Goal: Task Accomplishment & Management: Manage account settings

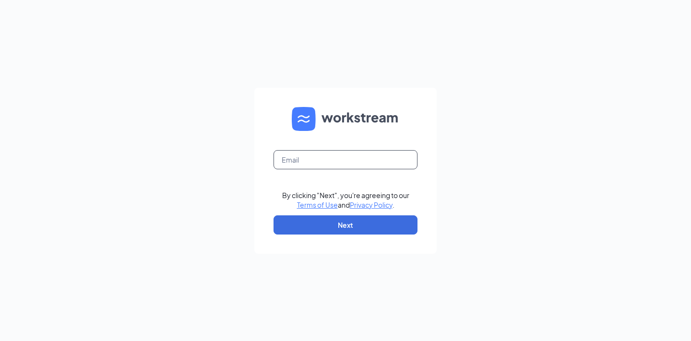
click at [371, 160] on input "text" at bounding box center [345, 159] width 144 height 19
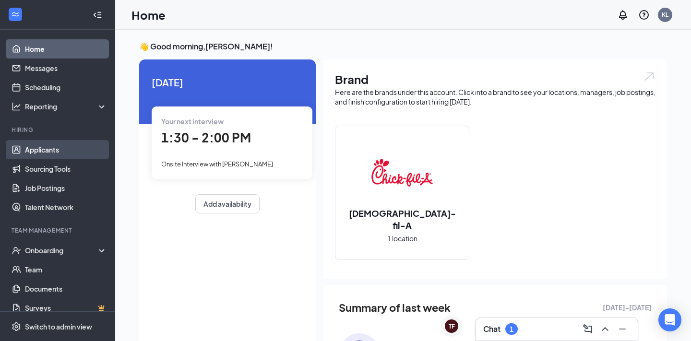
click at [60, 148] on link "Applicants" at bounding box center [66, 149] width 82 height 19
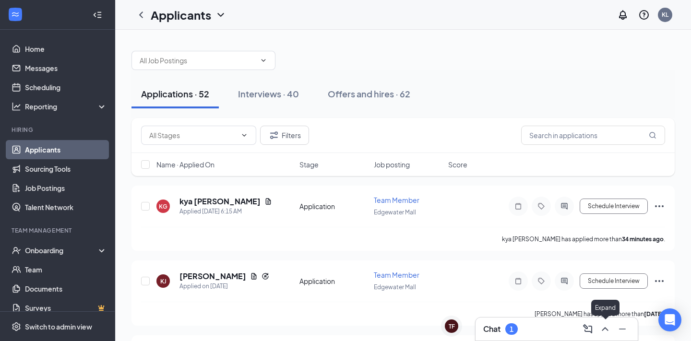
click at [605, 330] on icon "ChevronUp" at bounding box center [605, 329] width 12 height 12
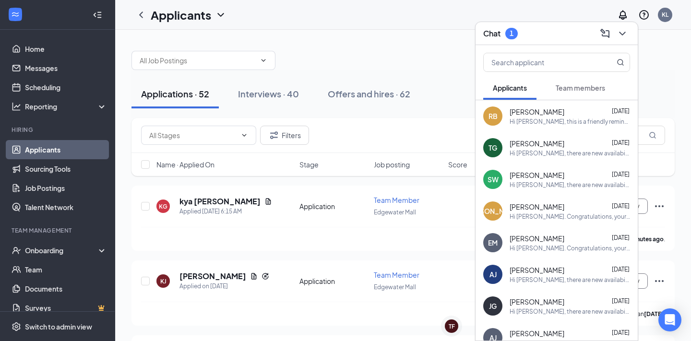
click at [587, 86] on span "Team members" at bounding box center [580, 87] width 49 height 9
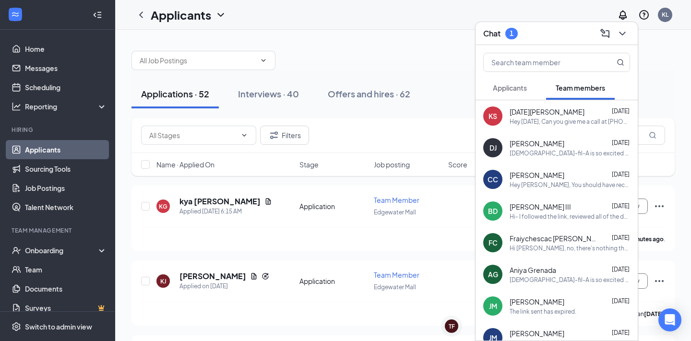
click at [520, 85] on span "Applicants" at bounding box center [510, 87] width 34 height 9
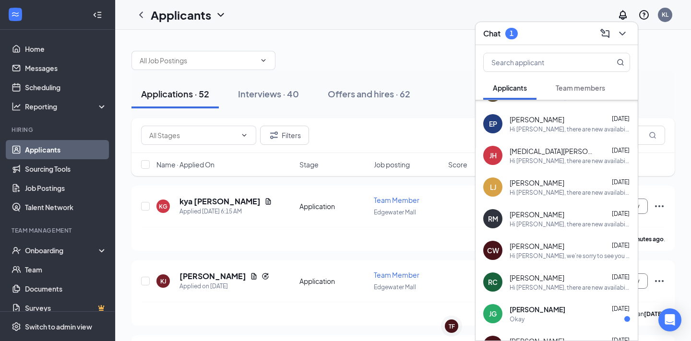
scroll to position [555, 0]
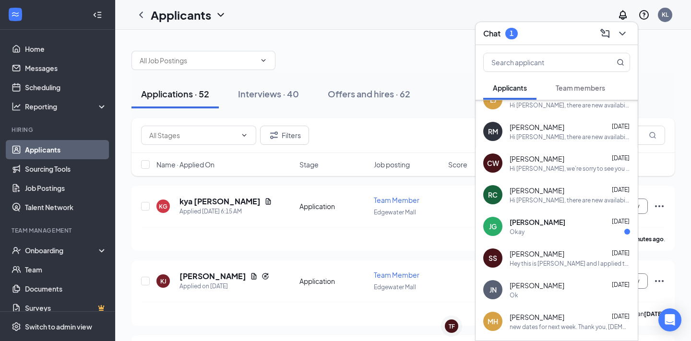
click at [572, 230] on div "Okay" at bounding box center [570, 232] width 120 height 8
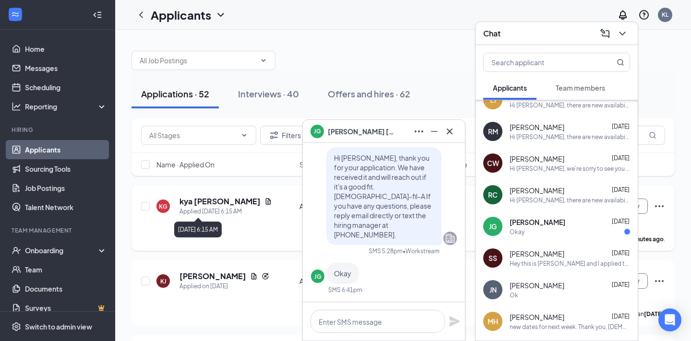
click at [197, 228] on div "[DATE] 6:15 AM" at bounding box center [197, 230] width 47 height 16
click at [450, 128] on icon "Cross" at bounding box center [450, 132] width 12 height 12
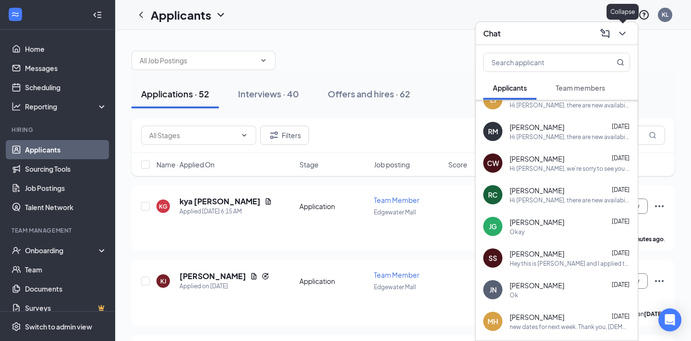
drag, startPoint x: 621, startPoint y: 31, endPoint x: 592, endPoint y: 50, distance: 35.1
click at [621, 32] on icon "ChevronDown" at bounding box center [623, 34] width 12 height 12
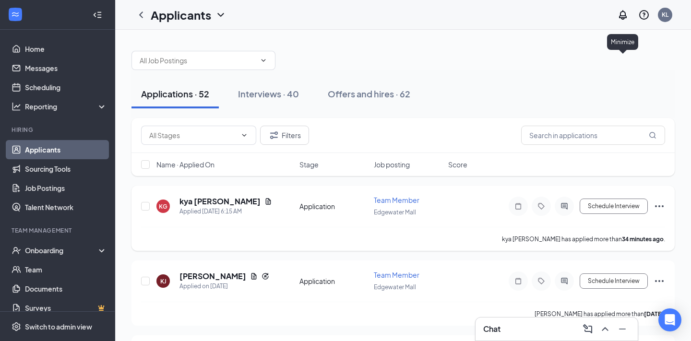
scroll to position [0, 0]
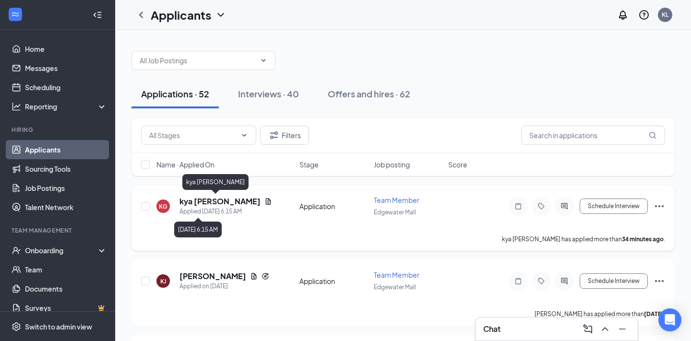
click at [213, 196] on h5 "kya [PERSON_NAME]" at bounding box center [219, 201] width 81 height 11
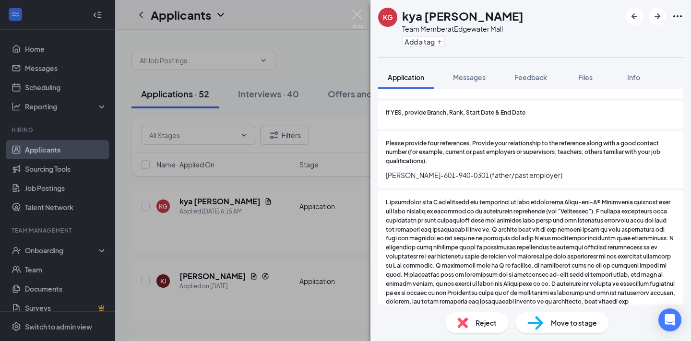
scroll to position [1447, 0]
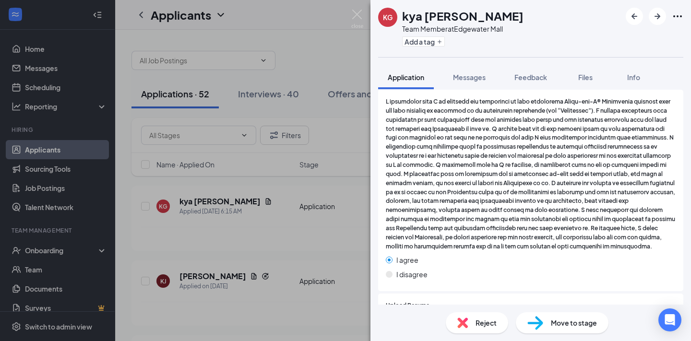
click at [585, 320] on span "Move to stage" at bounding box center [574, 323] width 46 height 11
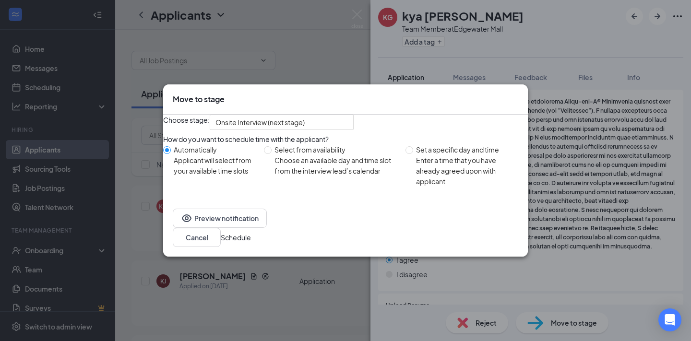
click at [251, 243] on button "Schedule" at bounding box center [236, 237] width 30 height 11
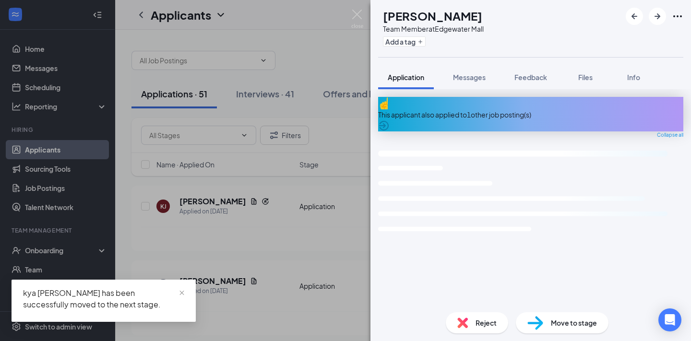
click at [329, 206] on div "[PERSON_NAME] Team Member at [GEOGRAPHIC_DATA] Add a tag Application Messages F…" at bounding box center [345, 170] width 691 height 341
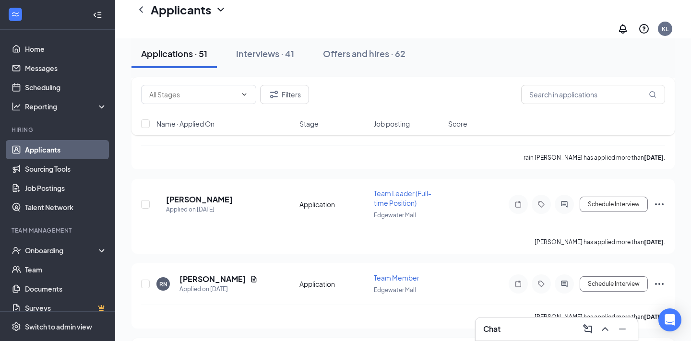
scroll to position [3830, 0]
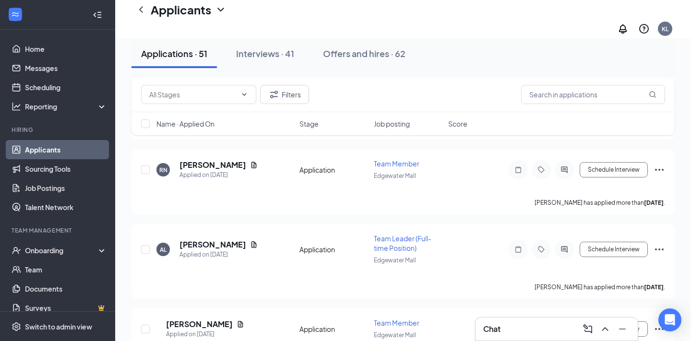
click at [203, 122] on span "Name · Applied On" at bounding box center [185, 124] width 58 height 10
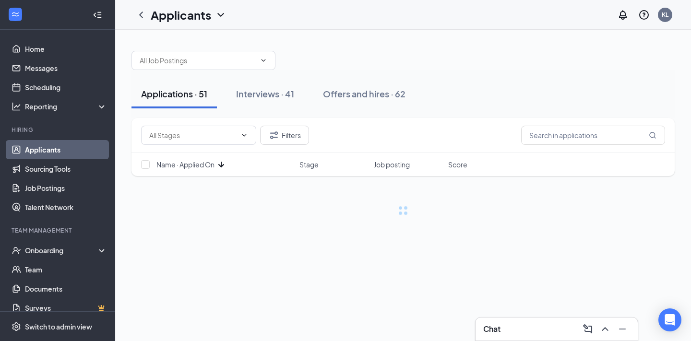
scroll to position [0, 0]
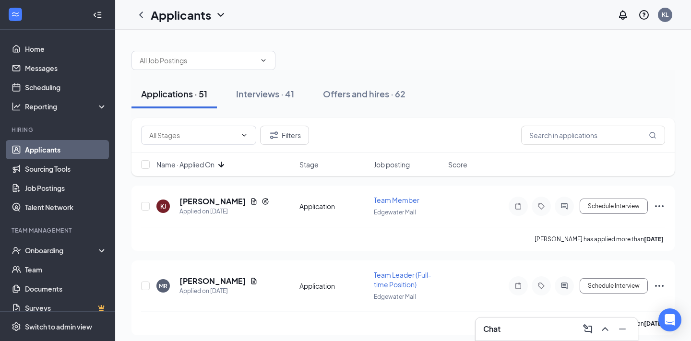
click at [224, 164] on icon "ArrowDown" at bounding box center [221, 165] width 12 height 12
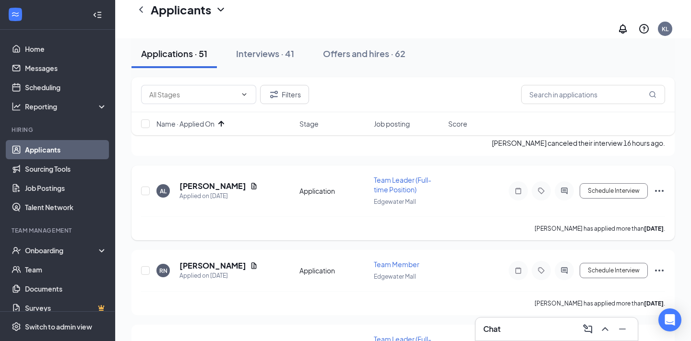
scroll to position [105, 0]
click at [211, 182] on h5 "[PERSON_NAME]" at bounding box center [212, 187] width 67 height 11
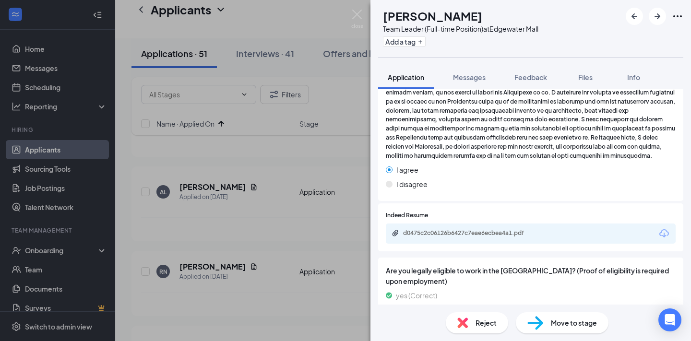
scroll to position [1144, 0]
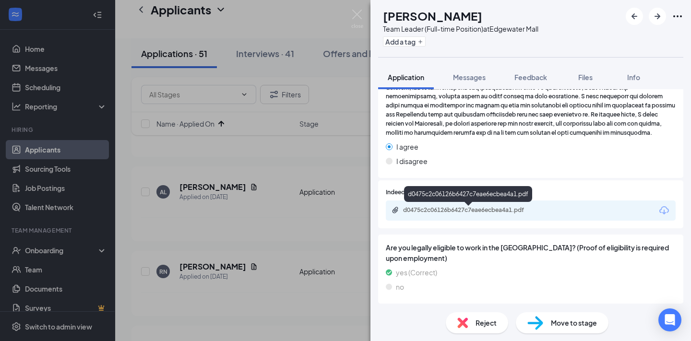
click at [525, 209] on div "d0475c2c06126b6427c7eae6ecbea4a1.pdf" at bounding box center [470, 210] width 134 height 8
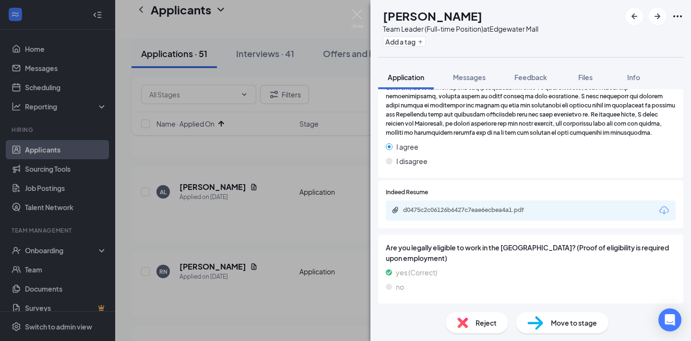
click at [564, 314] on div "Move to stage" at bounding box center [562, 322] width 93 height 21
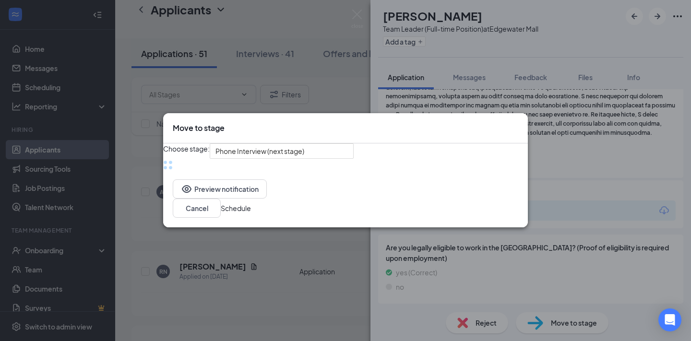
click at [563, 324] on div "Move to stage Choose stage: Phone Interview (next stage) Preview notification C…" at bounding box center [345, 170] width 691 height 341
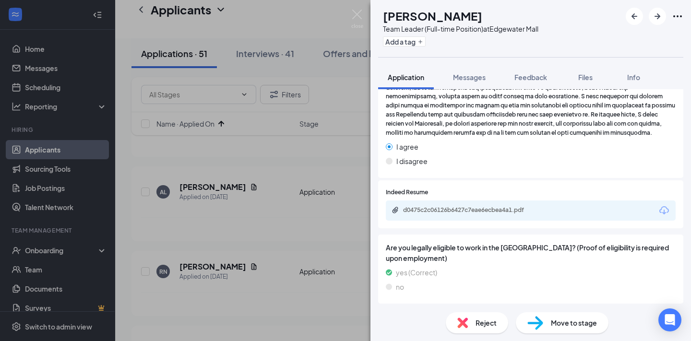
click at [560, 320] on span "Move to stage" at bounding box center [574, 323] width 46 height 11
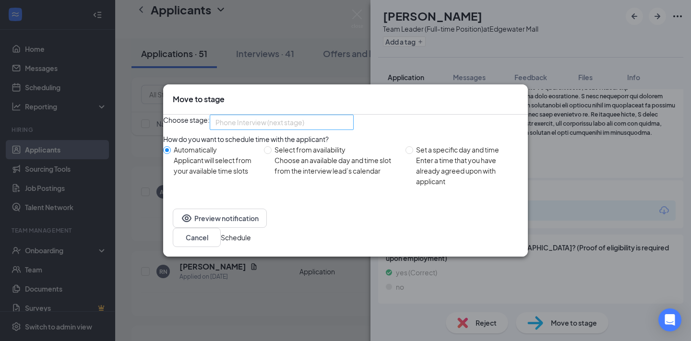
click at [339, 124] on span "Phone Interview (next stage)" at bounding box center [277, 128] width 124 height 26
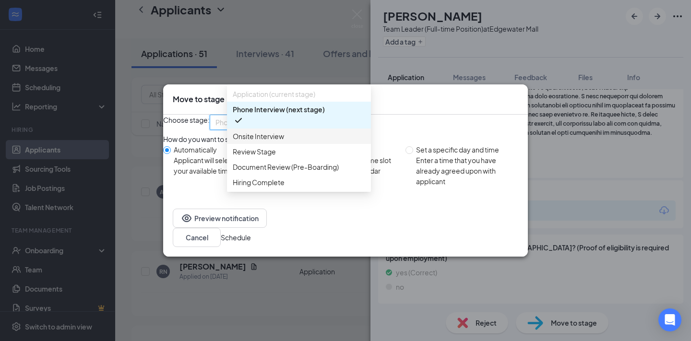
drag, startPoint x: 298, startPoint y: 138, endPoint x: 305, endPoint y: 143, distance: 8.8
click at [298, 138] on span "Onsite Interview" at bounding box center [299, 136] width 132 height 11
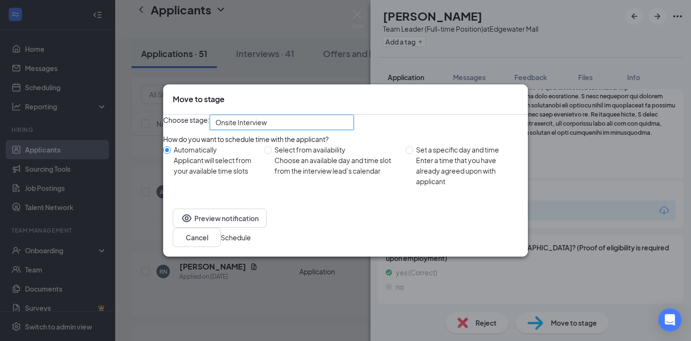
click at [251, 243] on button "Schedule" at bounding box center [236, 237] width 30 height 11
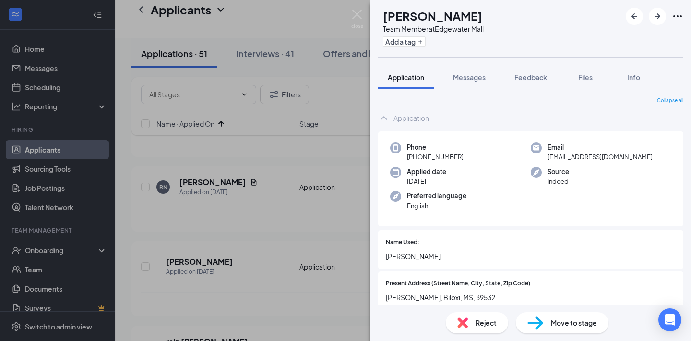
scroll to position [0, 0]
drag, startPoint x: 214, startPoint y: 107, endPoint x: 292, endPoint y: 36, distance: 105.0
click at [214, 107] on div "RN [PERSON_NAME] Team Member at [GEOGRAPHIC_DATA] Add a tag Application Message…" at bounding box center [345, 170] width 691 height 341
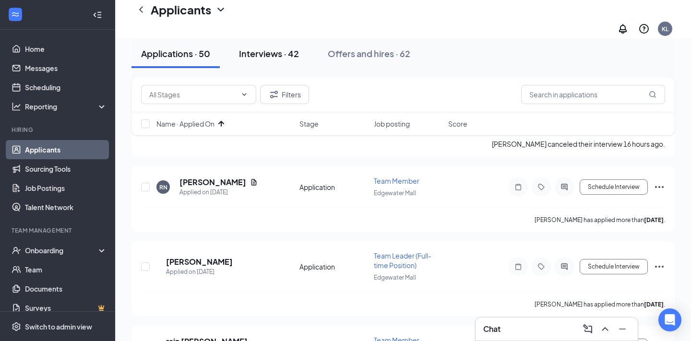
click at [285, 48] on div "Interviews · 42" at bounding box center [269, 53] width 60 height 12
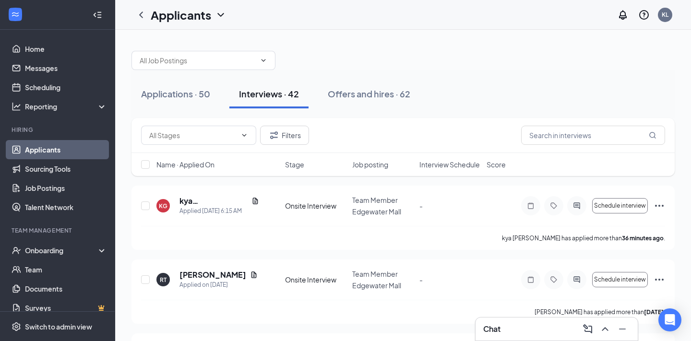
click at [213, 163] on span "Name · Applied On" at bounding box center [185, 165] width 58 height 10
click at [217, 166] on icon "ArrowDown" at bounding box center [221, 165] width 12 height 12
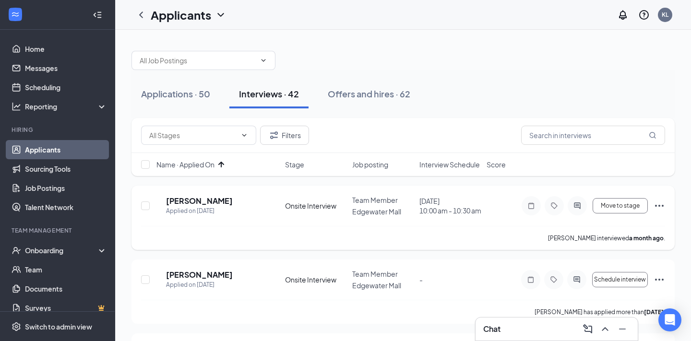
click at [656, 205] on icon "Ellipses" at bounding box center [659, 206] width 12 height 12
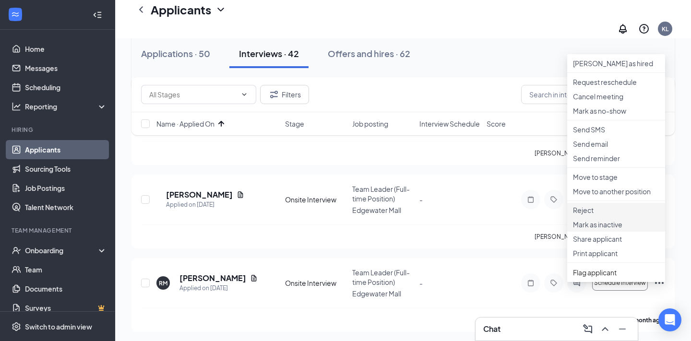
scroll to position [168, 0]
click at [603, 214] on p "Reject" at bounding box center [616, 210] width 86 height 10
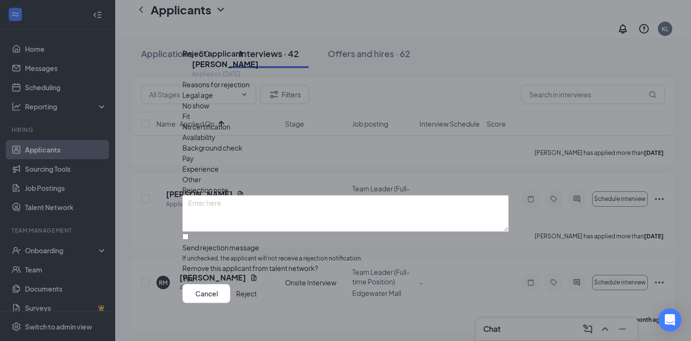
drag, startPoint x: 486, startPoint y: 293, endPoint x: 491, endPoint y: 291, distance: 5.2
click at [257, 293] on button "Reject" at bounding box center [246, 293] width 21 height 19
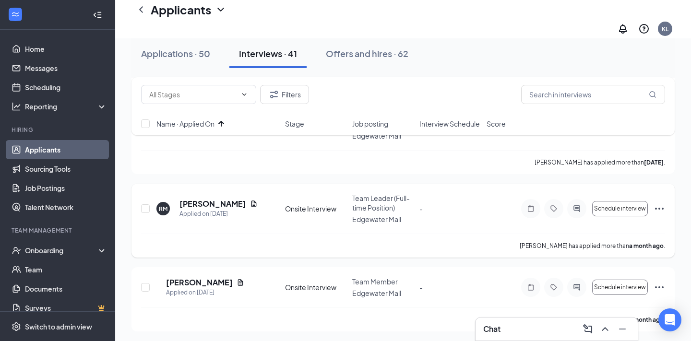
click at [656, 203] on icon "Ellipses" at bounding box center [659, 209] width 12 height 12
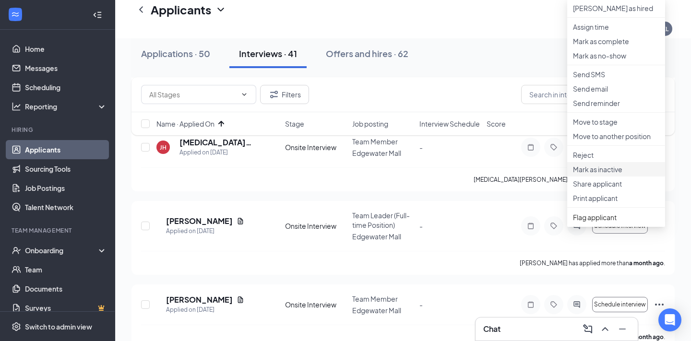
scroll to position [432, 0]
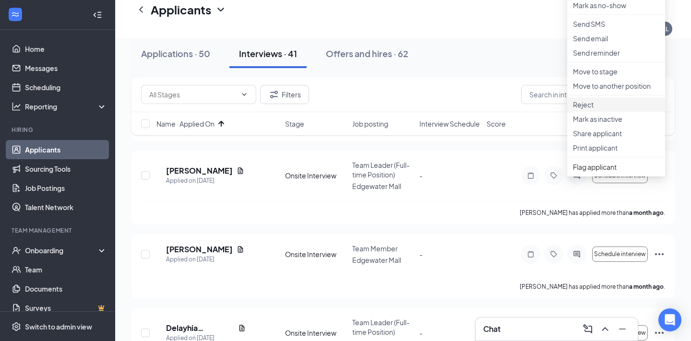
click at [600, 109] on p "Reject" at bounding box center [616, 105] width 86 height 10
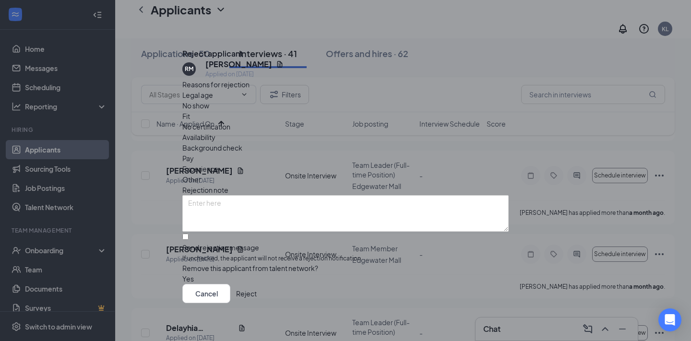
click at [257, 293] on button "Reject" at bounding box center [246, 293] width 21 height 19
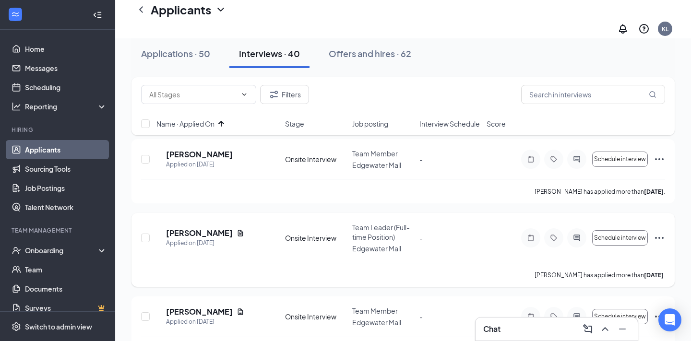
scroll to position [8, 0]
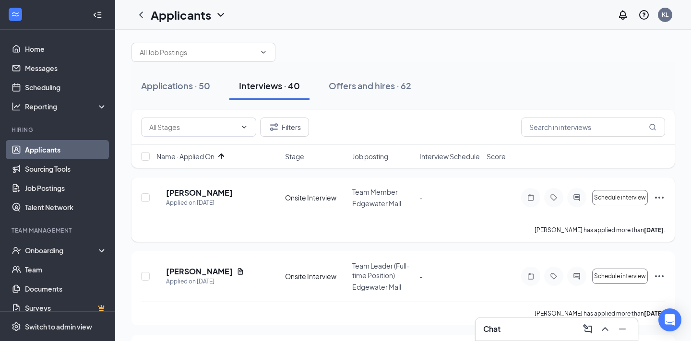
click at [661, 194] on icon "Ellipses" at bounding box center [659, 198] width 12 height 12
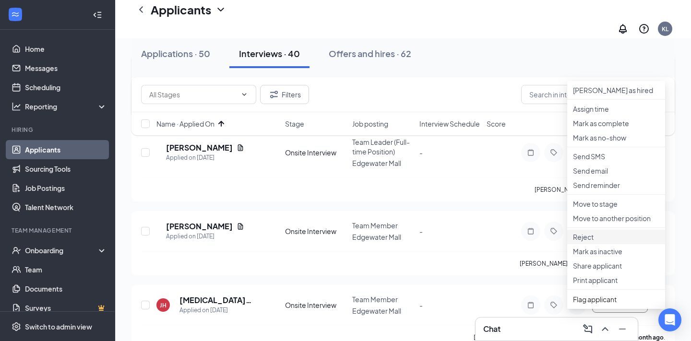
scroll to position [155, 0]
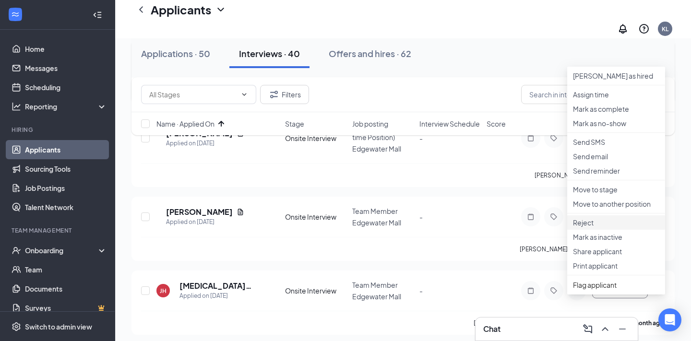
click at [595, 227] on p "Reject" at bounding box center [616, 223] width 86 height 10
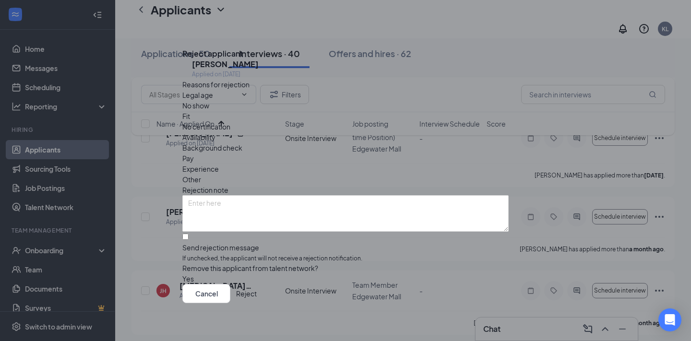
click at [257, 288] on button "Reject" at bounding box center [246, 293] width 21 height 19
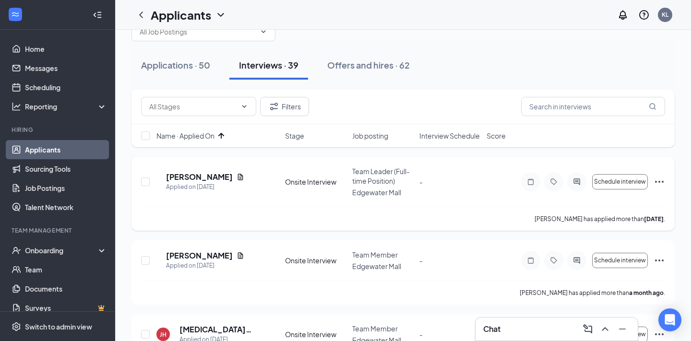
scroll to position [0, 0]
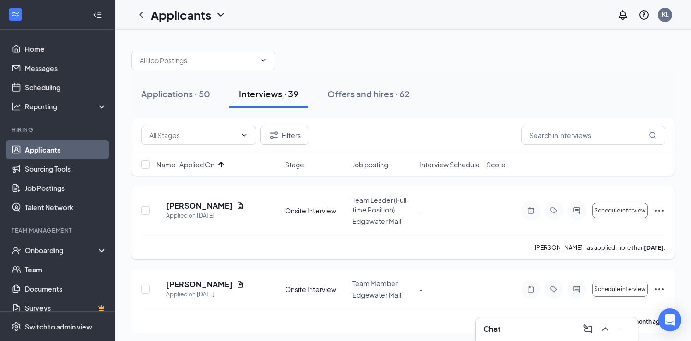
click at [655, 210] on icon "Ellipses" at bounding box center [659, 211] width 9 height 2
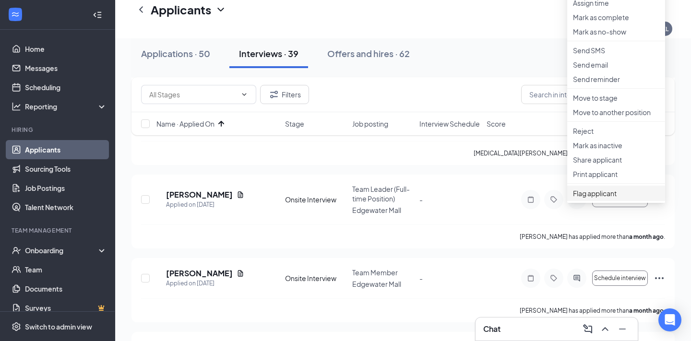
scroll to position [254, 0]
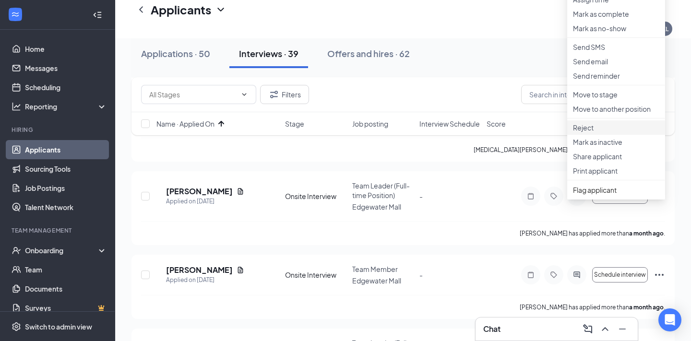
click at [596, 132] on p "Reject" at bounding box center [616, 128] width 86 height 10
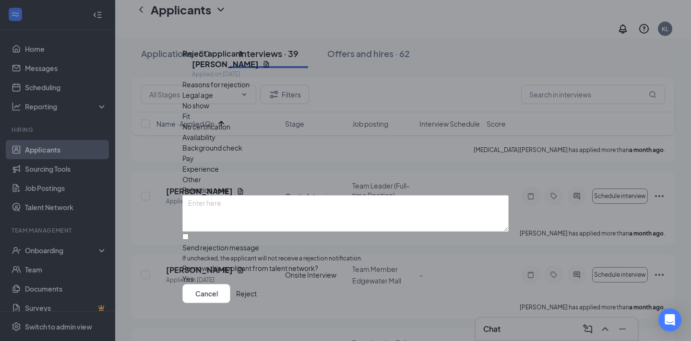
click at [257, 298] on button "Reject" at bounding box center [246, 293] width 21 height 19
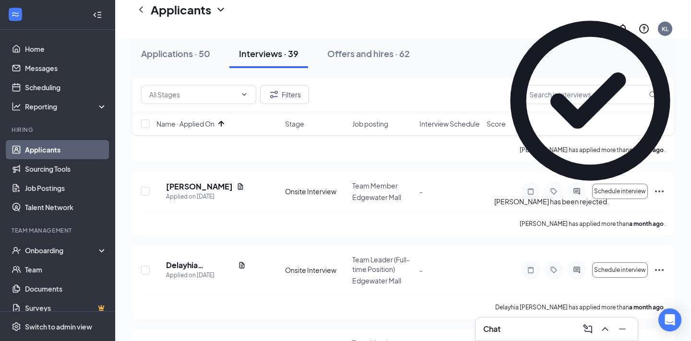
scroll to position [245, 0]
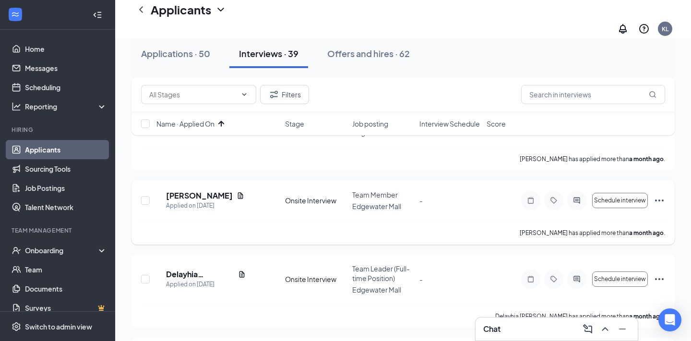
click at [659, 195] on icon "Ellipses" at bounding box center [659, 201] width 12 height 12
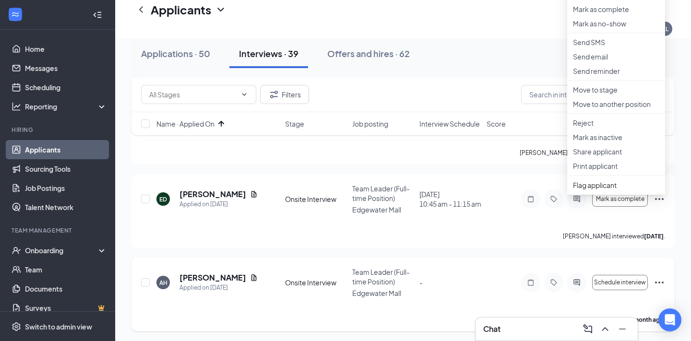
scroll to position [472, 0]
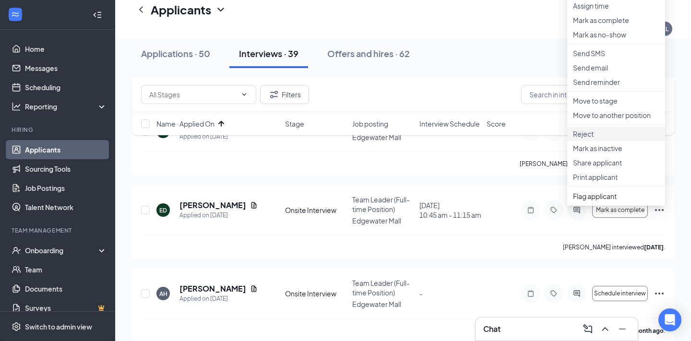
click at [613, 139] on p "Reject" at bounding box center [616, 134] width 86 height 10
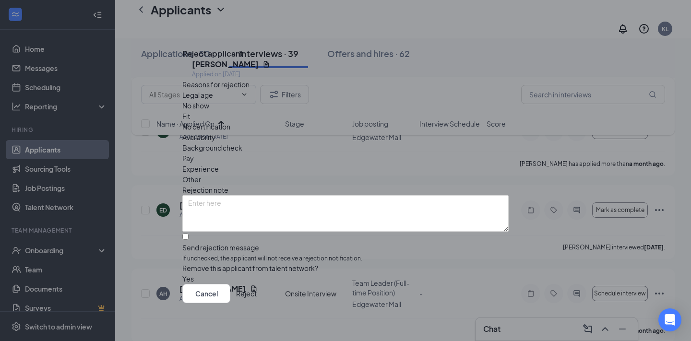
click at [257, 295] on button "Reject" at bounding box center [246, 293] width 21 height 19
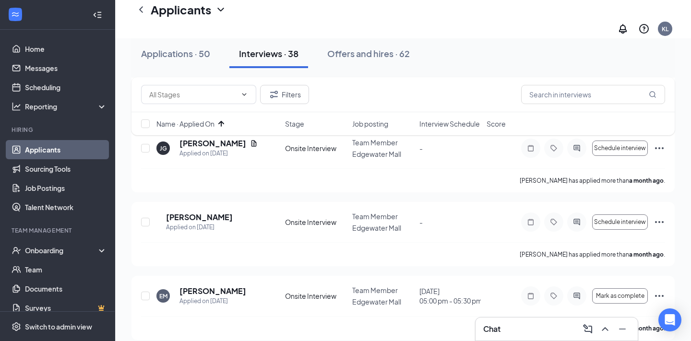
scroll to position [1093, 0]
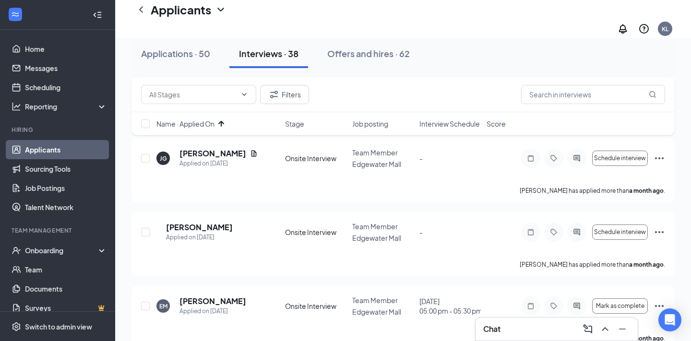
click at [468, 127] on span "Interview Schedule" at bounding box center [449, 124] width 60 height 10
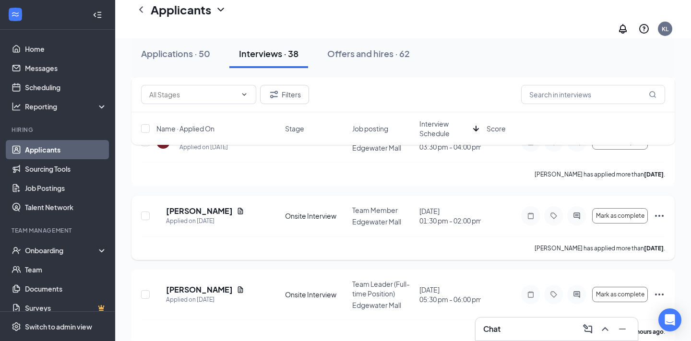
scroll to position [324, 0]
click at [659, 288] on icon "Ellipses" at bounding box center [659, 294] width 12 height 12
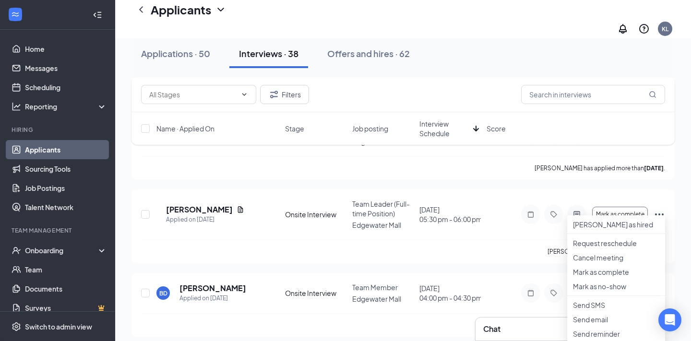
scroll to position [555, 0]
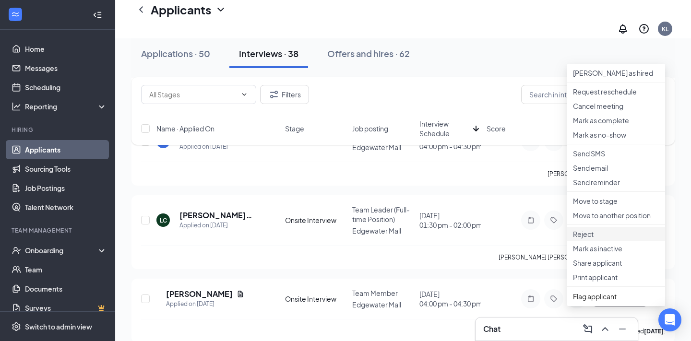
click at [606, 239] on p "Reject" at bounding box center [616, 234] width 86 height 10
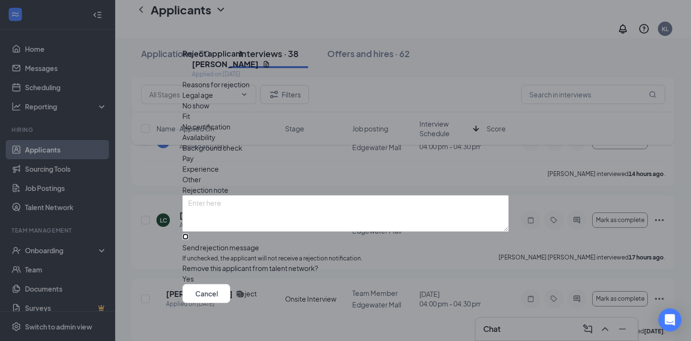
click at [189, 234] on input "Send rejection message If unchecked, the applicant will not receive a rejection…" at bounding box center [185, 237] width 6 height 6
checkbox input "true"
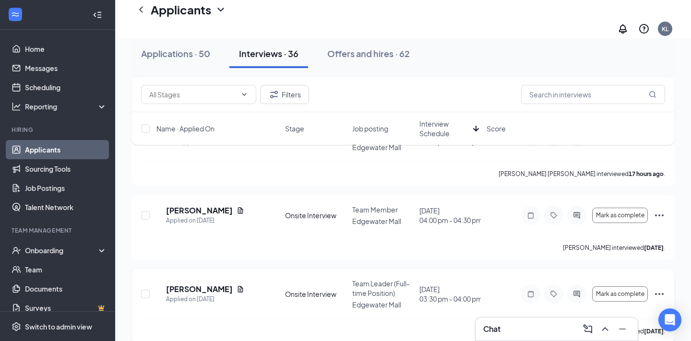
scroll to position [556, 0]
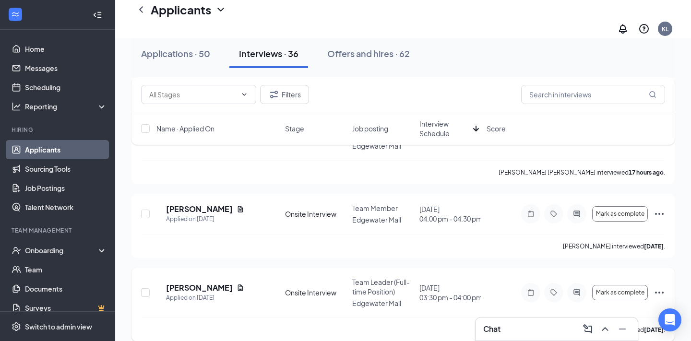
click at [661, 287] on icon "Ellipses" at bounding box center [659, 293] width 12 height 12
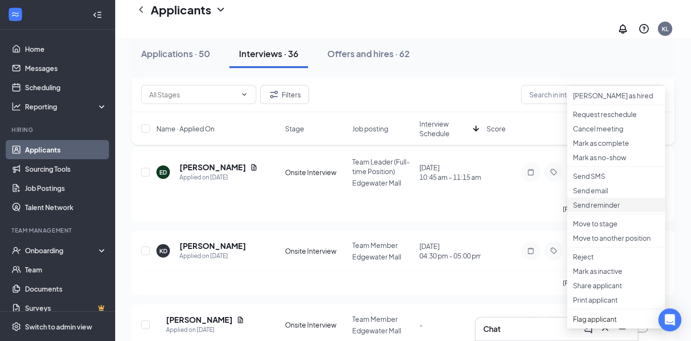
scroll to position [771, 0]
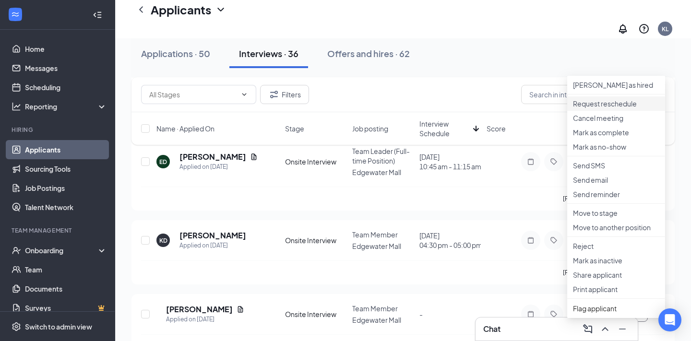
click at [621, 105] on p "Request reschedule" at bounding box center [616, 104] width 86 height 10
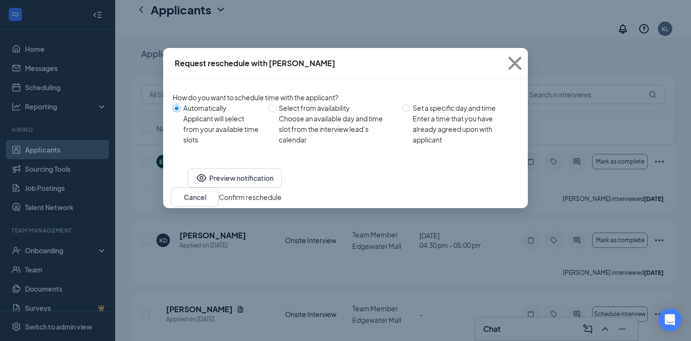
click at [282, 202] on button "Confirm reschedule" at bounding box center [250, 197] width 63 height 11
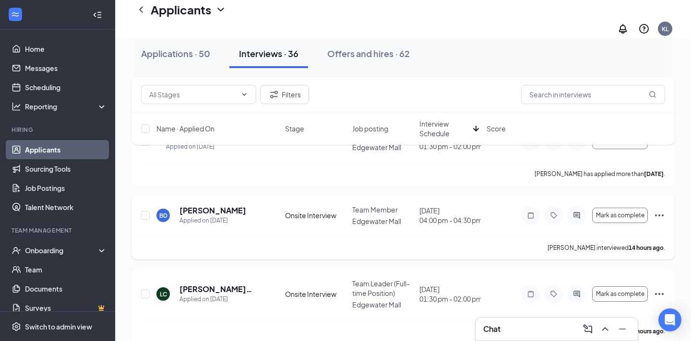
scroll to position [349, 0]
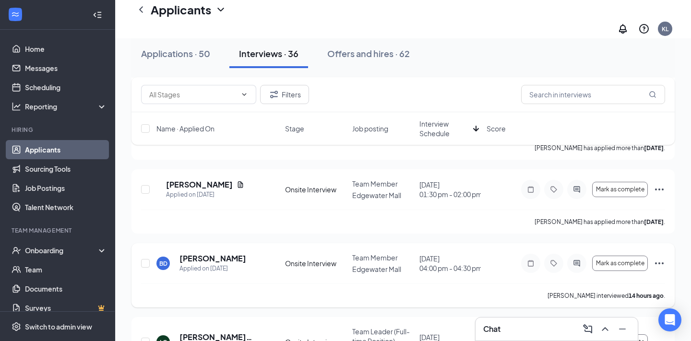
click at [661, 258] on icon "Ellipses" at bounding box center [659, 264] width 12 height 12
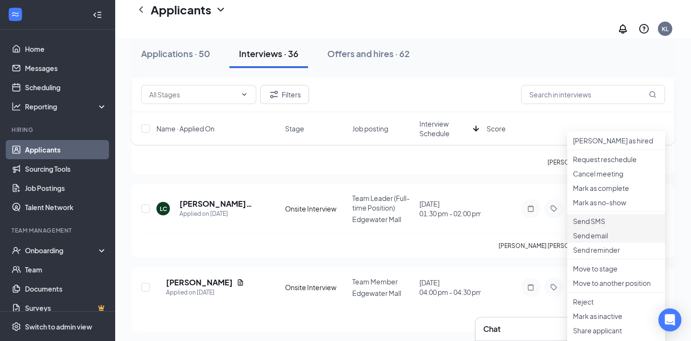
scroll to position [547, 0]
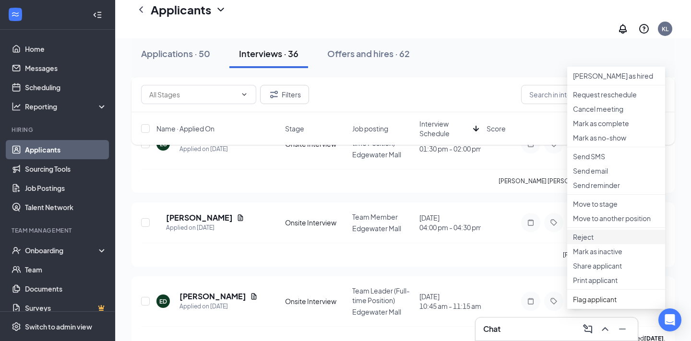
drag, startPoint x: 598, startPoint y: 300, endPoint x: 590, endPoint y: 294, distance: 9.9
click at [598, 242] on p "Reject" at bounding box center [616, 237] width 86 height 10
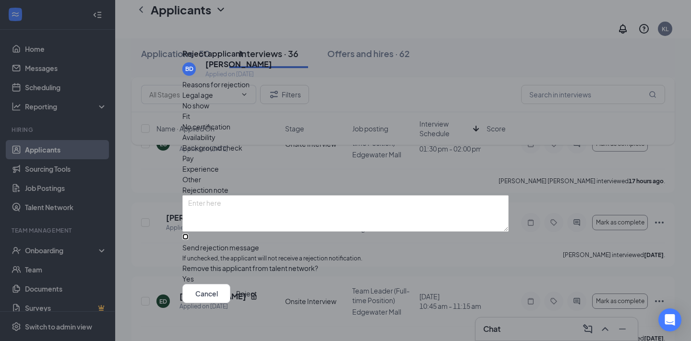
click at [189, 234] on input "Send rejection message If unchecked, the applicant will not receive a rejection…" at bounding box center [185, 237] width 6 height 6
checkbox input "true"
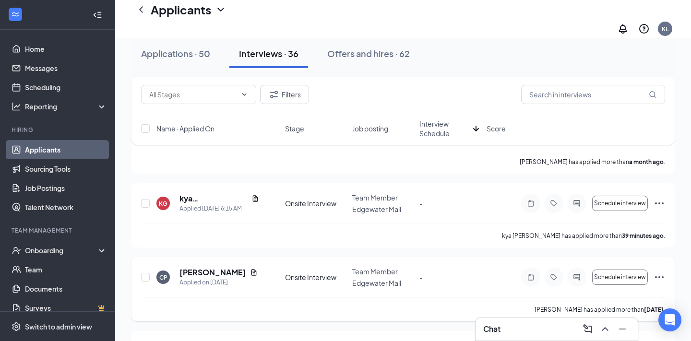
scroll to position [1207, 0]
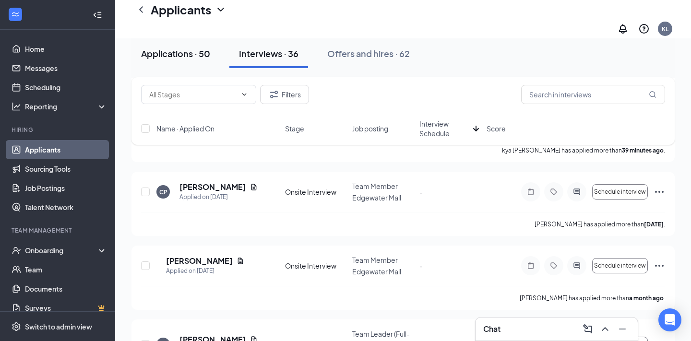
click at [180, 55] on div "Applications · 50" at bounding box center [175, 53] width 69 height 12
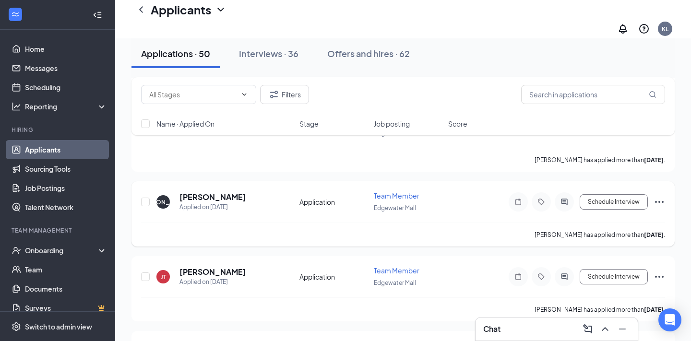
scroll to position [676, 0]
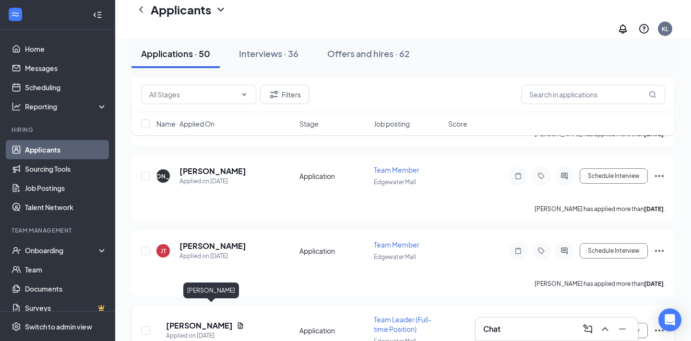
click at [213, 320] on h5 "[PERSON_NAME]" at bounding box center [199, 325] width 67 height 11
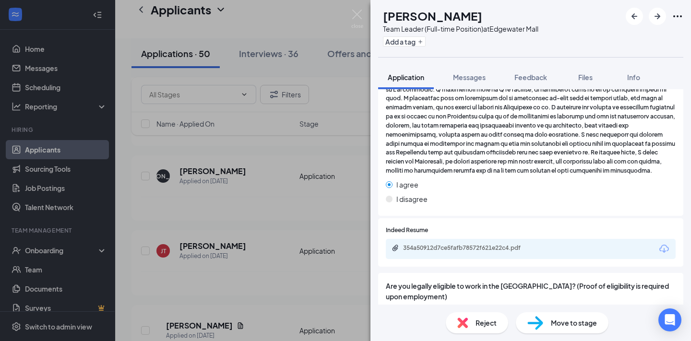
scroll to position [1408, 0]
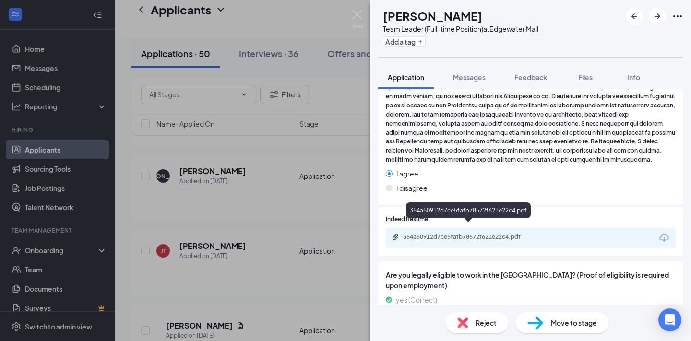
click at [531, 233] on div "354a50912d7ce5fafb78572f621e22c4.pdf" at bounding box center [470, 237] width 134 height 8
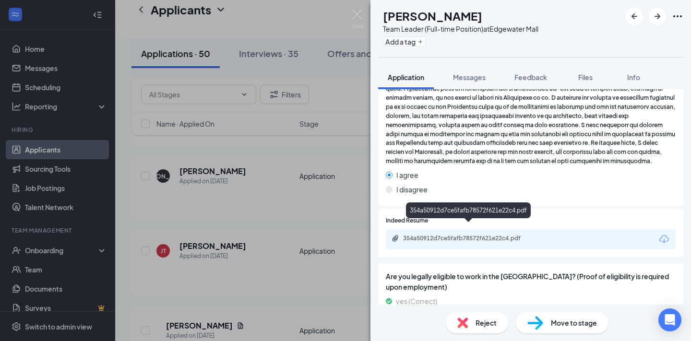
click at [478, 321] on span "Reject" at bounding box center [485, 323] width 21 height 11
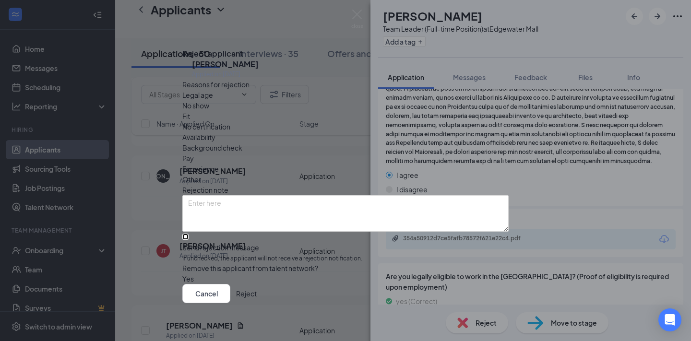
click at [189, 234] on input "Send rejection message If unchecked, the applicant will not receive a rejection…" at bounding box center [185, 237] width 6 height 6
checkbox input "true"
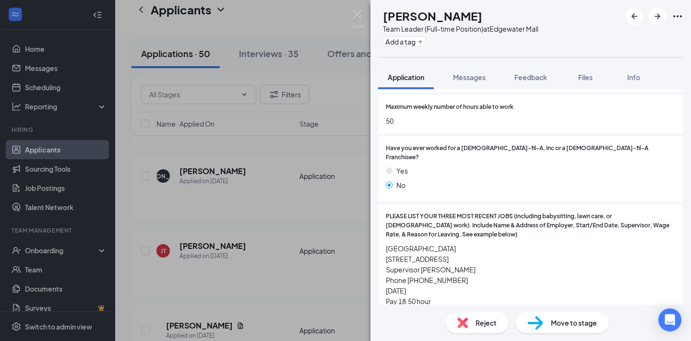
scroll to position [733, 0]
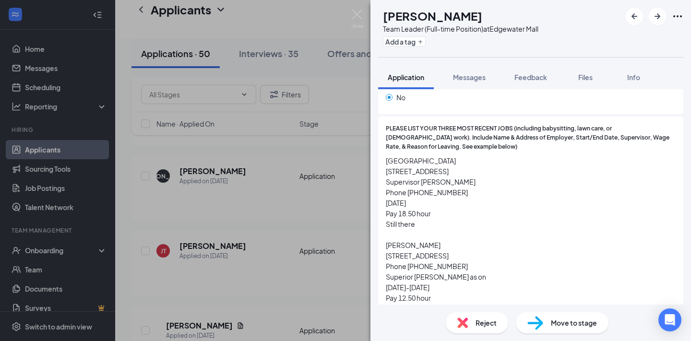
click at [481, 328] on div "Reject" at bounding box center [477, 322] width 62 height 21
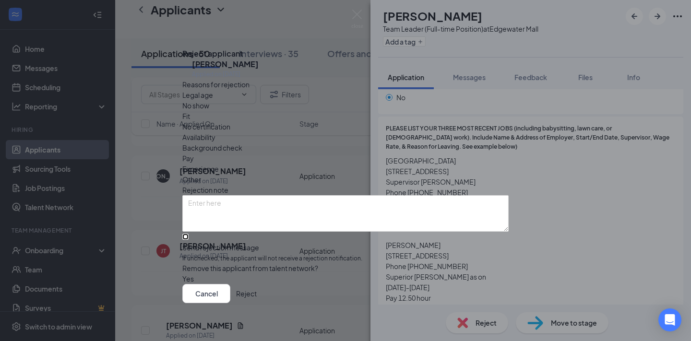
click at [189, 234] on input "Send rejection message If unchecked, the applicant will not receive a rejection…" at bounding box center [185, 237] width 6 height 6
checkbox input "true"
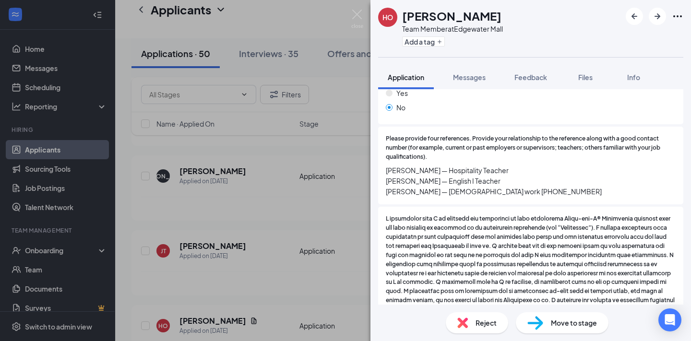
scroll to position [1136, 0]
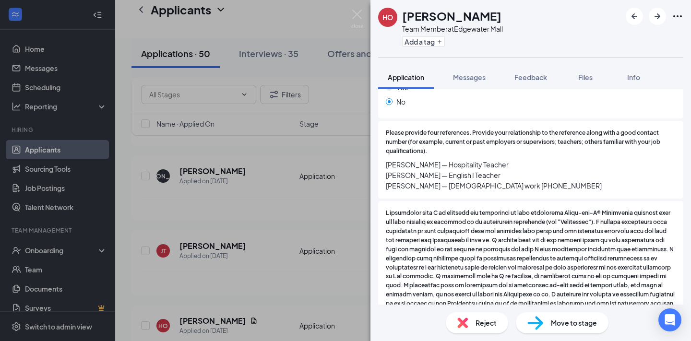
click at [584, 318] on span "Move to stage" at bounding box center [574, 323] width 46 height 11
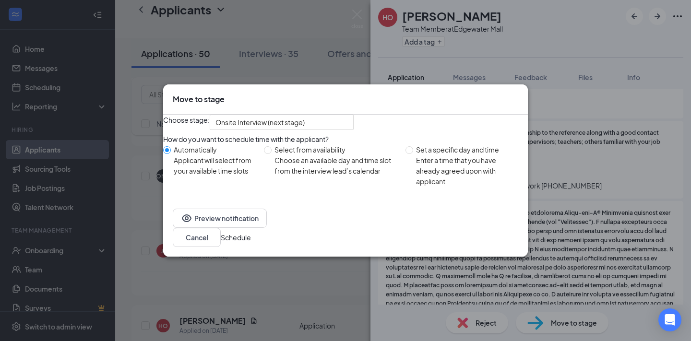
click at [251, 243] on button "Schedule" at bounding box center [236, 237] width 30 height 11
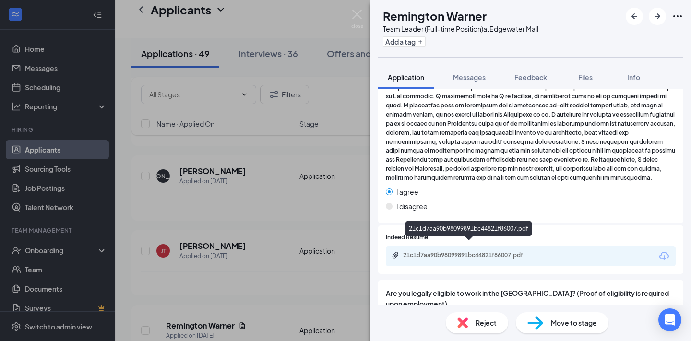
scroll to position [1060, 0]
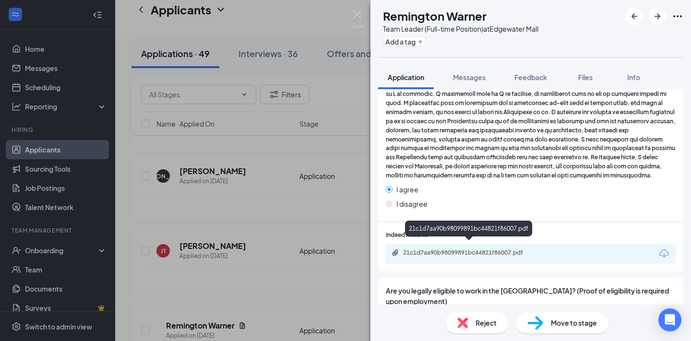
click at [522, 249] on div "21c1d7aa90b98099891bc44821f86007.pdf" at bounding box center [470, 253] width 134 height 8
click at [480, 321] on span "Reject" at bounding box center [485, 323] width 21 height 11
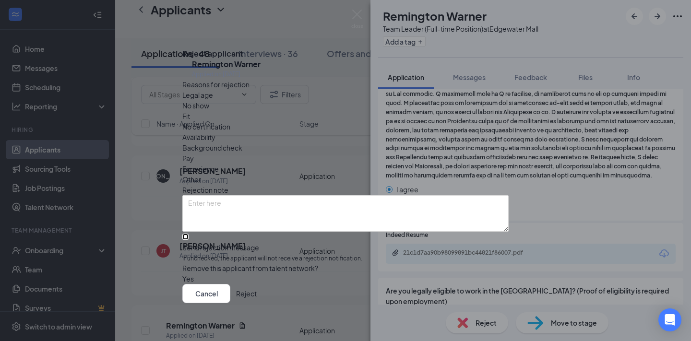
drag, startPoint x: 257, startPoint y: 223, endPoint x: 290, endPoint y: 232, distance: 33.7
click at [189, 234] on input "Send rejection message If unchecked, the applicant will not receive a rejection…" at bounding box center [185, 237] width 6 height 6
checkbox input "true"
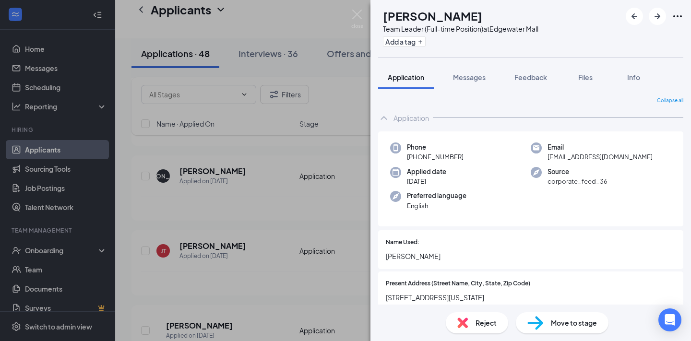
click at [585, 326] on span "Move to stage" at bounding box center [574, 323] width 46 height 11
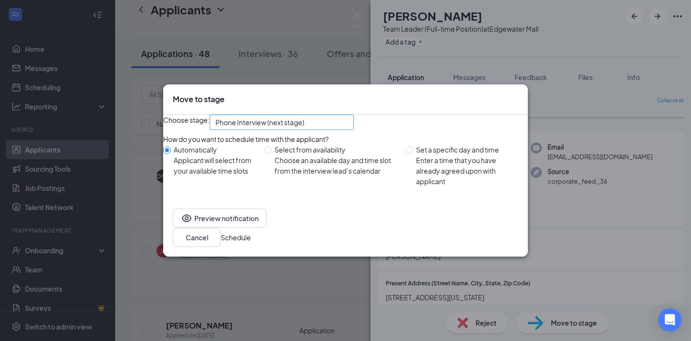
click at [331, 129] on div "Phone Interview (next stage)" at bounding box center [282, 122] width 144 height 15
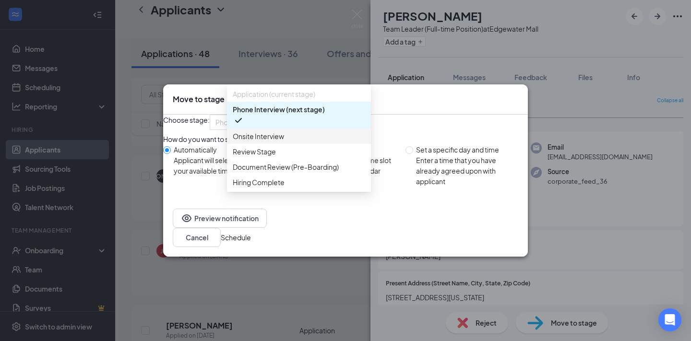
click at [319, 142] on span "Onsite Interview" at bounding box center [299, 136] width 132 height 11
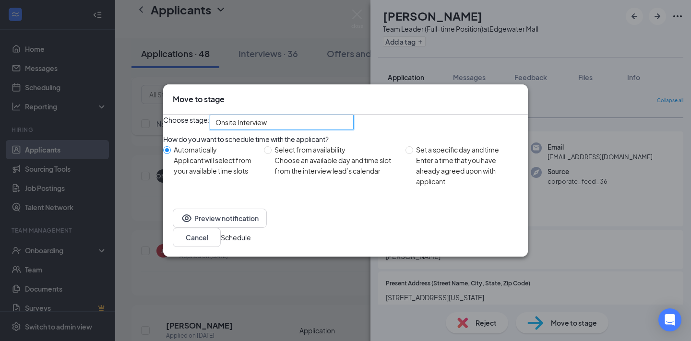
click at [251, 239] on button "Schedule" at bounding box center [236, 237] width 30 height 11
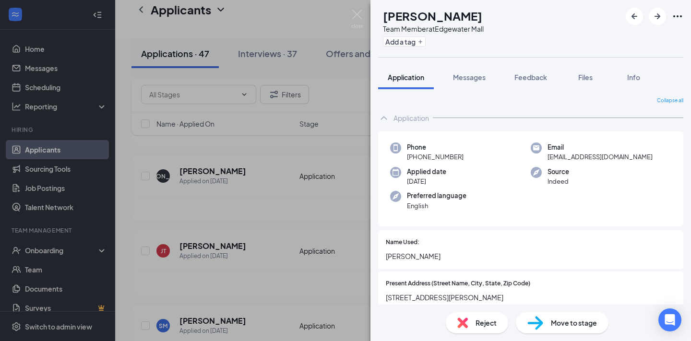
click at [492, 323] on span "Reject" at bounding box center [485, 323] width 21 height 11
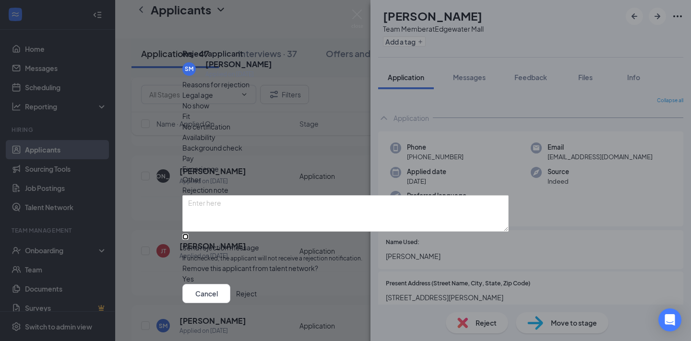
click at [189, 234] on input "Send rejection message If unchecked, the applicant will not receive a rejection…" at bounding box center [185, 237] width 6 height 6
checkbox input "true"
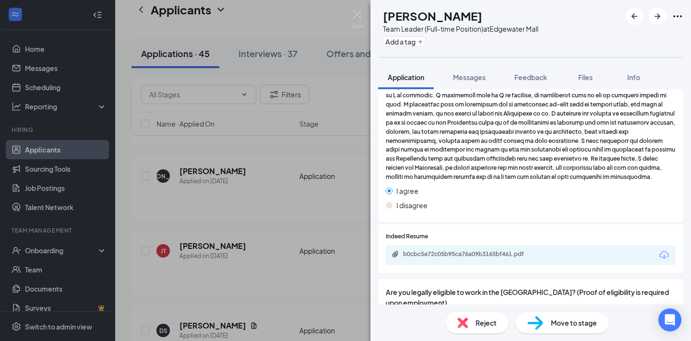
scroll to position [1080, 0]
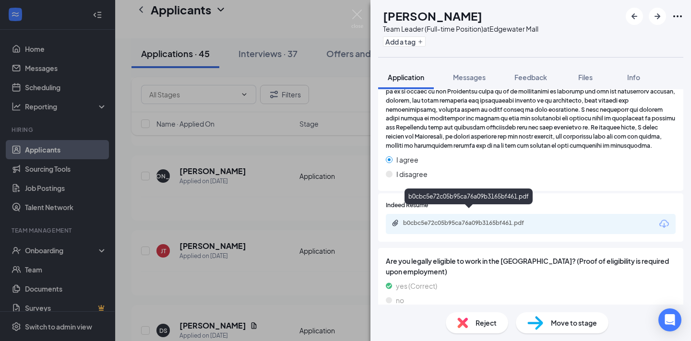
click at [503, 219] on div "b0cbc5e72c05b95ca76a09b3165bf461.pdf" at bounding box center [470, 223] width 134 height 8
click at [472, 319] on div "Reject" at bounding box center [477, 322] width 62 height 21
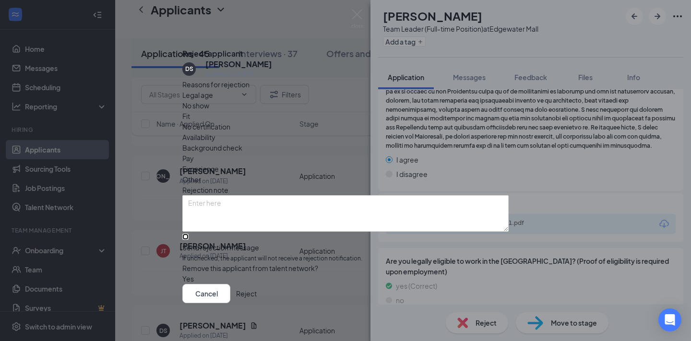
click at [189, 234] on input "Send rejection message If unchecked, the applicant will not receive a rejection…" at bounding box center [185, 237] width 6 height 6
checkbox input "true"
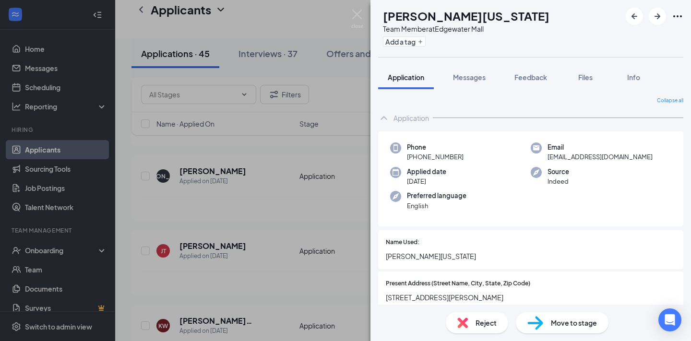
click at [582, 316] on div "Move to stage" at bounding box center [562, 322] width 93 height 21
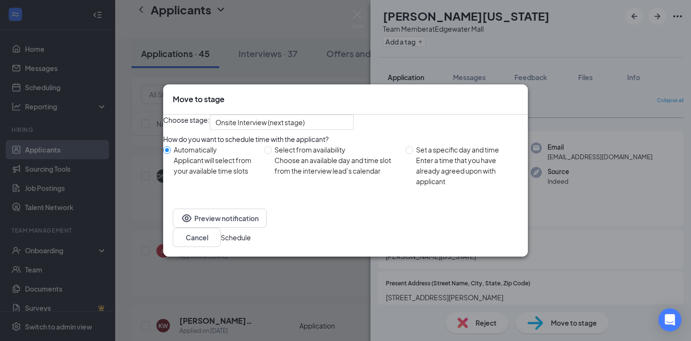
click at [251, 242] on button "Schedule" at bounding box center [236, 237] width 30 height 11
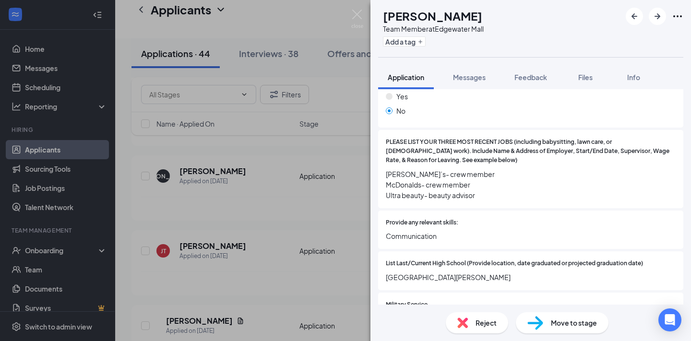
scroll to position [1008, 0]
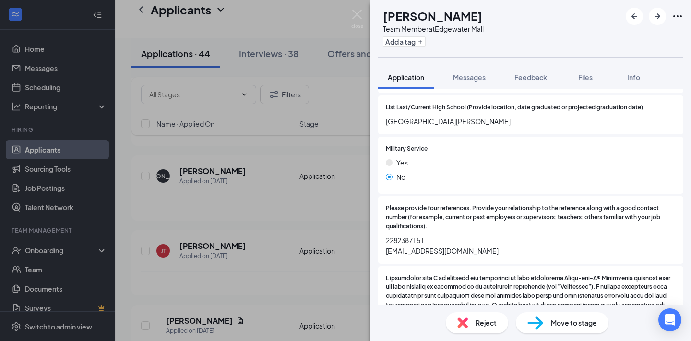
click at [490, 326] on span "Reject" at bounding box center [485, 323] width 21 height 11
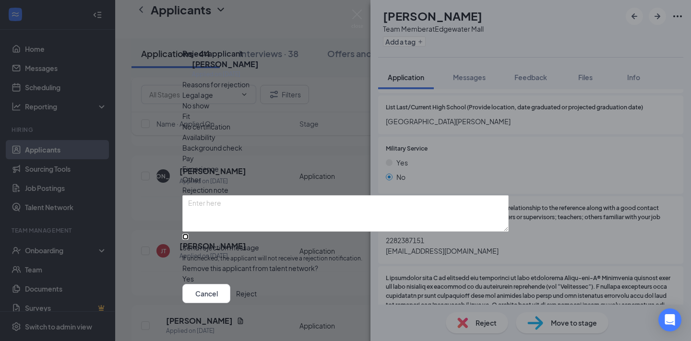
click at [189, 236] on input "Send rejection message If unchecked, the applicant will not receive a rejection…" at bounding box center [185, 237] width 6 height 6
checkbox input "true"
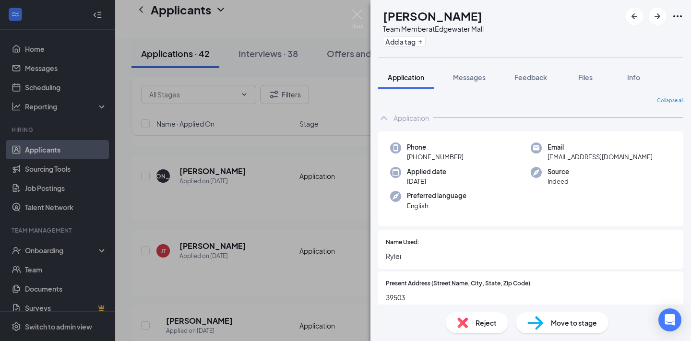
click at [577, 322] on span "Move to stage" at bounding box center [574, 323] width 46 height 11
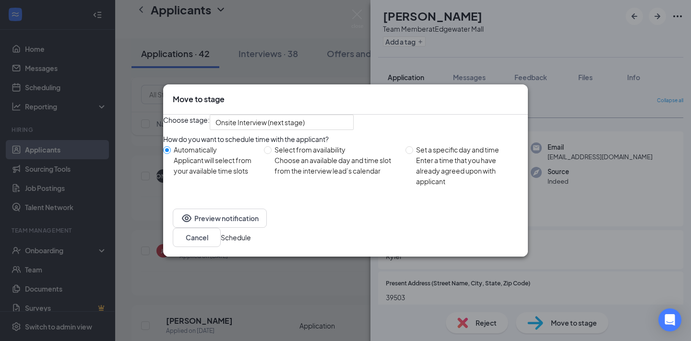
click at [251, 243] on button "Schedule" at bounding box center [236, 237] width 30 height 11
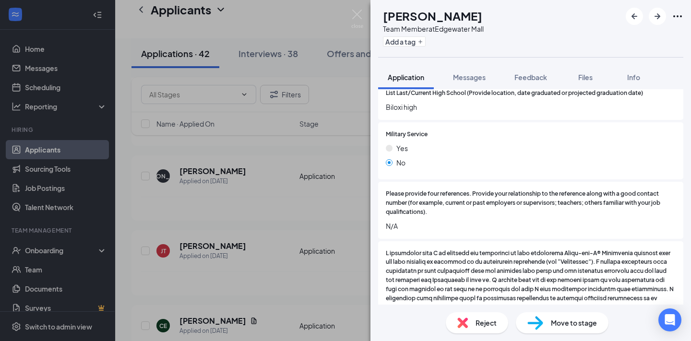
scroll to position [1052, 0]
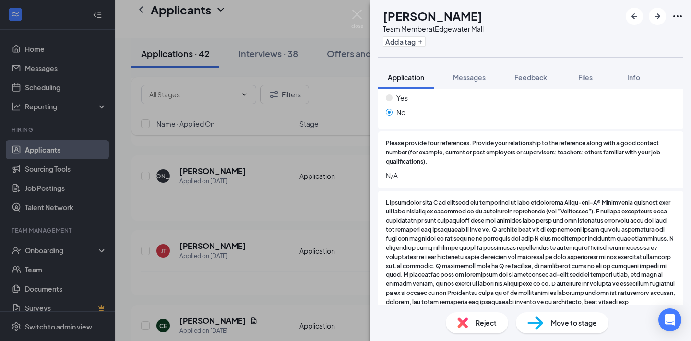
click at [494, 326] on span "Reject" at bounding box center [485, 323] width 21 height 11
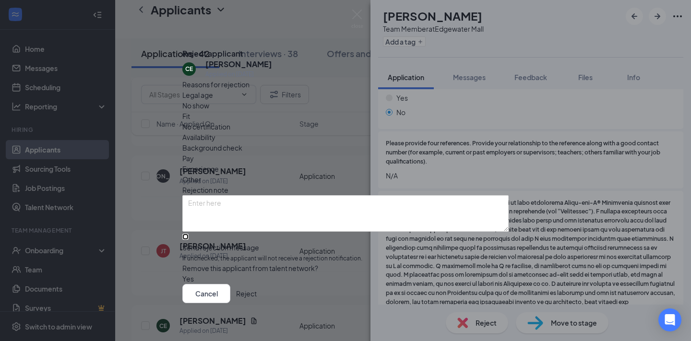
click at [189, 234] on input "Send rejection message If unchecked, the applicant will not receive a rejection…" at bounding box center [185, 237] width 6 height 6
checkbox input "true"
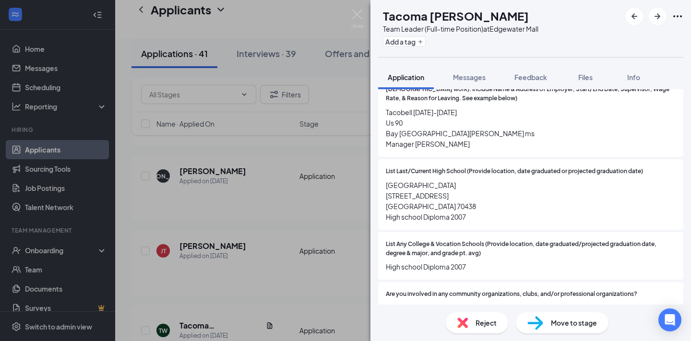
scroll to position [816, 0]
click at [483, 320] on span "Reject" at bounding box center [485, 323] width 21 height 11
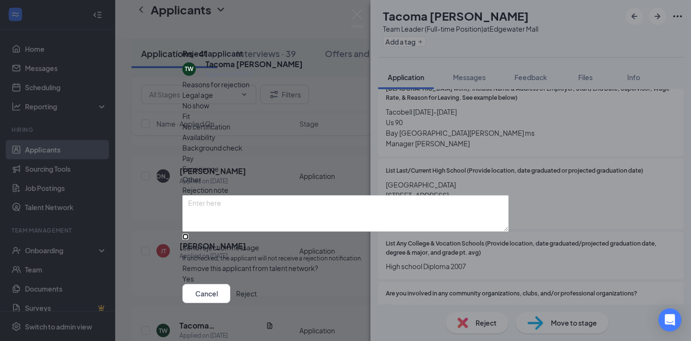
click at [189, 234] on input "Send rejection message If unchecked, the applicant will not receive a rejection…" at bounding box center [185, 237] width 6 height 6
checkbox input "true"
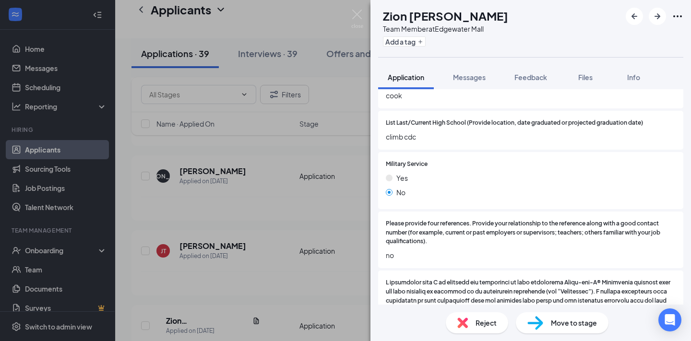
scroll to position [1115, 0]
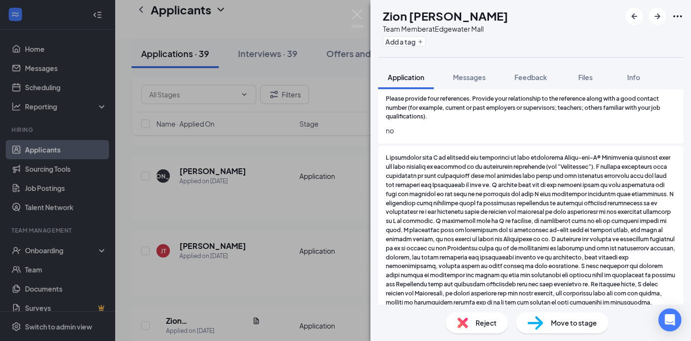
click at [491, 322] on span "Reject" at bounding box center [485, 323] width 21 height 11
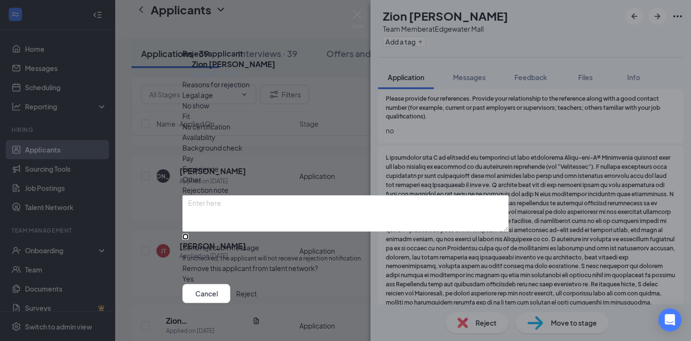
click at [189, 234] on input "Send rejection message If unchecked, the applicant will not receive a rejection…" at bounding box center [185, 237] width 6 height 6
checkbox input "true"
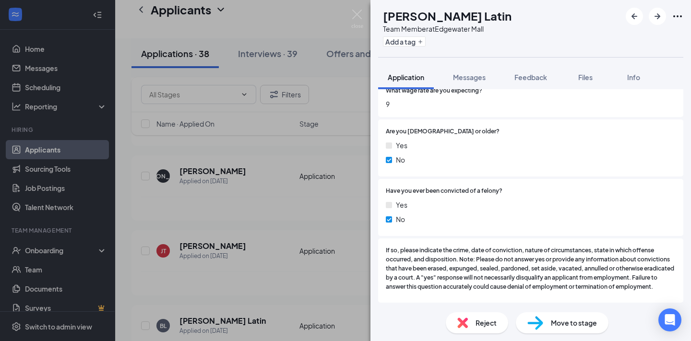
scroll to position [380, 0]
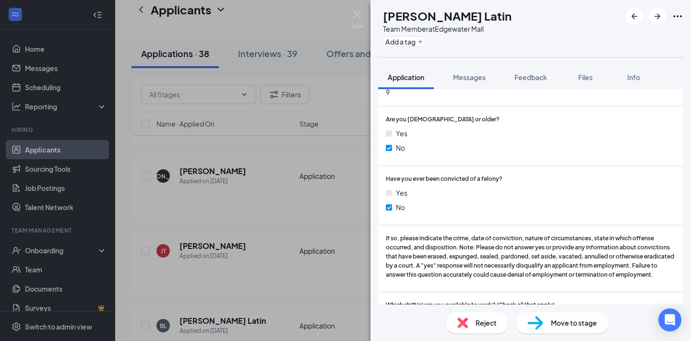
click at [480, 322] on span "Reject" at bounding box center [485, 323] width 21 height 11
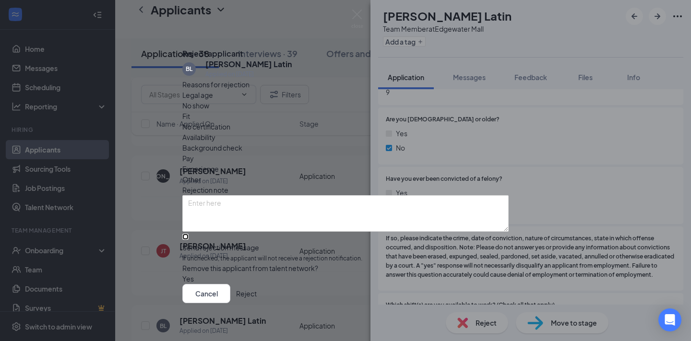
drag, startPoint x: 272, startPoint y: 225, endPoint x: 287, endPoint y: 227, distance: 16.1
click at [189, 234] on input "Send rejection message If unchecked, the applicant will not receive a rejection…" at bounding box center [185, 237] width 6 height 6
checkbox input "true"
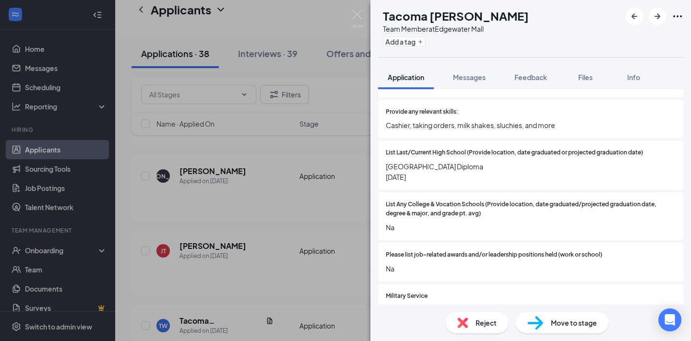
scroll to position [997, 0]
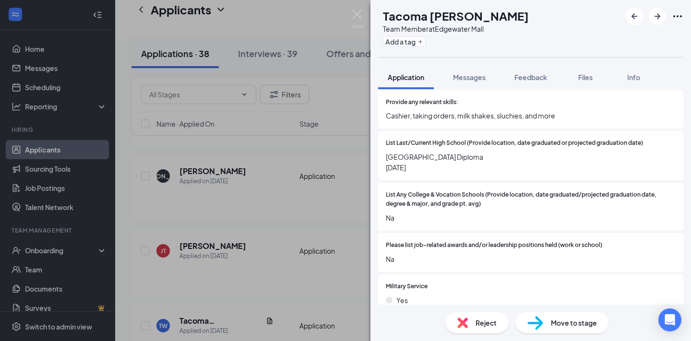
click at [484, 318] on span "Reject" at bounding box center [485, 323] width 21 height 11
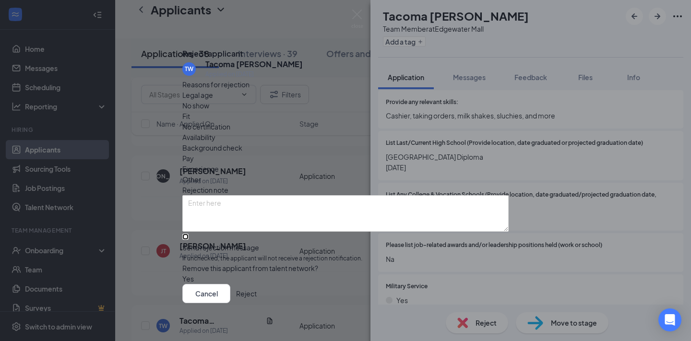
click at [189, 234] on input "Send rejection message If unchecked, the applicant will not receive a rejection…" at bounding box center [185, 237] width 6 height 6
checkbox input "true"
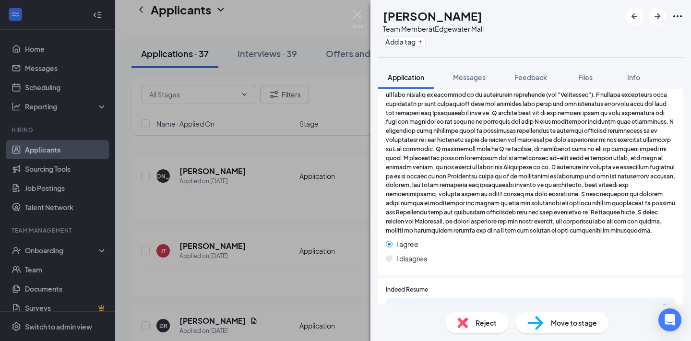
scroll to position [1232, 0]
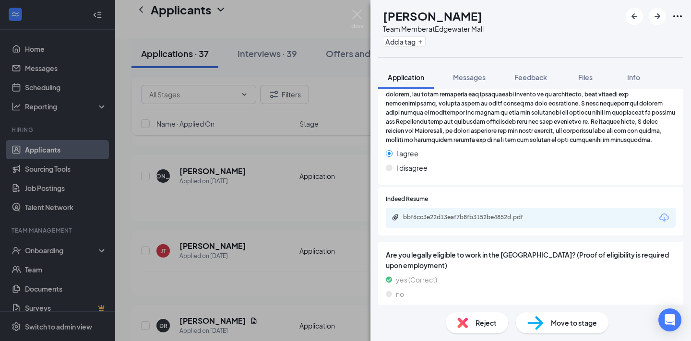
click at [500, 226] on div "bbf6cc3e22d13eaf7b8fb3152be4852d.pdf" at bounding box center [531, 218] width 290 height 20
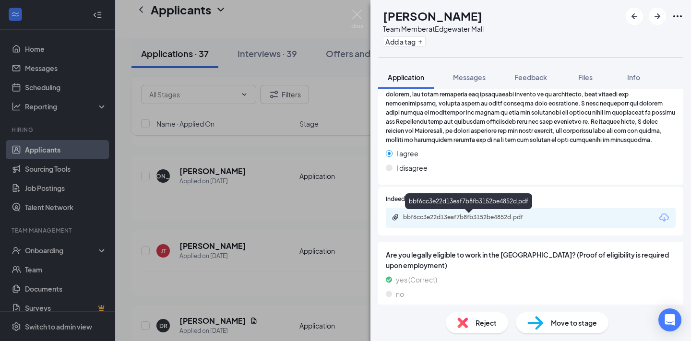
click at [501, 219] on div "bbf6cc3e22d13eaf7b8fb3152be4852d.pdf" at bounding box center [470, 218] width 134 height 8
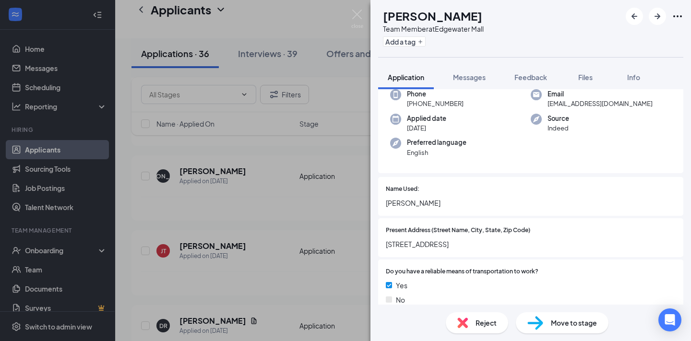
scroll to position [0, 0]
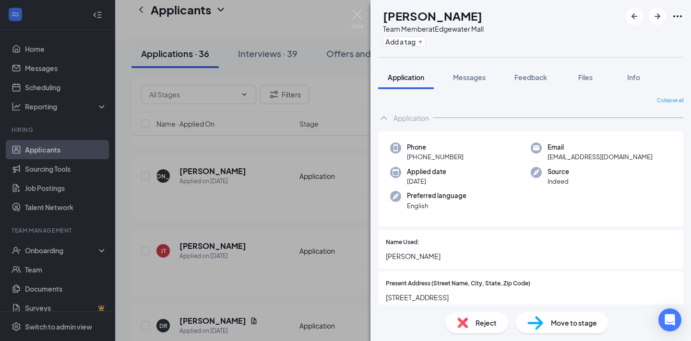
click at [563, 314] on div "Move to stage" at bounding box center [562, 322] width 93 height 21
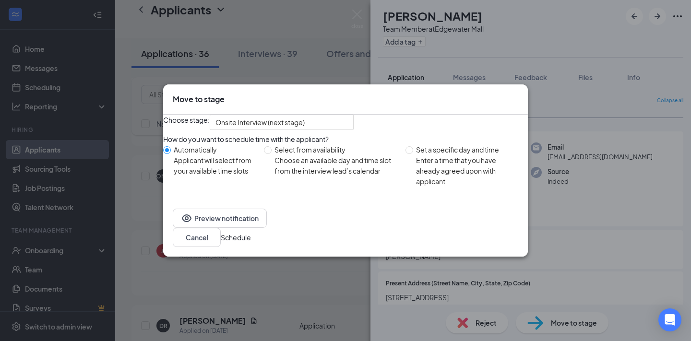
click at [251, 242] on button "Schedule" at bounding box center [236, 237] width 30 height 11
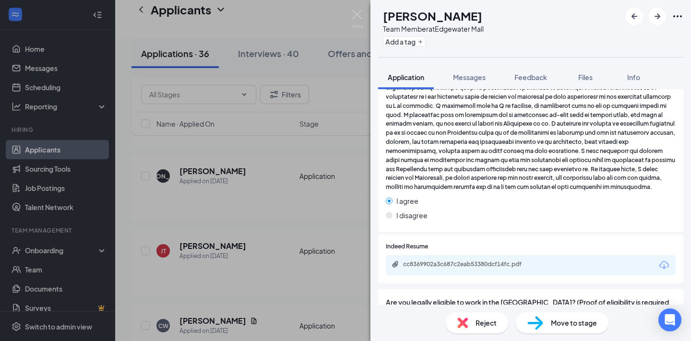
scroll to position [1450, 0]
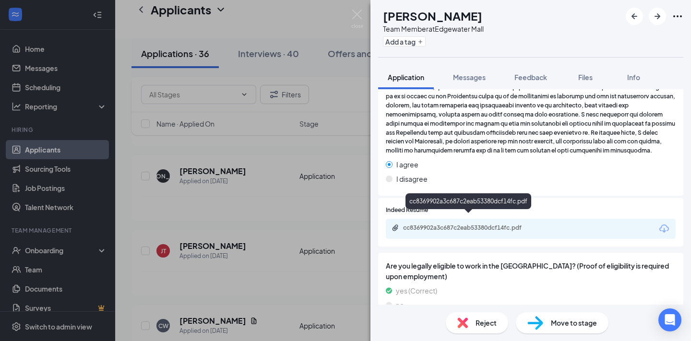
click at [501, 224] on div "cc8369902a3c687c2eab53380dcf14fc.pdf" at bounding box center [470, 228] width 134 height 8
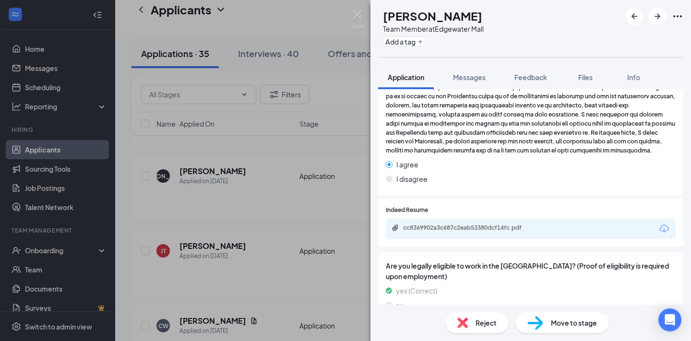
scroll to position [1447, 0]
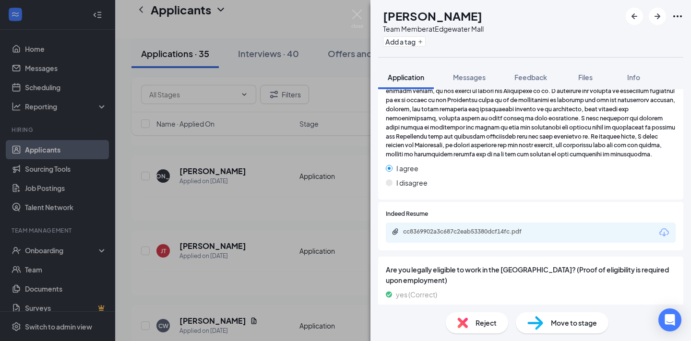
click at [558, 319] on span "Move to stage" at bounding box center [574, 323] width 46 height 11
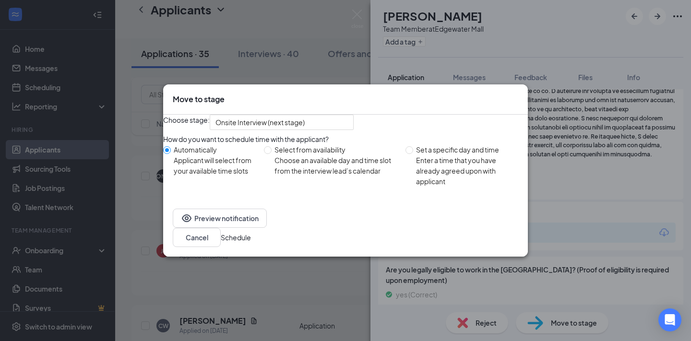
click at [251, 241] on button "Schedule" at bounding box center [236, 237] width 30 height 11
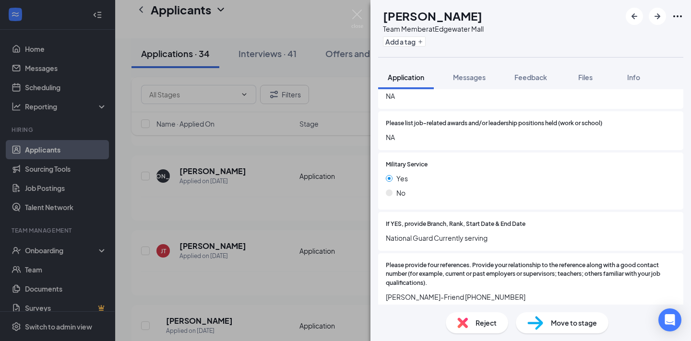
scroll to position [1286, 0]
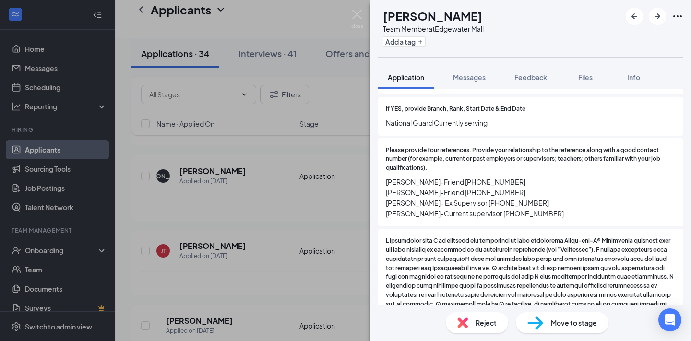
click at [477, 325] on span "Reject" at bounding box center [485, 323] width 21 height 11
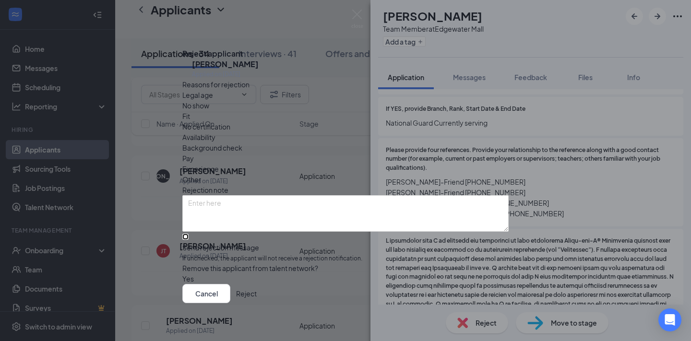
click at [189, 234] on input "Send rejection message If unchecked, the applicant will not receive a rejection…" at bounding box center [185, 237] width 6 height 6
checkbox input "true"
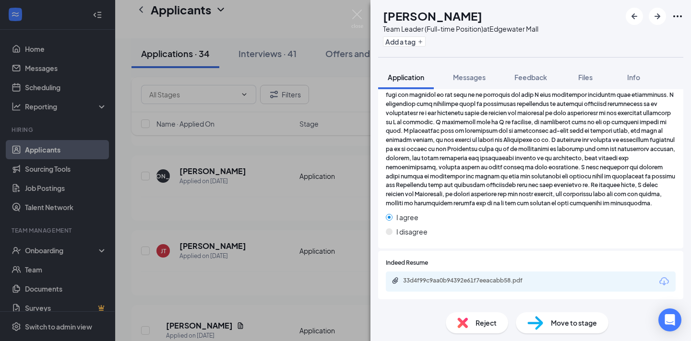
scroll to position [1129, 0]
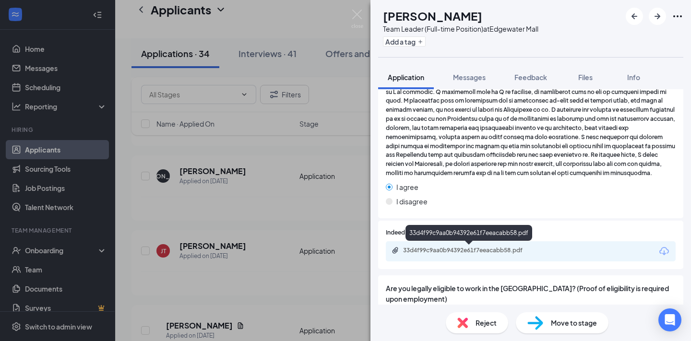
click at [478, 251] on div "33d4f99c9aa0b94392e61f7eeacabb58.pdf" at bounding box center [470, 251] width 134 height 8
click at [489, 329] on div "Reject" at bounding box center [477, 322] width 62 height 21
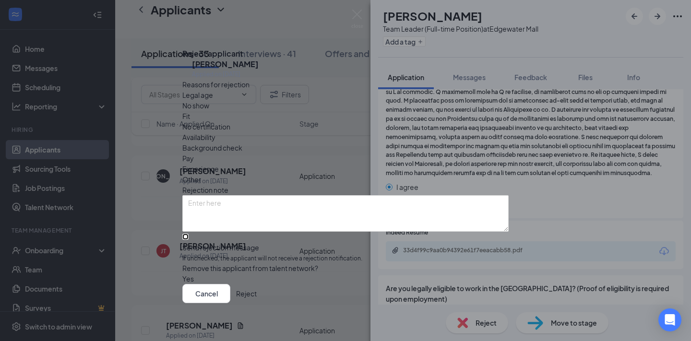
click at [189, 237] on input "Send rejection message If unchecked, the applicant will not receive a rejection…" at bounding box center [185, 237] width 6 height 6
checkbox input "true"
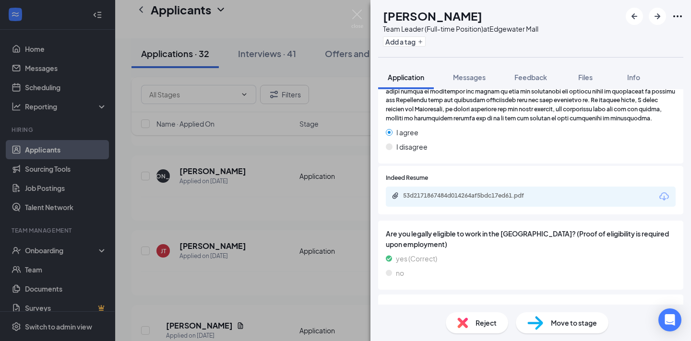
scroll to position [1293, 0]
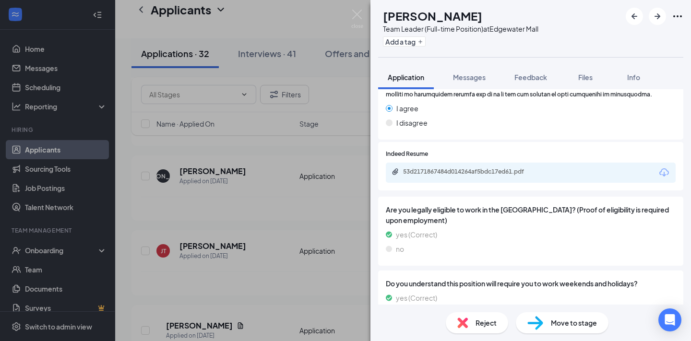
click at [489, 325] on span "Reject" at bounding box center [485, 323] width 21 height 11
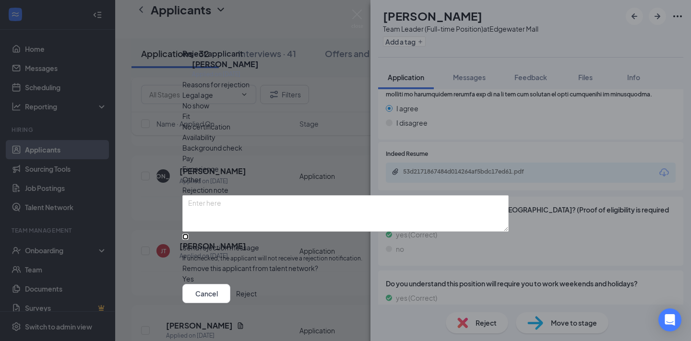
click at [189, 234] on input "Send rejection message If unchecked, the applicant will not receive a rejection…" at bounding box center [185, 237] width 6 height 6
checkbox input "true"
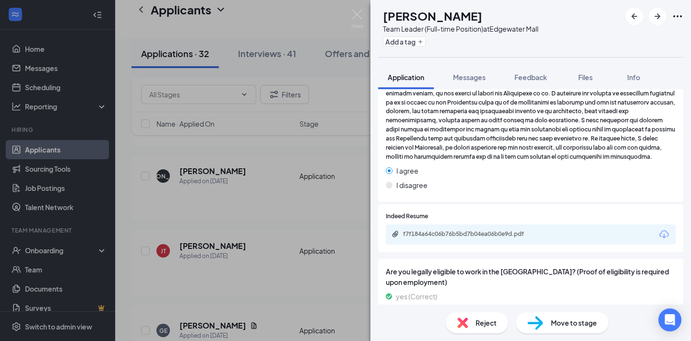
scroll to position [1403, 0]
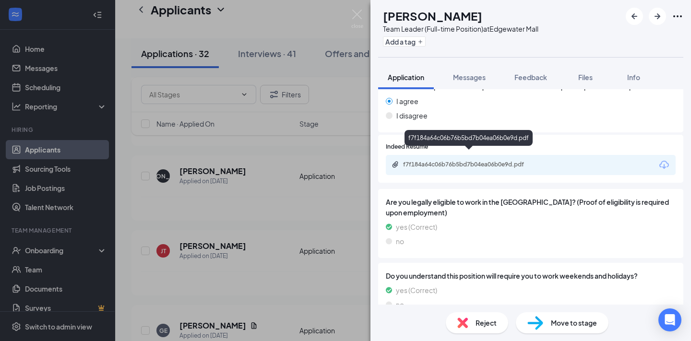
click at [457, 161] on div "f7f184a64c06b76b5bd7b04ea06b0e9d.pdf" at bounding box center [470, 165] width 134 height 8
click at [484, 321] on span "Reject" at bounding box center [485, 323] width 21 height 11
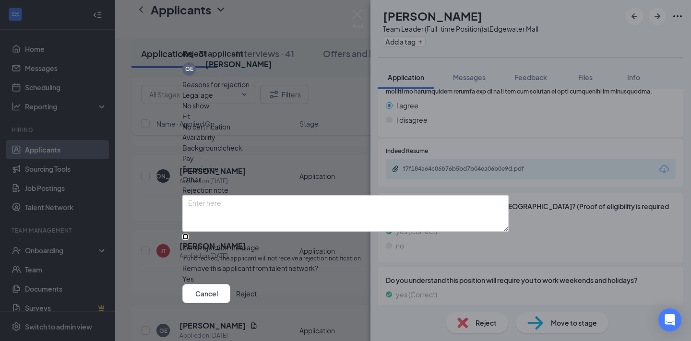
click at [189, 234] on input "Send rejection message If unchecked, the applicant will not receive a rejection…" at bounding box center [185, 237] width 6 height 6
checkbox input "true"
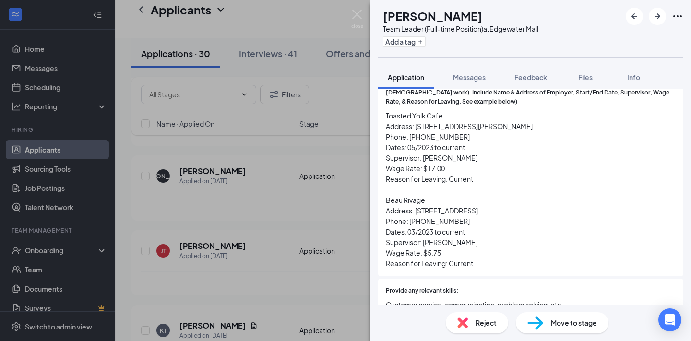
scroll to position [855, 0]
click at [492, 329] on div "Reject" at bounding box center [477, 322] width 62 height 21
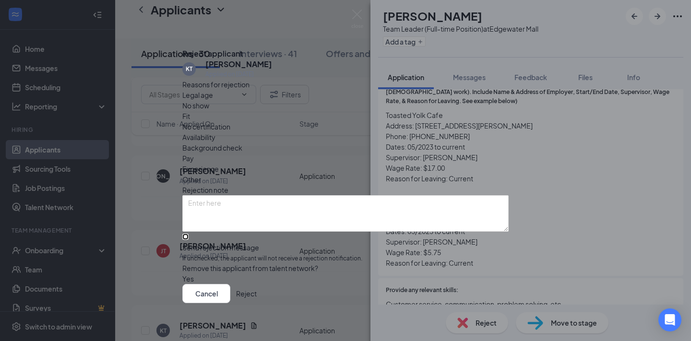
click at [189, 234] on input "Send rejection message If unchecked, the applicant will not receive a rejection…" at bounding box center [185, 237] width 6 height 6
checkbox input "true"
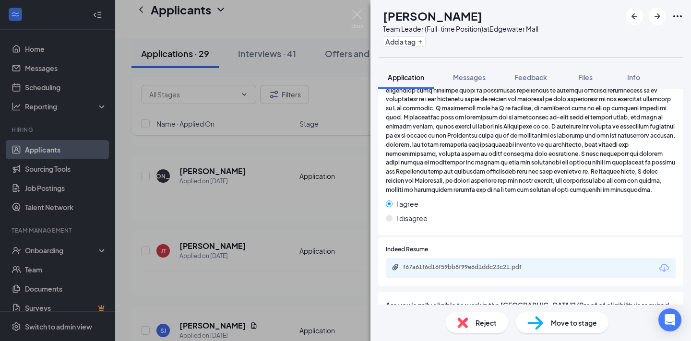
scroll to position [1159, 0]
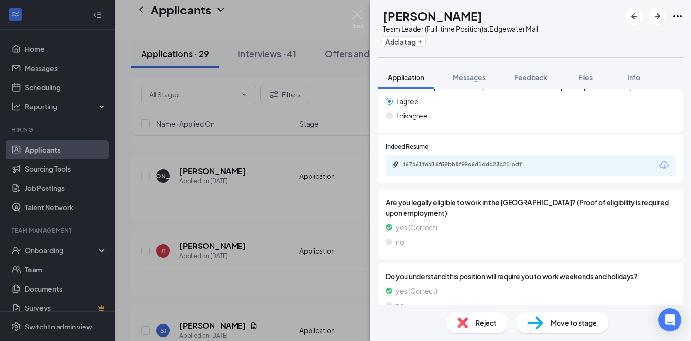
click at [513, 163] on div "f67a61f6d16f59bb8f99e6d1ddc23c21.pdf" at bounding box center [531, 165] width 290 height 20
click at [513, 161] on div "f67a61f6d16f59bb8f99e6d1ddc23c21.pdf" at bounding box center [470, 165] width 134 height 8
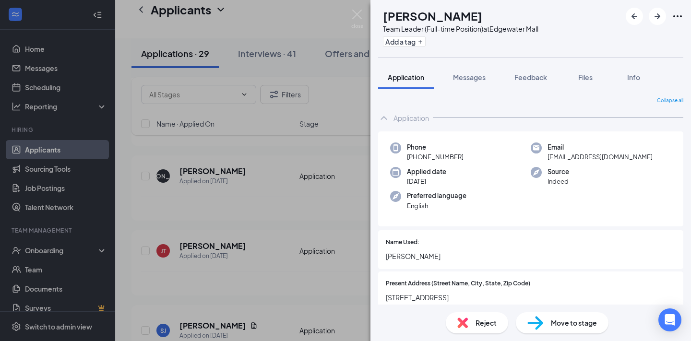
click at [563, 325] on span "Move to stage" at bounding box center [574, 323] width 46 height 11
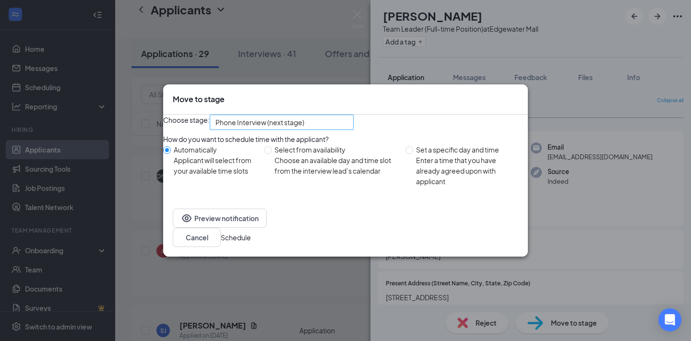
click at [304, 127] on span "Phone Interview (next stage)" at bounding box center [259, 122] width 89 height 14
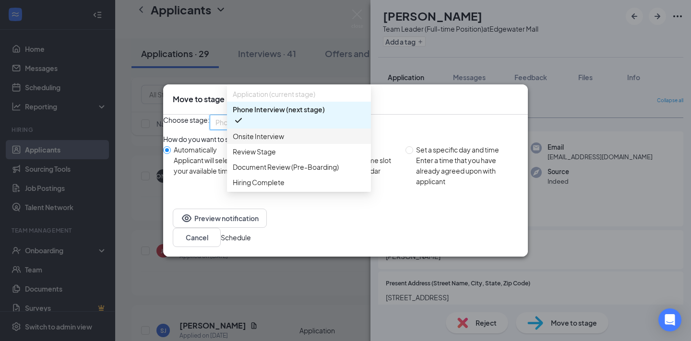
click at [277, 139] on span "Onsite Interview" at bounding box center [258, 136] width 51 height 11
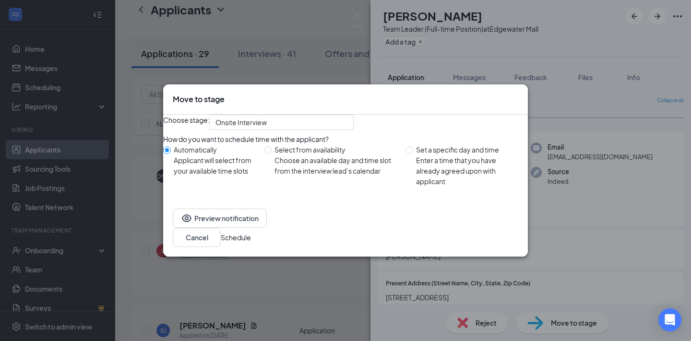
click at [251, 240] on button "Schedule" at bounding box center [236, 237] width 30 height 11
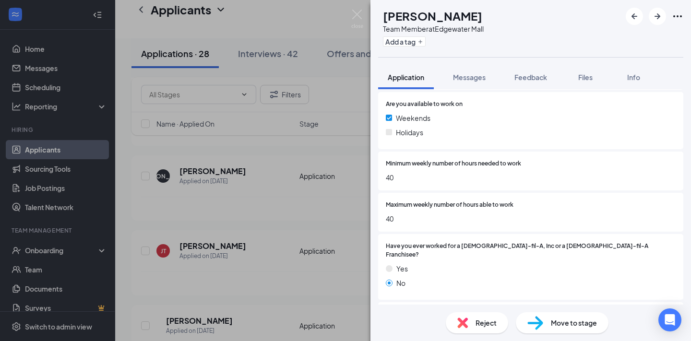
scroll to position [851, 0]
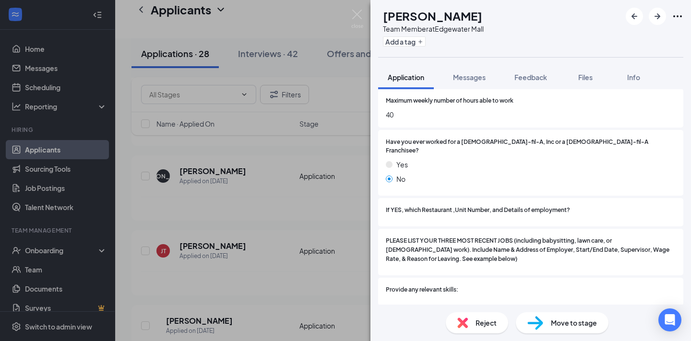
click at [496, 318] on span "Reject" at bounding box center [485, 323] width 21 height 11
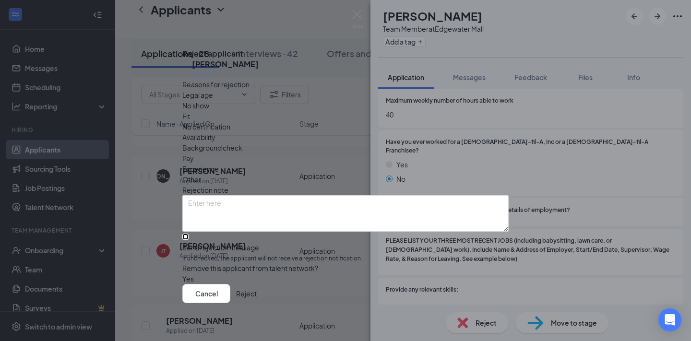
drag, startPoint x: 283, startPoint y: 230, endPoint x: 288, endPoint y: 231, distance: 5.3
click at [189, 234] on input "Send rejection message If unchecked, the applicant will not receive a rejection…" at bounding box center [185, 237] width 6 height 6
checkbox input "true"
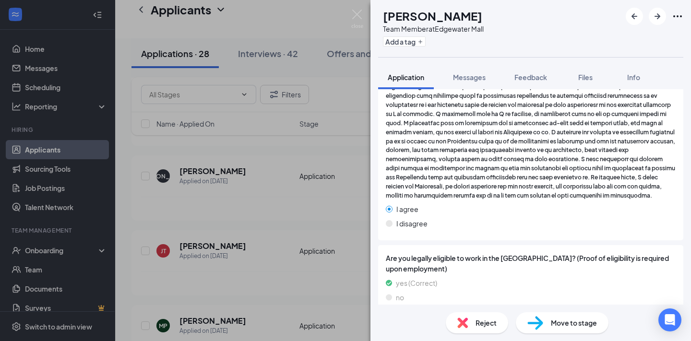
click at [493, 320] on span "Reject" at bounding box center [485, 323] width 21 height 11
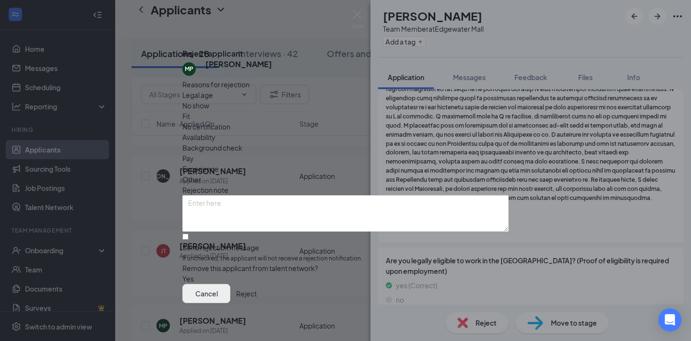
drag, startPoint x: 428, startPoint y: 304, endPoint x: 430, endPoint y: 300, distance: 4.9
click at [428, 303] on div "Cancel Reject" at bounding box center [345, 293] width 326 height 19
click at [230, 297] on button "Cancel" at bounding box center [206, 293] width 48 height 19
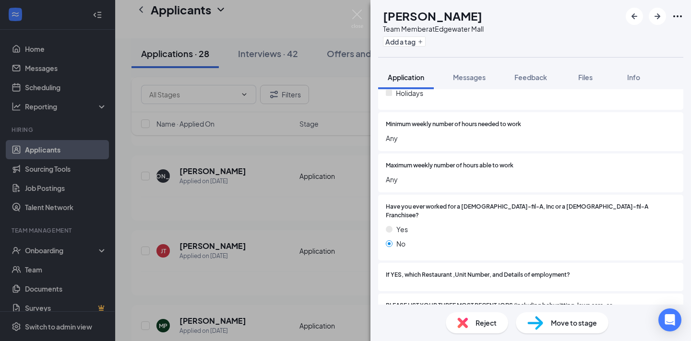
scroll to position [785, 0]
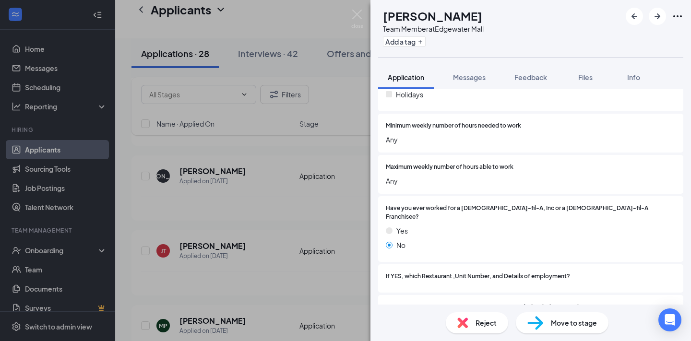
click at [472, 320] on div "Reject" at bounding box center [477, 322] width 62 height 21
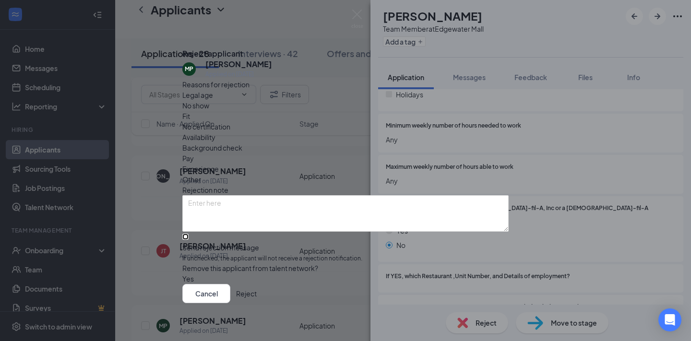
click at [189, 234] on input "Send rejection message If unchecked, the applicant will not receive a rejection…" at bounding box center [185, 237] width 6 height 6
checkbox input "true"
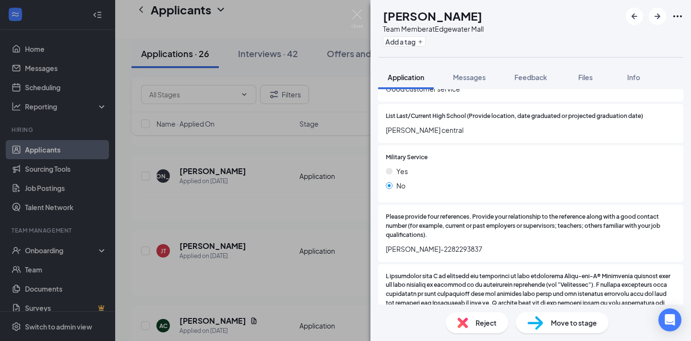
scroll to position [1033, 0]
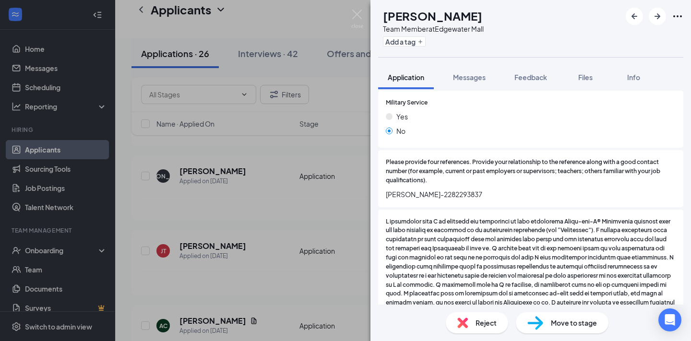
click at [491, 323] on span "Reject" at bounding box center [485, 323] width 21 height 11
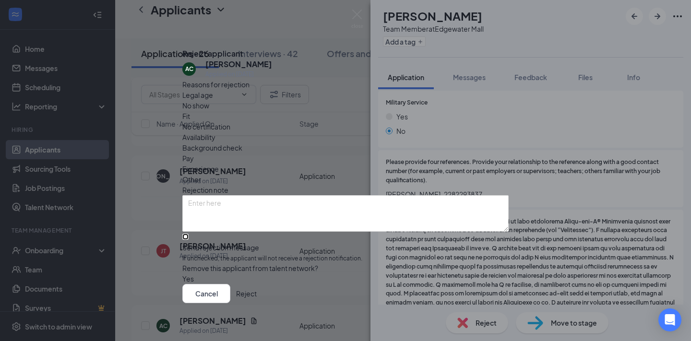
click at [189, 238] on input "Send rejection message If unchecked, the applicant will not receive a rejection…" at bounding box center [185, 237] width 6 height 6
checkbox input "true"
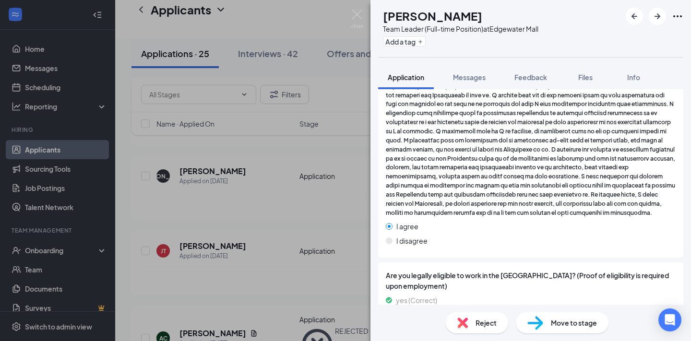
scroll to position [1509, 0]
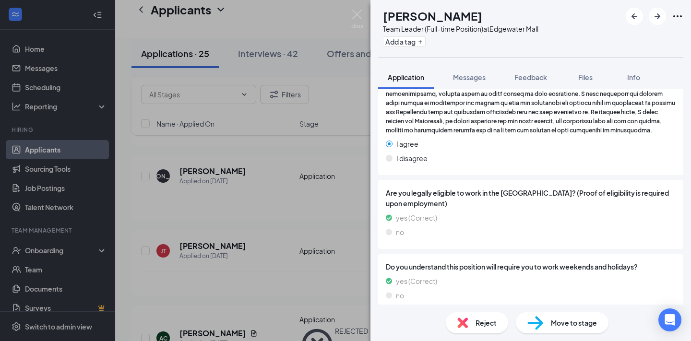
click at [486, 325] on span "Reject" at bounding box center [485, 323] width 21 height 11
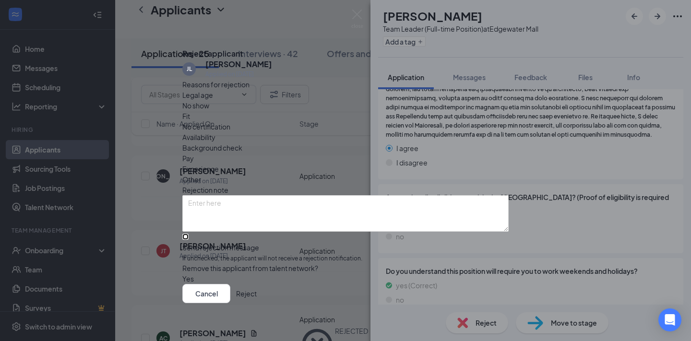
drag, startPoint x: 262, startPoint y: 228, endPoint x: 270, endPoint y: 228, distance: 7.7
click at [189, 234] on input "Send rejection message If unchecked, the applicant will not receive a rejection…" at bounding box center [185, 237] width 6 height 6
checkbox input "true"
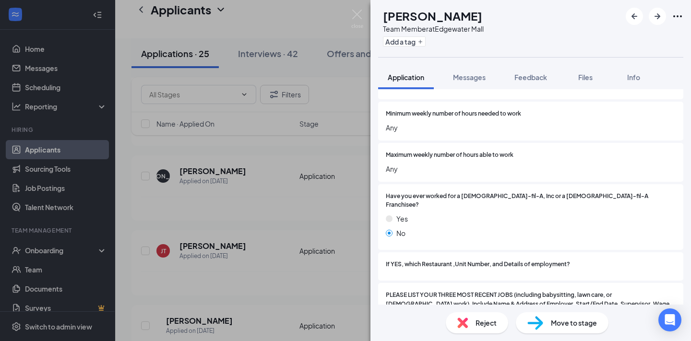
scroll to position [789, 0]
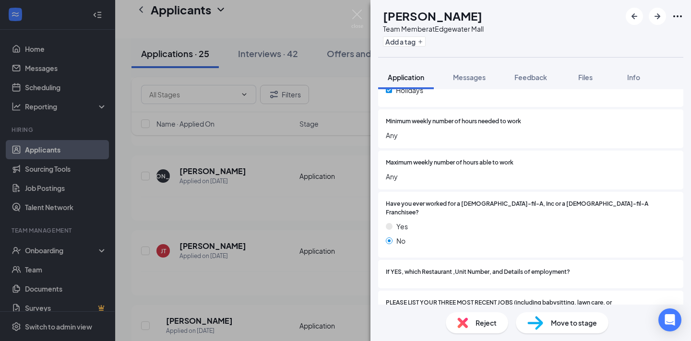
click at [570, 323] on span "Move to stage" at bounding box center [574, 323] width 46 height 11
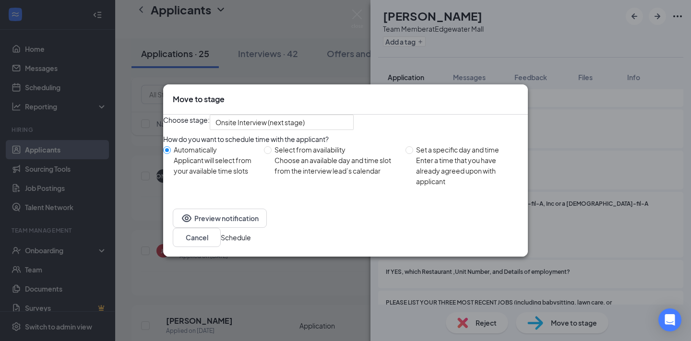
click at [251, 243] on button "Schedule" at bounding box center [236, 237] width 30 height 11
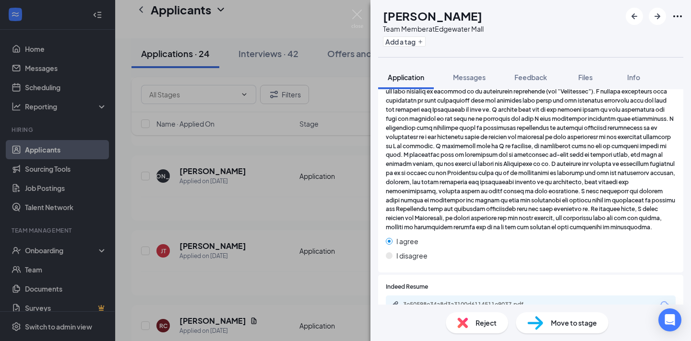
scroll to position [1249, 0]
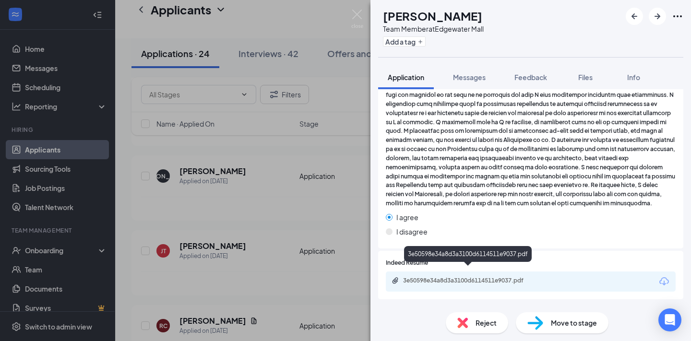
click at [519, 277] on div "3e50598e34a8d3a3100d6114511e9037.pdf" at bounding box center [469, 281] width 155 height 9
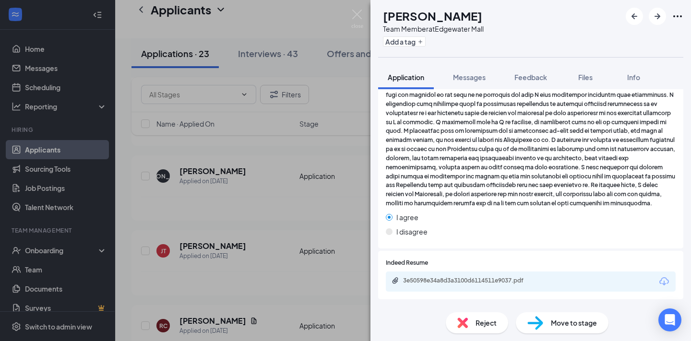
click at [570, 326] on span "Move to stage" at bounding box center [574, 323] width 46 height 11
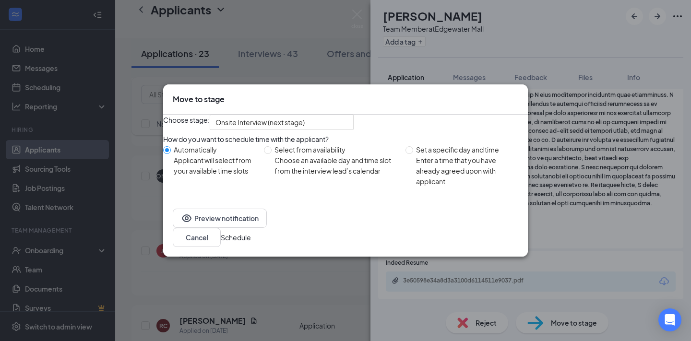
click at [251, 243] on button "Schedule" at bounding box center [236, 237] width 30 height 11
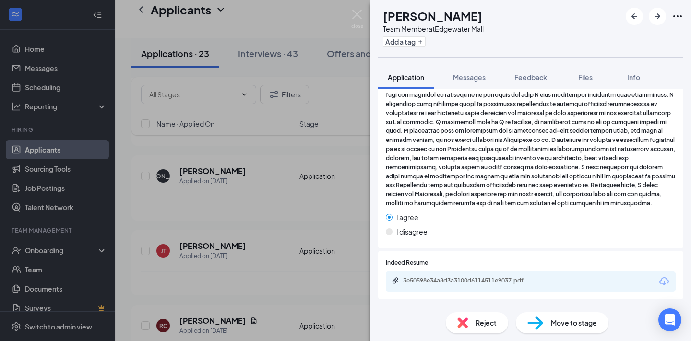
click at [378, 36] on div "RC Rayliesha [PERSON_NAME] Team Member at [GEOGRAPHIC_DATA] Add a tag" at bounding box center [431, 29] width 106 height 42
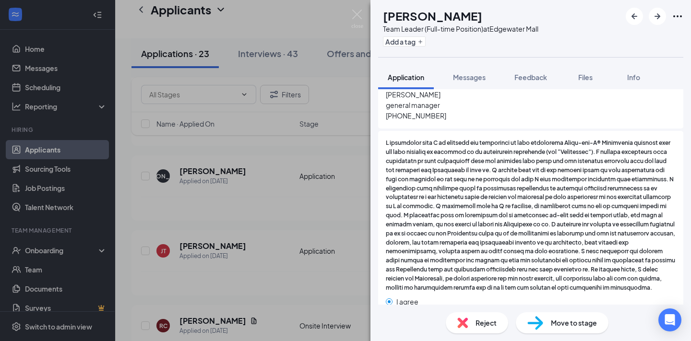
scroll to position [1393, 0]
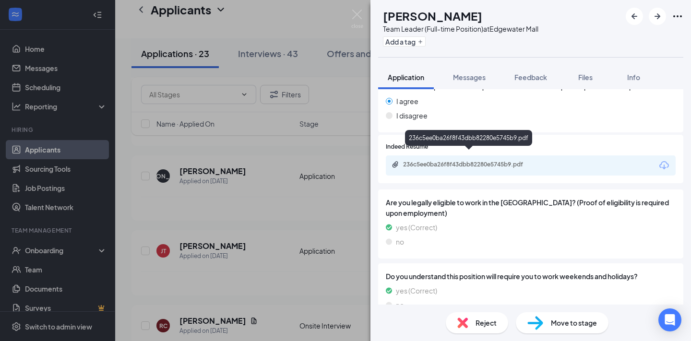
click at [479, 161] on div "236c5ee0ba26f8f43dbb82280e5745b9.pdf" at bounding box center [470, 165] width 134 height 8
click at [482, 326] on span "Reject" at bounding box center [485, 323] width 21 height 11
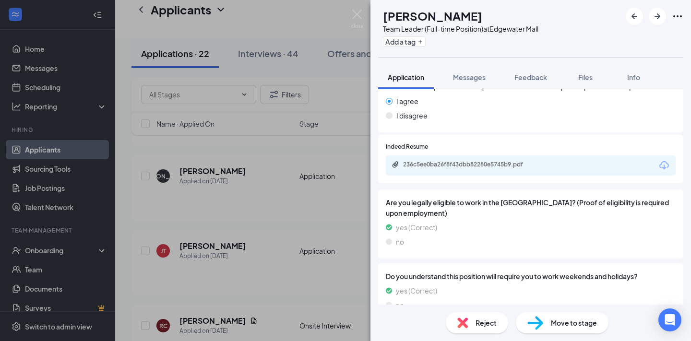
scroll to position [1389, 0]
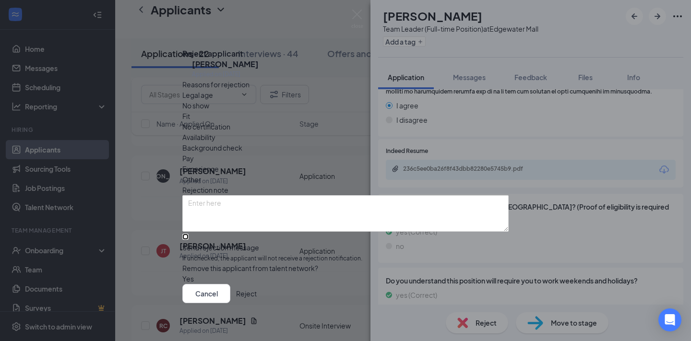
click at [189, 234] on input "Send rejection message If unchecked, the applicant will not receive a rejection…" at bounding box center [185, 237] width 6 height 6
checkbox input "true"
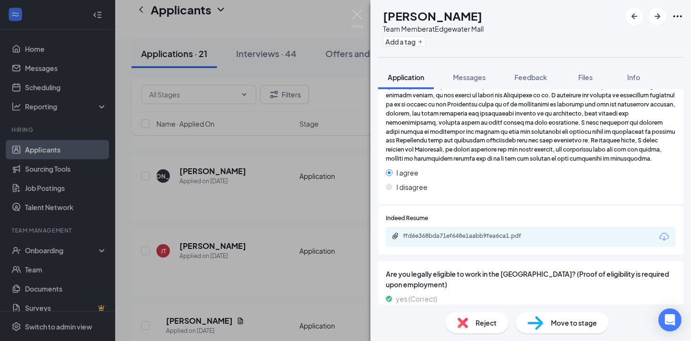
scroll to position [1249, 0]
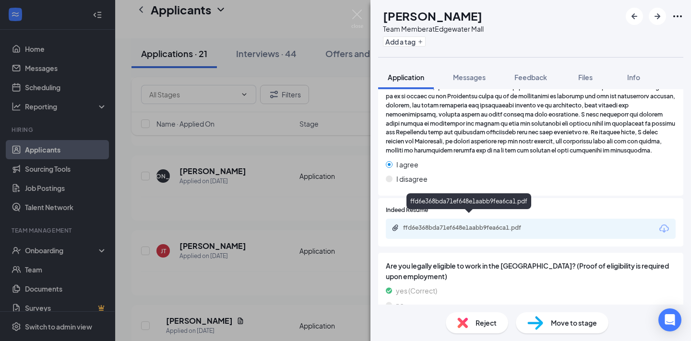
click at [495, 224] on div "ffd6e368bda71ef648e1aabb9fea6ca1.pdf" at bounding box center [470, 228] width 134 height 8
click at [483, 326] on span "Reject" at bounding box center [485, 323] width 21 height 11
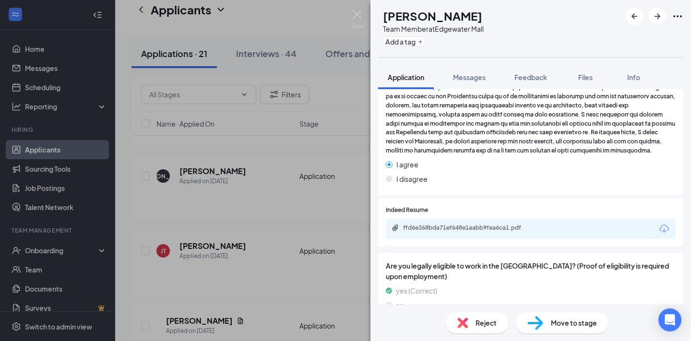
scroll to position [1245, 0]
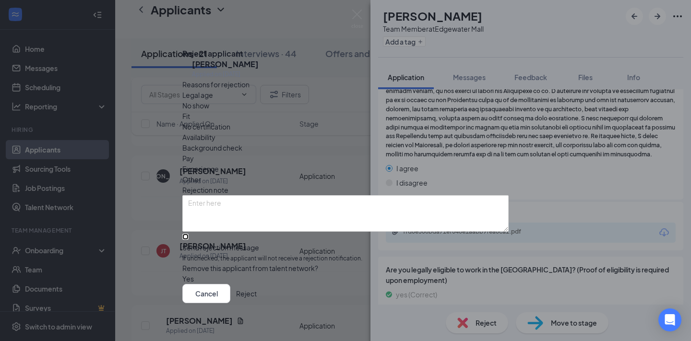
click at [189, 234] on input "Send rejection message If unchecked, the applicant will not receive a rejection…" at bounding box center [185, 237] width 6 height 6
checkbox input "true"
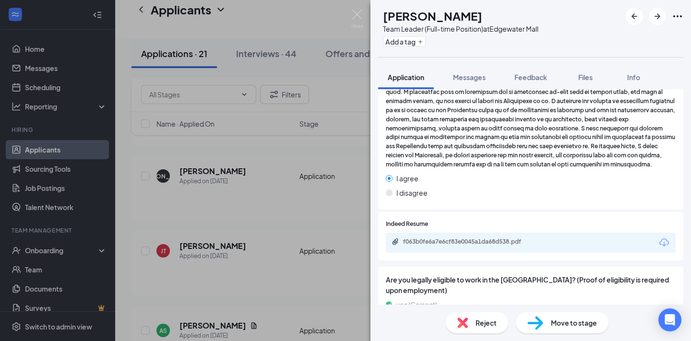
scroll to position [1223, 0]
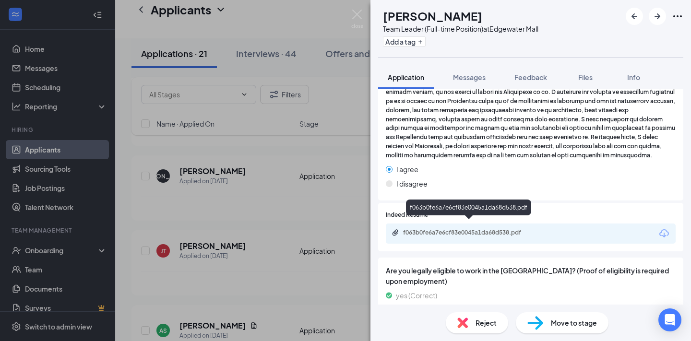
click at [504, 229] on div "f063b0fe6a7e6cf83e0045a1da68d538.pdf" at bounding box center [470, 233] width 134 height 8
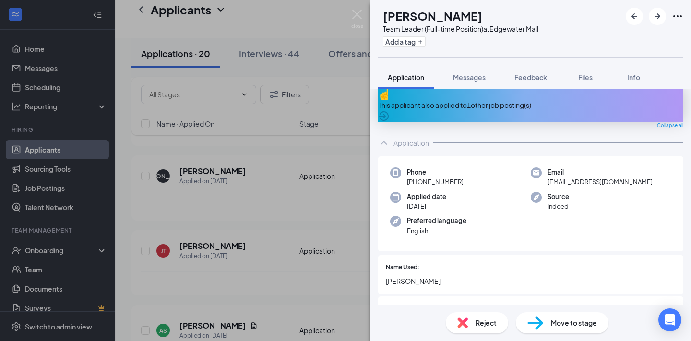
scroll to position [0, 0]
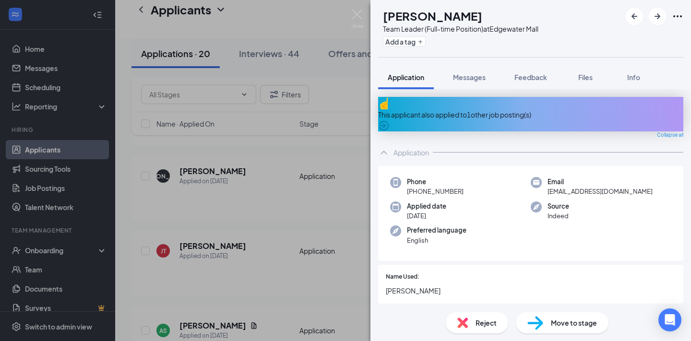
click at [471, 110] on div "This applicant also applied to 1 other job posting(s)" at bounding box center [530, 114] width 305 height 11
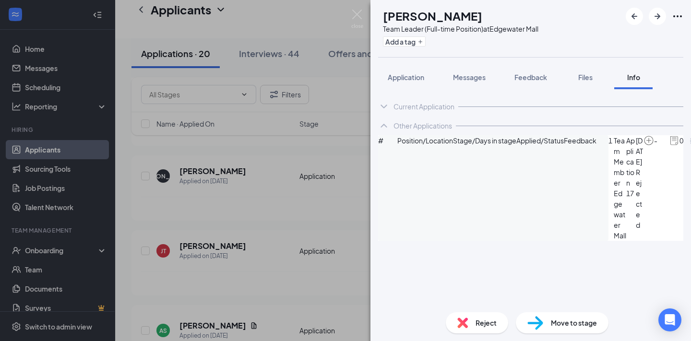
click at [614, 168] on span "Team Member" at bounding box center [620, 161] width 13 height 53
click at [689, 147] on icon "ArrowCircle" at bounding box center [695, 141] width 12 height 12
click at [658, 19] on icon "ArrowRight" at bounding box center [658, 17] width 12 height 12
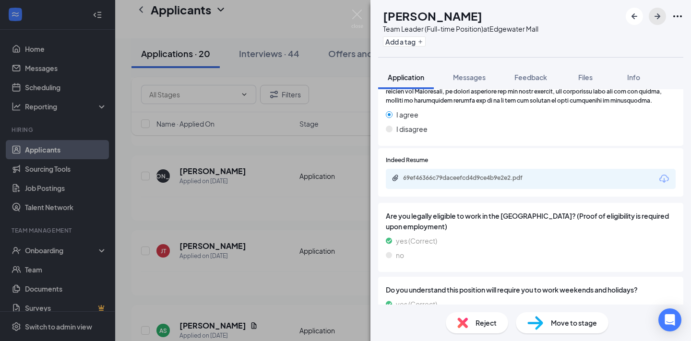
scroll to position [1224, 0]
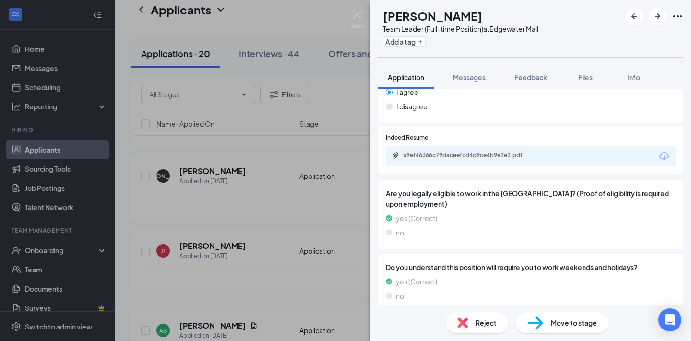
click at [465, 164] on div "69ef46366c79daceefcd4d9ce4b9e2e2.pdf" at bounding box center [531, 156] width 290 height 20
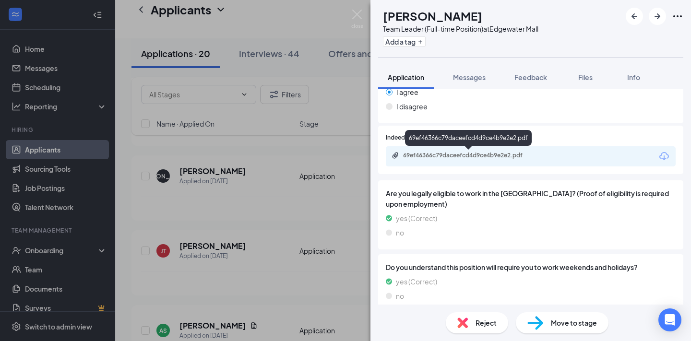
click at [469, 156] on div "69ef46366c79daceefcd4d9ce4b9e2e2.pdf" at bounding box center [470, 156] width 134 height 8
click at [469, 328] on div "Reject" at bounding box center [477, 322] width 62 height 21
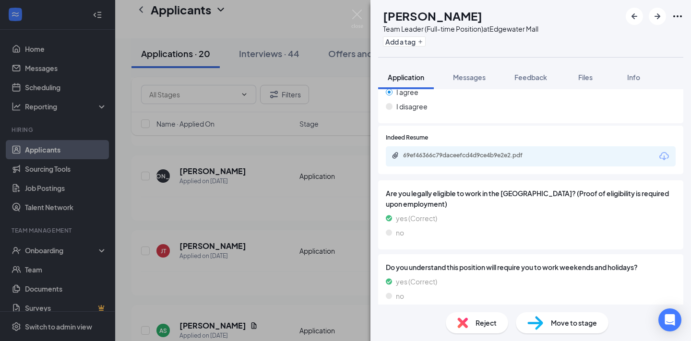
scroll to position [1220, 0]
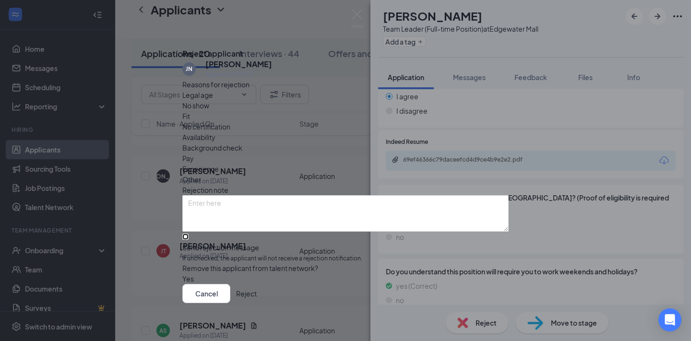
click at [189, 234] on input "Send rejection message If unchecked, the applicant will not receive a rejection…" at bounding box center [185, 237] width 6 height 6
checkbox input "true"
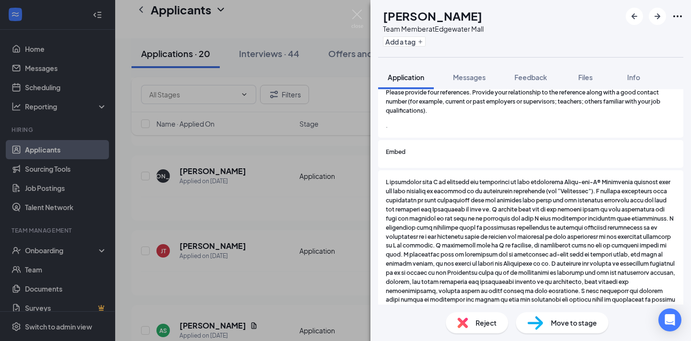
scroll to position [1111, 0]
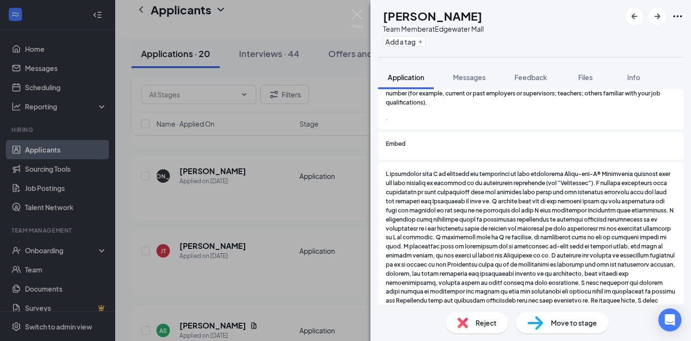
click at [481, 320] on span "Reject" at bounding box center [485, 323] width 21 height 11
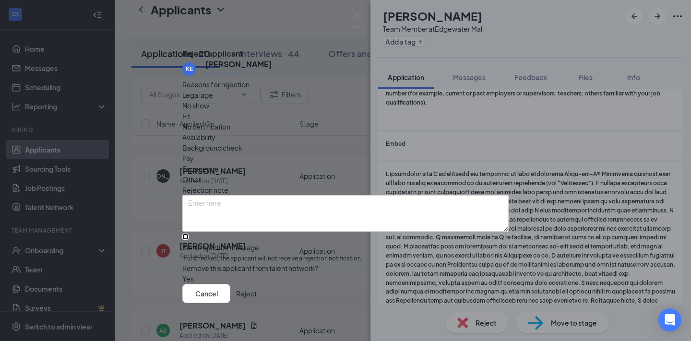
click at [189, 234] on input "Send rejection message If unchecked, the applicant will not receive a rejection…" at bounding box center [185, 237] width 6 height 6
checkbox input "true"
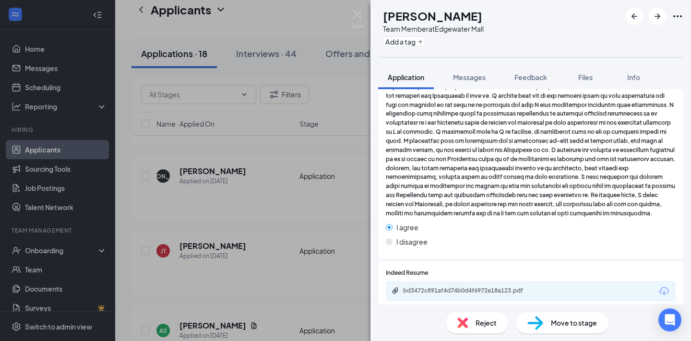
scroll to position [1109, 0]
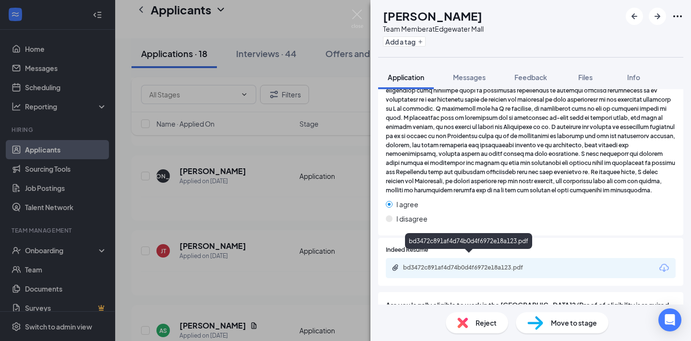
click at [509, 264] on div "bd3472c891af4d74b0d4f6972e18a123.pdf" at bounding box center [470, 268] width 134 height 8
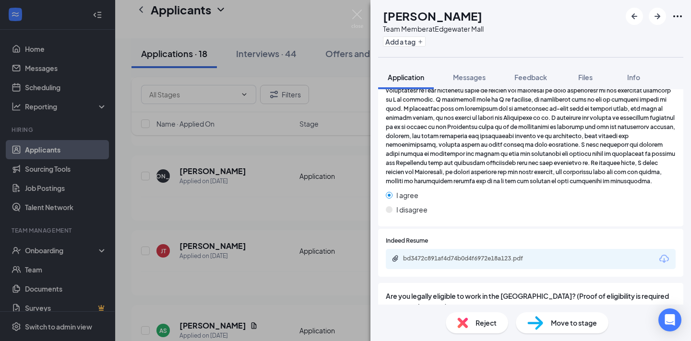
scroll to position [1149, 0]
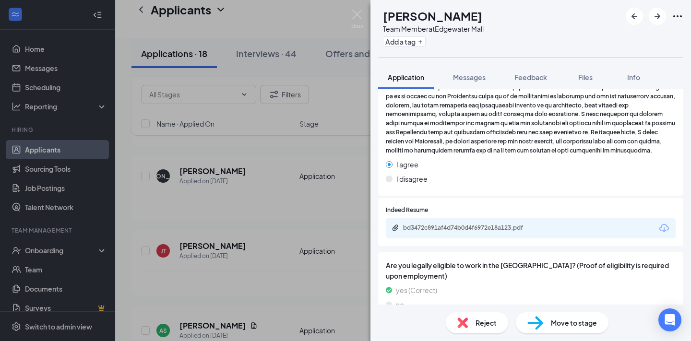
click at [484, 324] on span "Reject" at bounding box center [485, 323] width 21 height 11
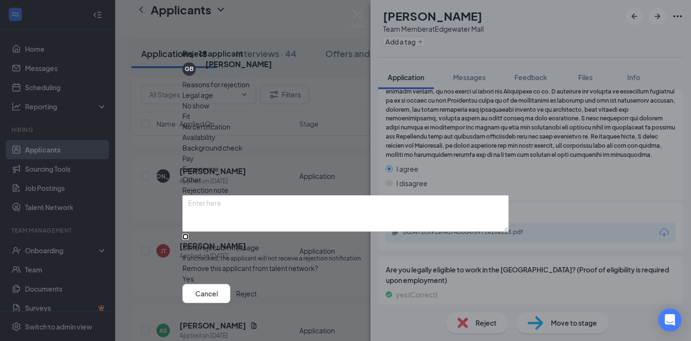
click at [189, 234] on input "Send rejection message If unchecked, the applicant will not receive a rejection…" at bounding box center [185, 237] width 6 height 6
checkbox input "true"
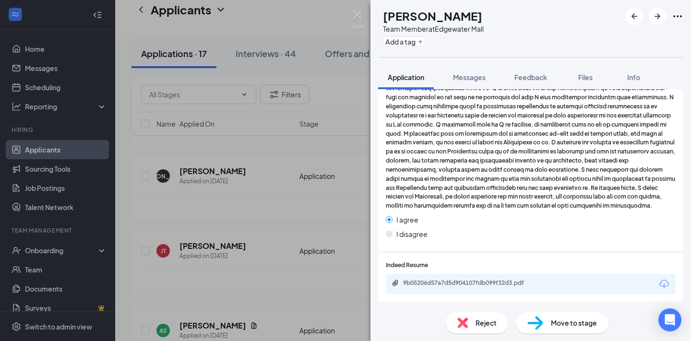
scroll to position [1292, 0]
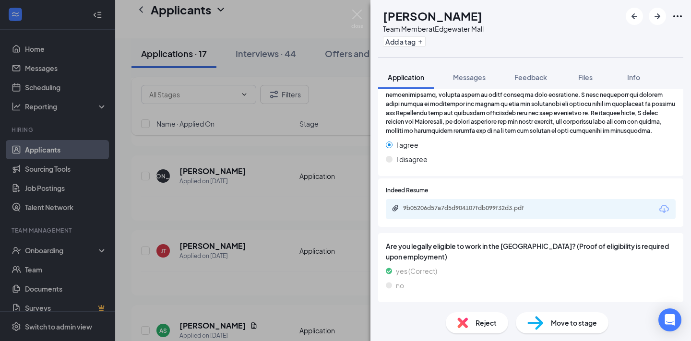
click at [505, 219] on div "9b05206d57a7d5d904107fdb099f32d3.pdf" at bounding box center [531, 209] width 290 height 20
click at [506, 212] on div "9b05206d57a7d5d904107fdb099f32d3.pdf" at bounding box center [470, 208] width 134 height 8
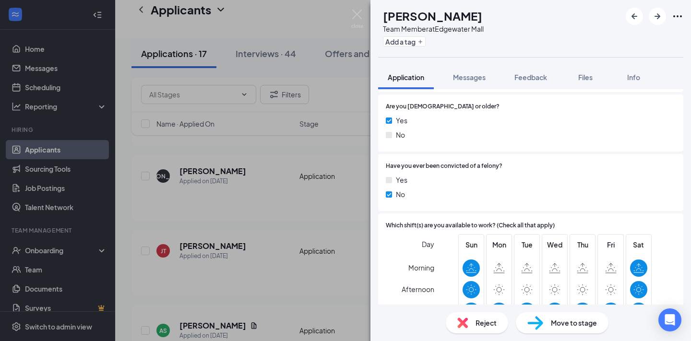
scroll to position [398, 0]
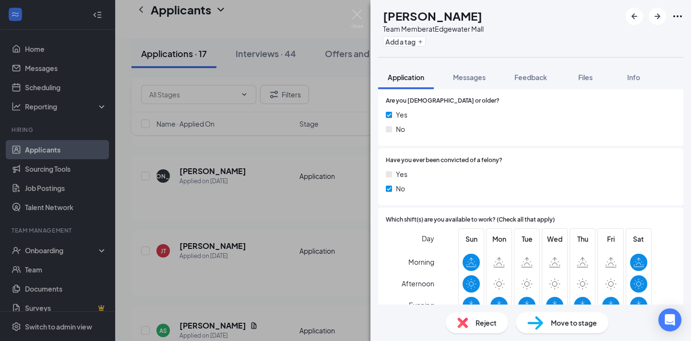
click at [555, 320] on span "Move to stage" at bounding box center [574, 323] width 46 height 11
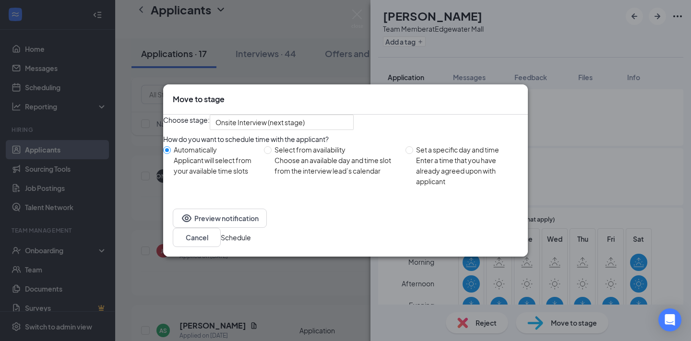
click at [251, 243] on button "Schedule" at bounding box center [236, 237] width 30 height 11
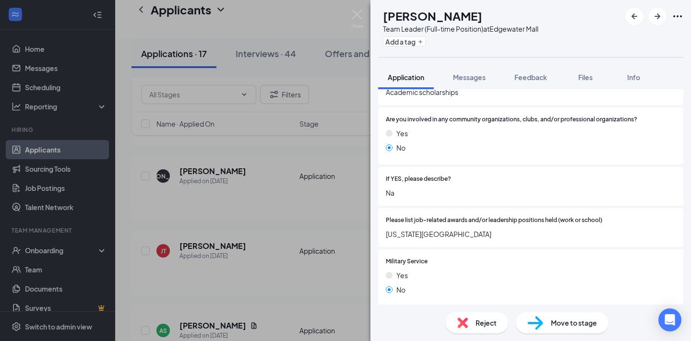
scroll to position [1080, 0]
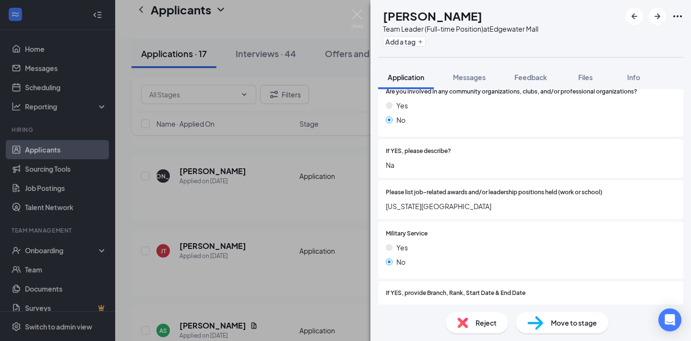
click at [478, 327] on span "Reject" at bounding box center [485, 323] width 21 height 11
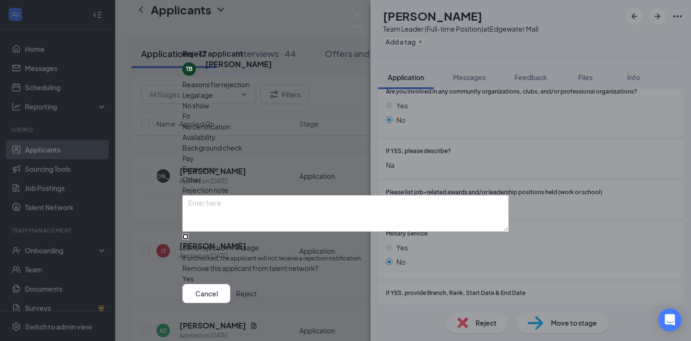
click at [189, 234] on input "Send rejection message If unchecked, the applicant will not receive a rejection…" at bounding box center [185, 237] width 6 height 6
checkbox input "true"
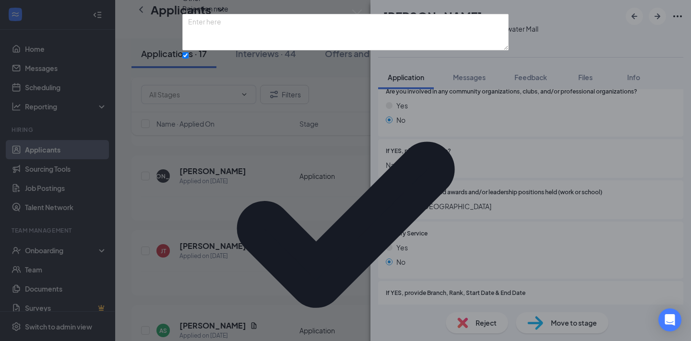
drag, startPoint x: 426, startPoint y: 296, endPoint x: 460, endPoint y: 265, distance: 45.9
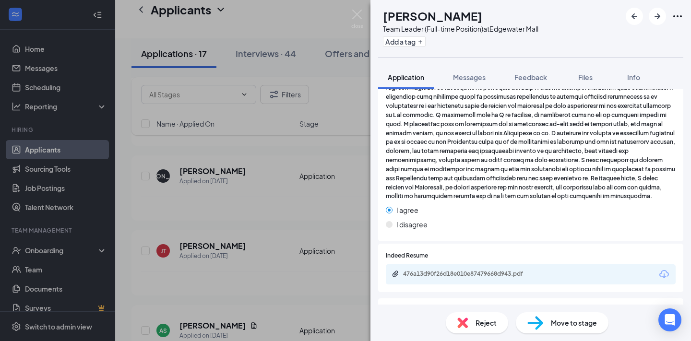
scroll to position [1496, 0]
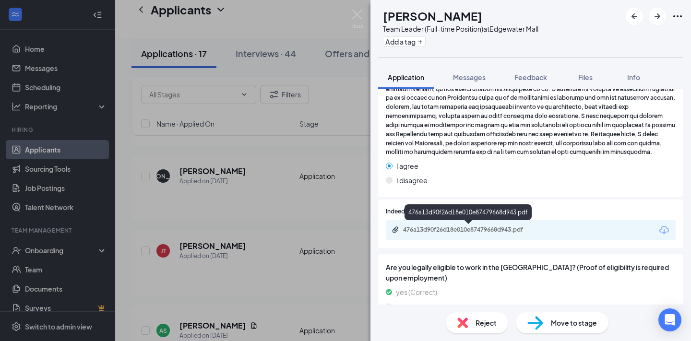
click at [471, 233] on div "476a13d90f26d18e010e87479668d943.pdf" at bounding box center [470, 230] width 134 height 8
click at [466, 322] on img at bounding box center [462, 323] width 11 height 11
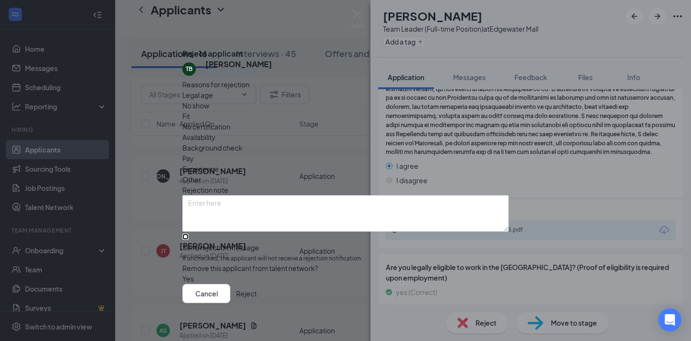
click at [189, 234] on input "Send rejection message If unchecked, the applicant will not receive a rejection…" at bounding box center [185, 237] width 6 height 6
checkbox input "true"
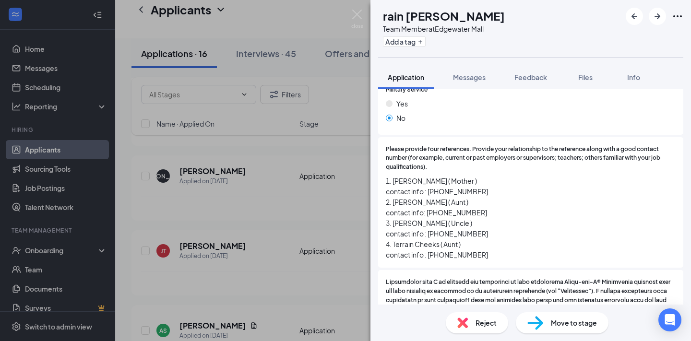
scroll to position [1228, 0]
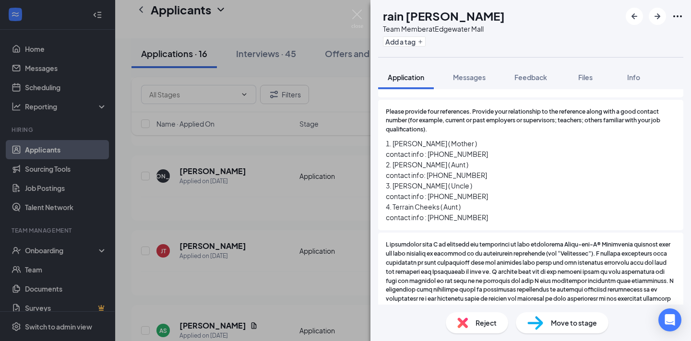
click at [471, 320] on div "Reject" at bounding box center [477, 322] width 62 height 21
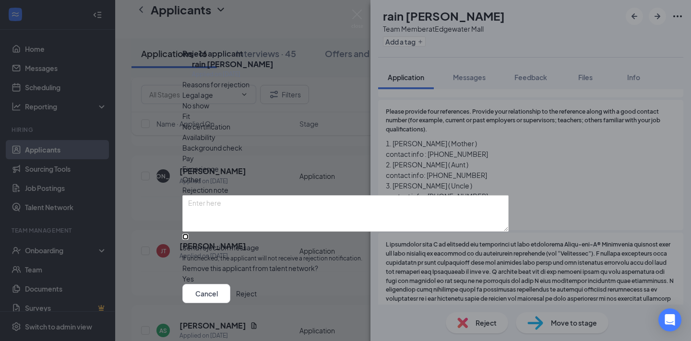
click at [189, 234] on input "Send rejection message If unchecked, the applicant will not receive a rejection…" at bounding box center [185, 237] width 6 height 6
checkbox input "true"
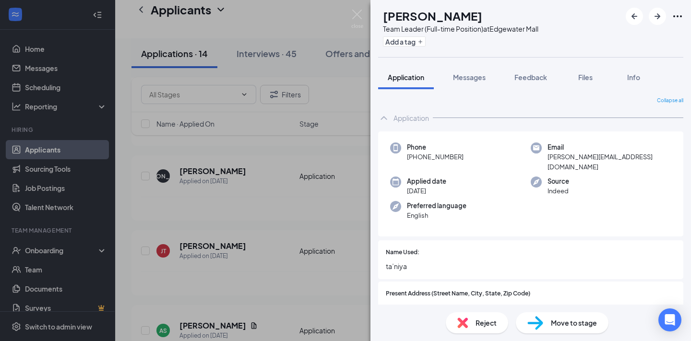
scroll to position [49, 0]
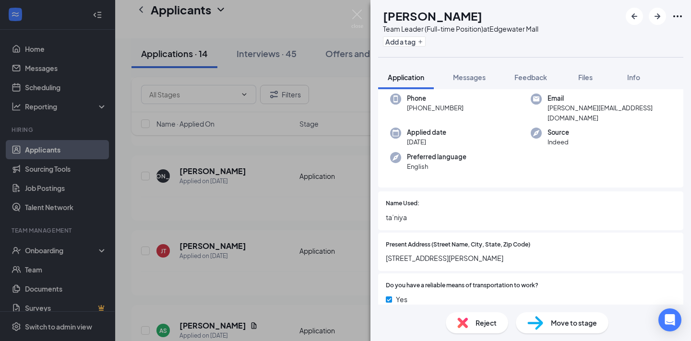
click at [257, 53] on div "TT [PERSON_NAME] Team Leader (Full-time Position) at [GEOGRAPHIC_DATA] Add a ta…" at bounding box center [345, 170] width 691 height 341
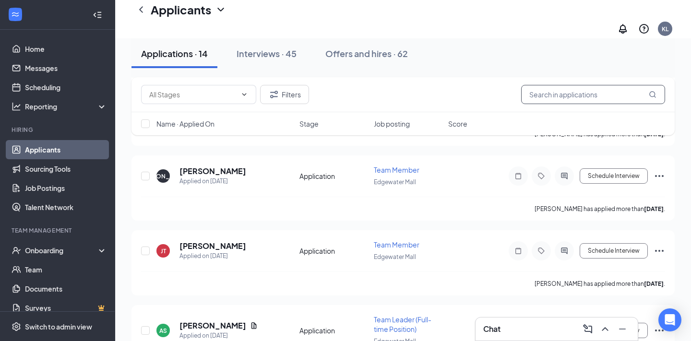
click at [575, 102] on input "text" at bounding box center [593, 94] width 144 height 19
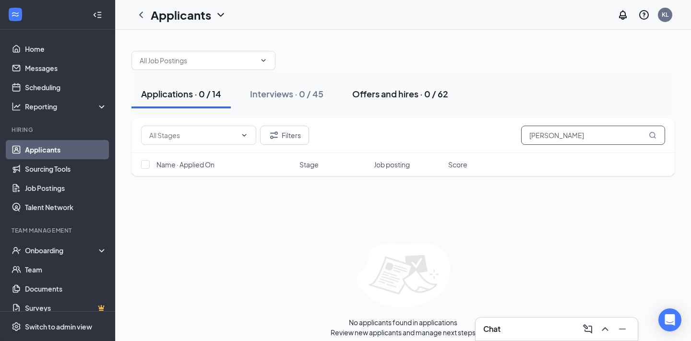
type input "[PERSON_NAME]"
click at [396, 98] on div "Offers and hires · 0 / 62" at bounding box center [400, 94] width 96 height 12
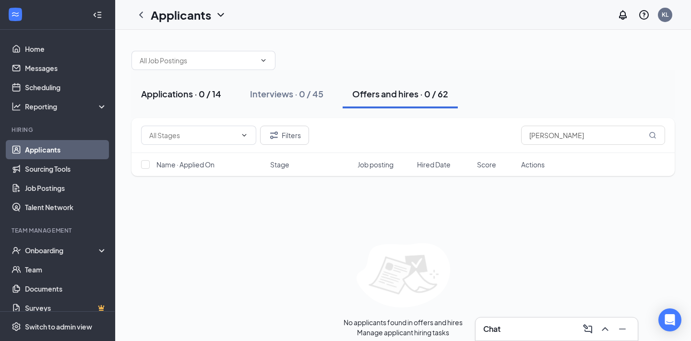
click at [148, 92] on div "Applications · 0 / 14" at bounding box center [181, 94] width 80 height 12
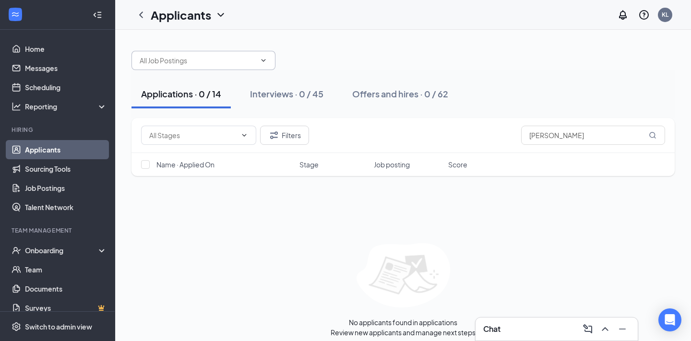
click at [202, 55] on input "text" at bounding box center [198, 60] width 116 height 11
click at [339, 60] on div at bounding box center [402, 55] width 543 height 29
click at [241, 135] on icon "ChevronDown" at bounding box center [244, 135] width 8 height 8
click at [346, 107] on button "Offers and hires · 0 / 62" at bounding box center [400, 94] width 115 height 29
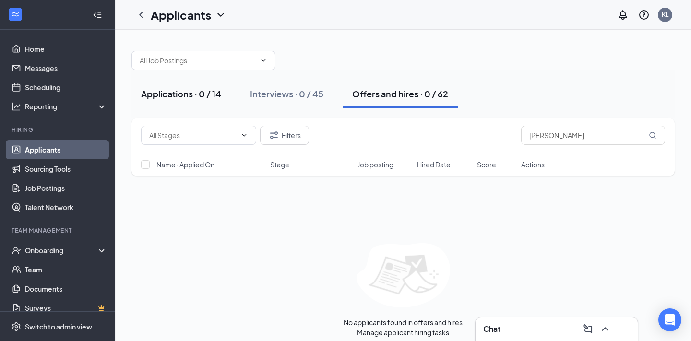
click at [182, 99] on div "Applications · 0 / 14" at bounding box center [181, 94] width 80 height 12
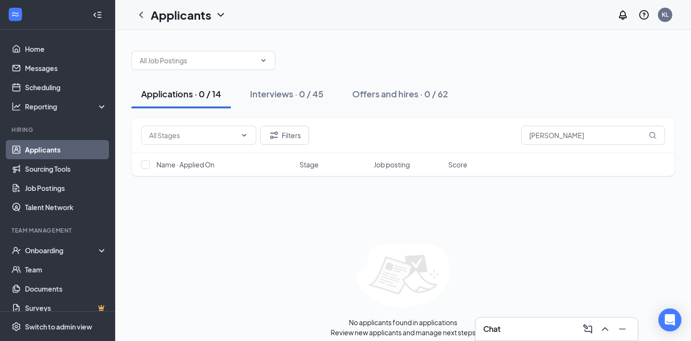
scroll to position [7, 0]
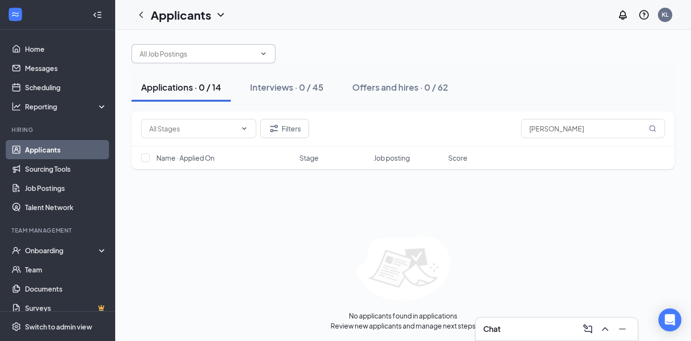
click at [225, 57] on input "text" at bounding box center [198, 53] width 116 height 11
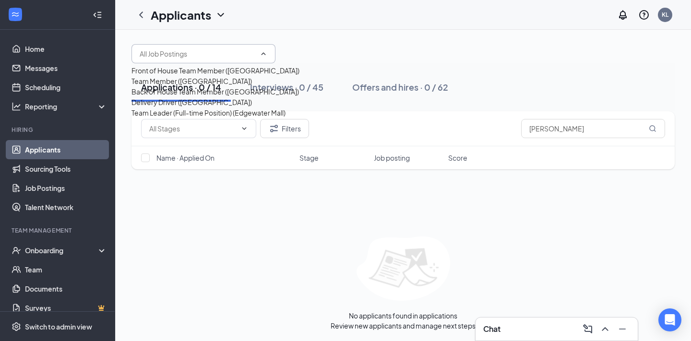
click at [396, 64] on div "Applications · 0 / 14 Interviews · 0 / 45 Offers and hires · 0 / 62" at bounding box center [402, 87] width 543 height 48
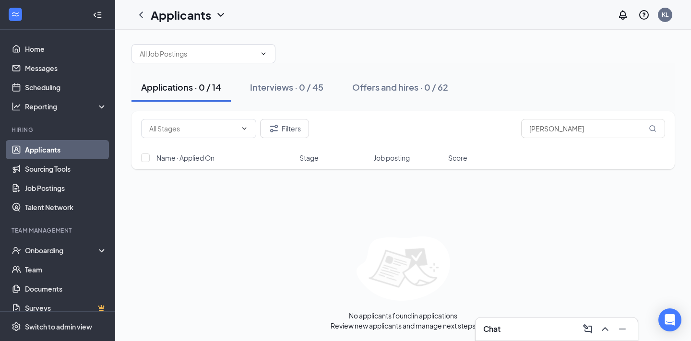
scroll to position [0, 0]
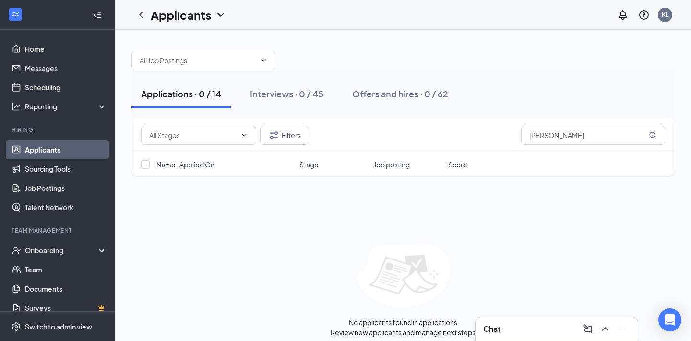
click at [230, 18] on div "Applicants KL" at bounding box center [403, 15] width 576 height 30
click at [219, 14] on icon "ChevronDown" at bounding box center [221, 15] width 12 height 12
click at [179, 56] on link "Archived applicants" at bounding box center [188, 51] width 64 height 10
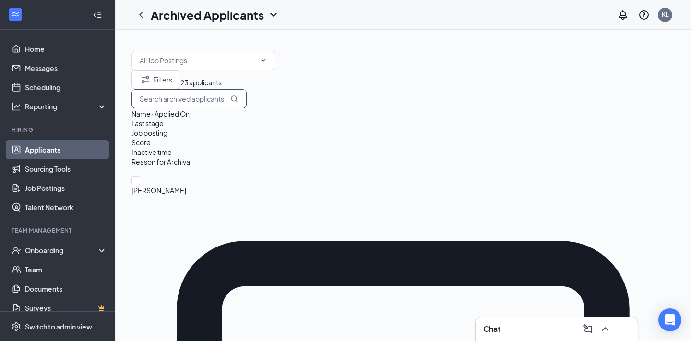
click at [247, 108] on input "text" at bounding box center [188, 98] width 115 height 19
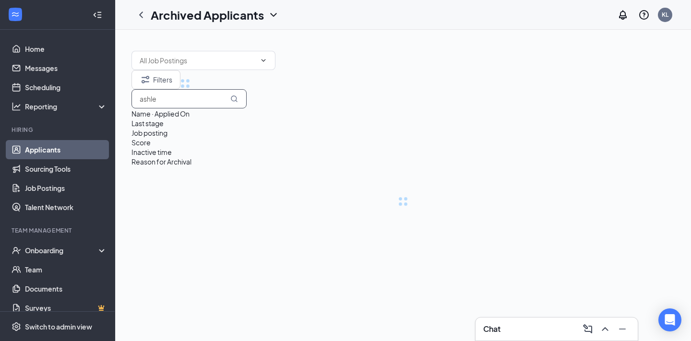
type input "[PERSON_NAME]"
click at [247, 108] on input "[PERSON_NAME]" at bounding box center [188, 98] width 115 height 19
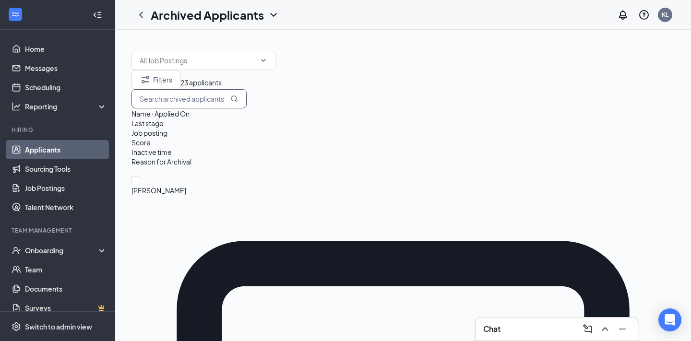
paste input "[PERSON_NAME]"
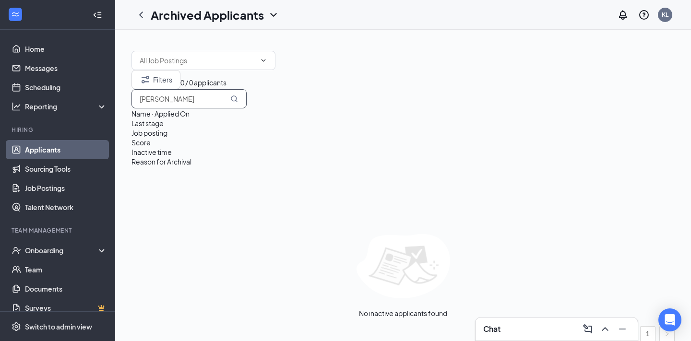
type input "[PERSON_NAME]"
click at [239, 20] on h1 "Archived Applicants" at bounding box center [207, 15] width 113 height 16
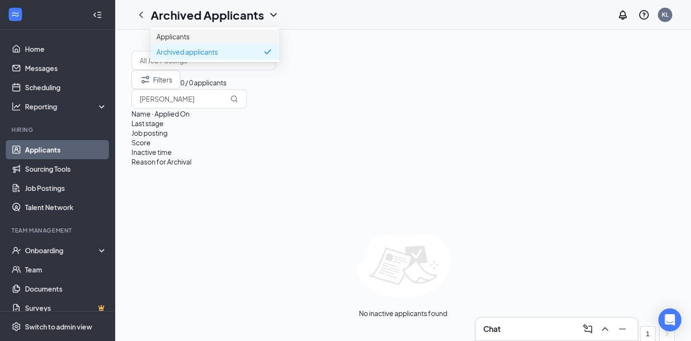
click at [202, 41] on link "Applicants" at bounding box center [214, 37] width 117 height 10
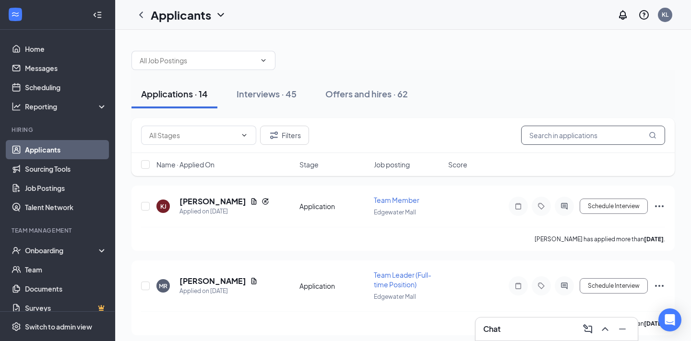
click at [597, 139] on input "text" at bounding box center [593, 135] width 144 height 19
paste input "[PERSON_NAME]"
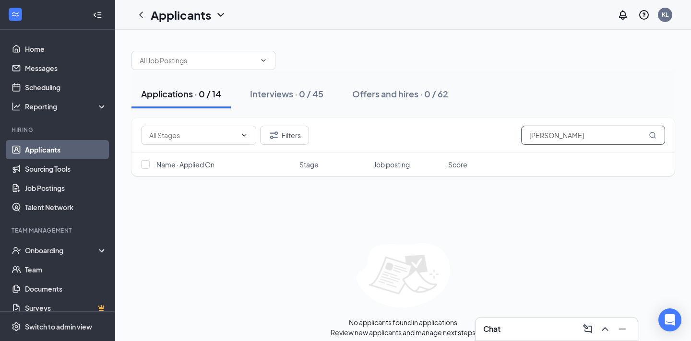
scroll to position [7, 0]
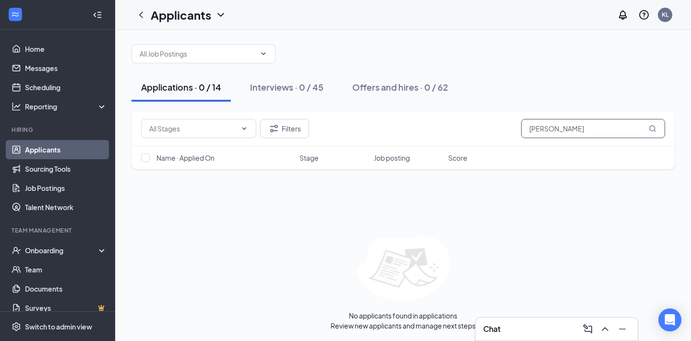
type input "[PERSON_NAME]"
click at [611, 139] on div "Filters franklin" at bounding box center [402, 128] width 543 height 35
click at [606, 129] on input "[PERSON_NAME]" at bounding box center [593, 128] width 144 height 19
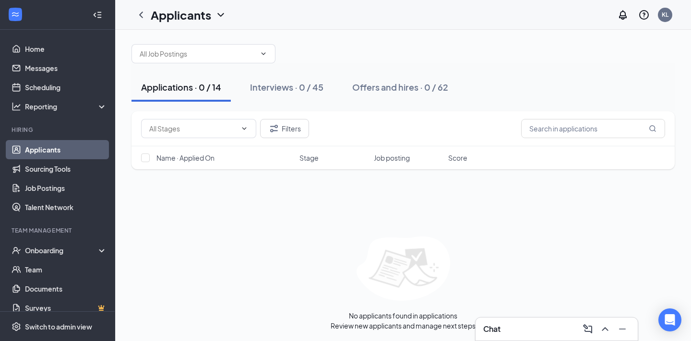
click at [571, 52] on div at bounding box center [402, 49] width 543 height 29
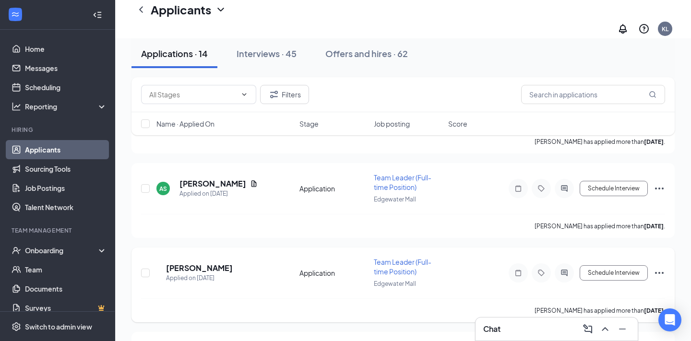
scroll to position [3137, 0]
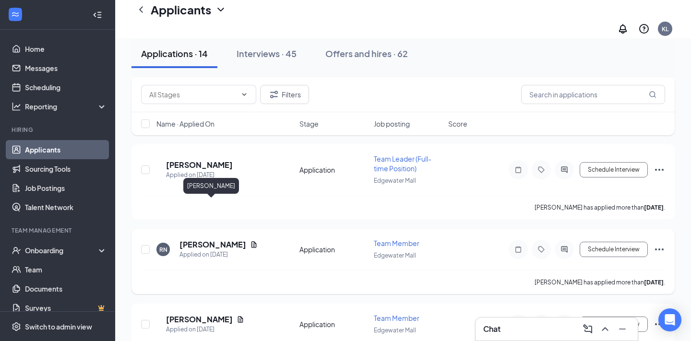
click at [222, 239] on h5 "[PERSON_NAME]" at bounding box center [212, 244] width 67 height 11
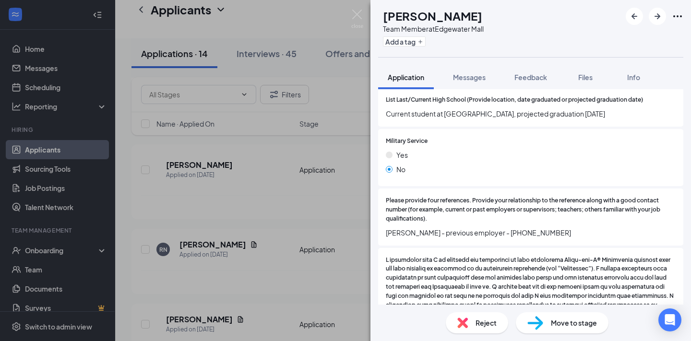
scroll to position [1054, 0]
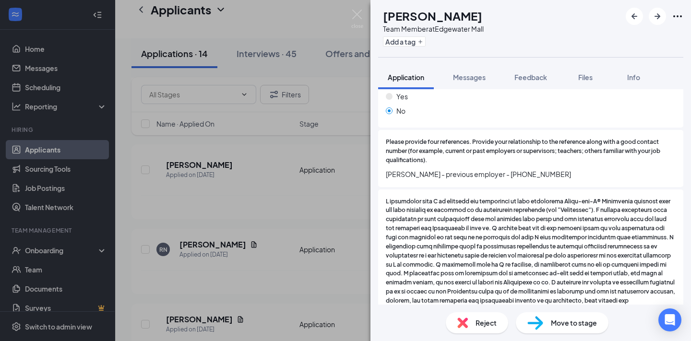
click at [560, 320] on span "Move to stage" at bounding box center [574, 323] width 46 height 11
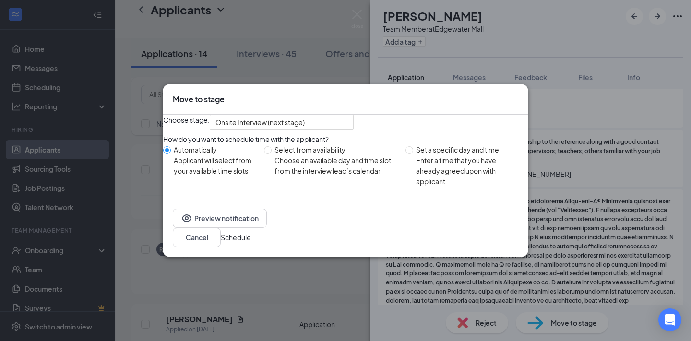
click at [251, 235] on button "Schedule" at bounding box center [236, 237] width 30 height 11
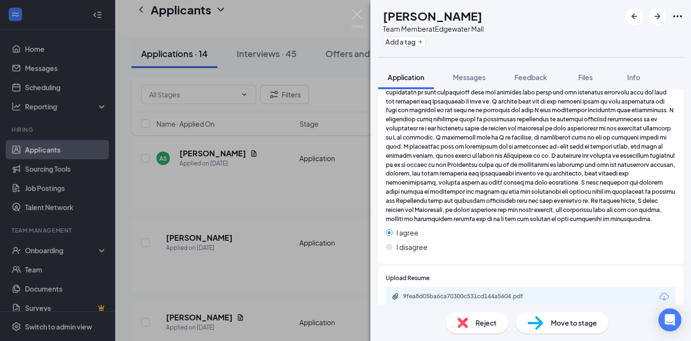
scroll to position [1502, 0]
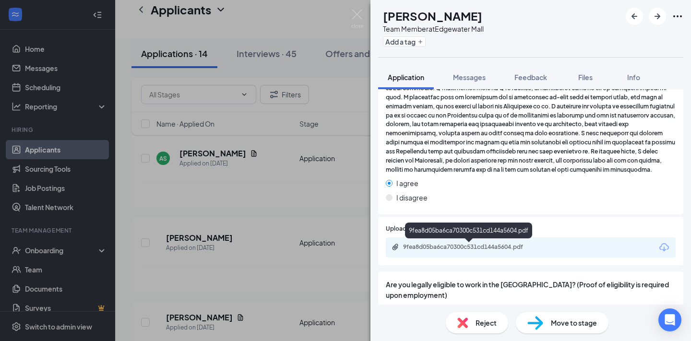
click at [507, 248] on div "9fea8d05ba6ca70300c531cd144a5604.pdf" at bounding box center [470, 247] width 134 height 8
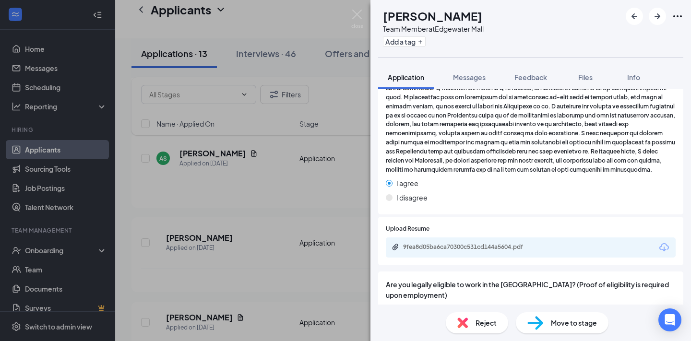
click at [573, 320] on span "Move to stage" at bounding box center [574, 323] width 46 height 11
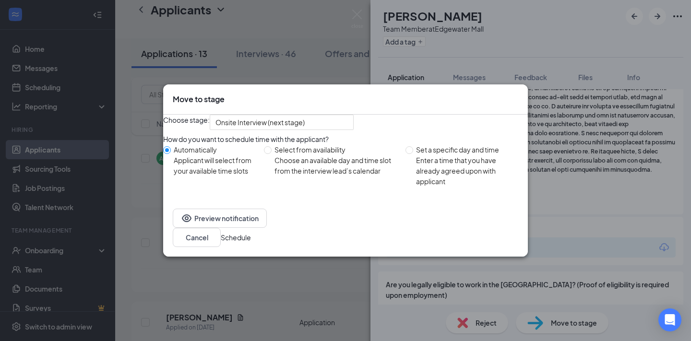
click at [251, 243] on button "Schedule" at bounding box center [236, 237] width 30 height 11
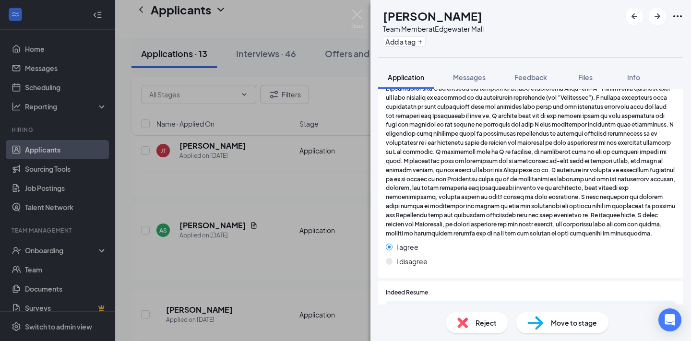
scroll to position [1259, 0]
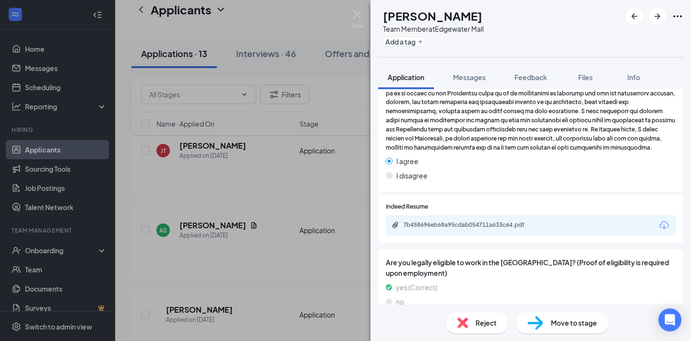
click at [516, 215] on div "7b458696eb68a95cdab054711a633c64.pdf" at bounding box center [531, 225] width 290 height 20
click at [521, 221] on div "7b458696eb68a95cdab054711a633c64.pdf" at bounding box center [470, 225] width 134 height 8
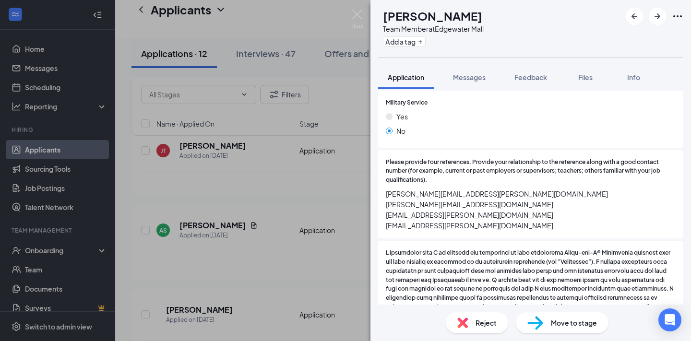
scroll to position [1009, 0]
click at [490, 320] on span "Reject" at bounding box center [485, 323] width 21 height 11
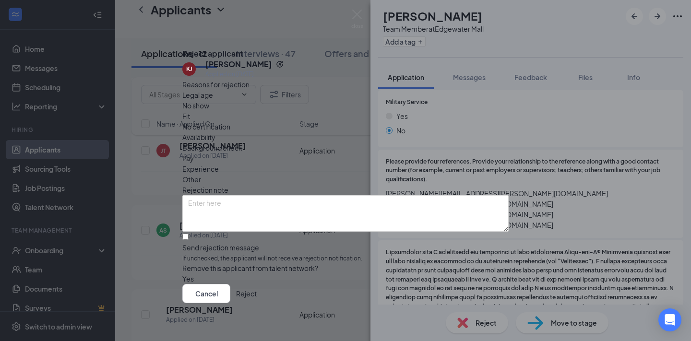
click at [257, 298] on button "Reject" at bounding box center [246, 293] width 21 height 19
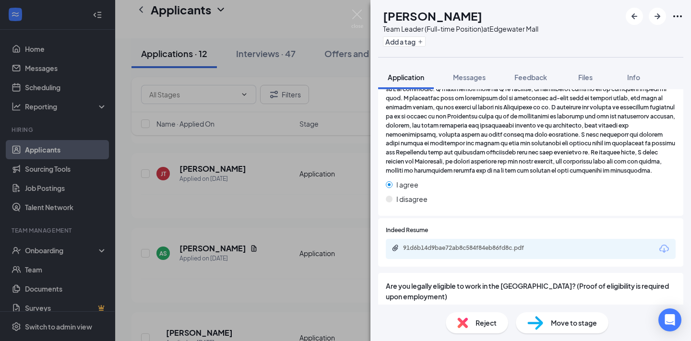
scroll to position [1225, 0]
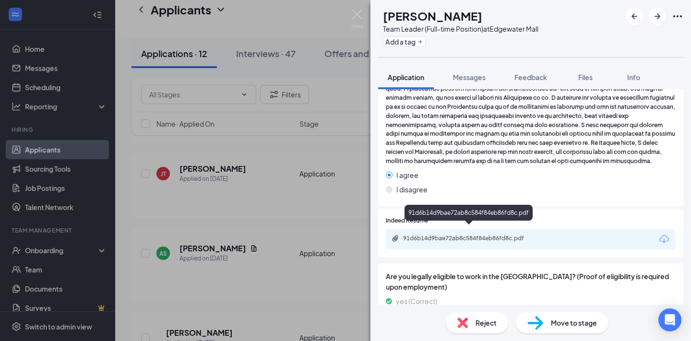
click at [522, 235] on div "91d6b14d9bae72ab8c584f84eb86fd8c.pdf" at bounding box center [470, 239] width 134 height 8
click at [476, 323] on span "Reject" at bounding box center [485, 323] width 21 height 11
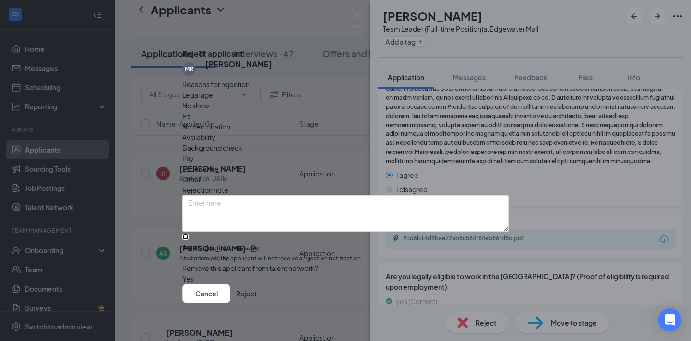
click at [189, 234] on input "Send rejection message If unchecked, the applicant will not receive a rejection…" at bounding box center [185, 237] width 6 height 6
checkbox input "true"
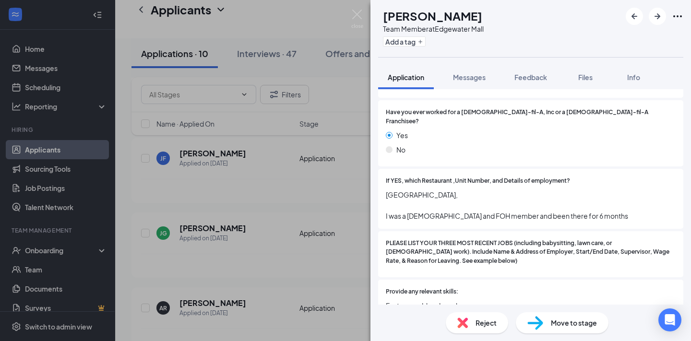
scroll to position [891, 0]
drag, startPoint x: 485, startPoint y: 15, endPoint x: 403, endPoint y: 16, distance: 82.0
click at [403, 16] on div "[PERSON_NAME]" at bounding box center [433, 16] width 101 height 16
copy h1 "[PERSON_NAME]"
click at [655, 19] on icon "ArrowRight" at bounding box center [658, 17] width 12 height 12
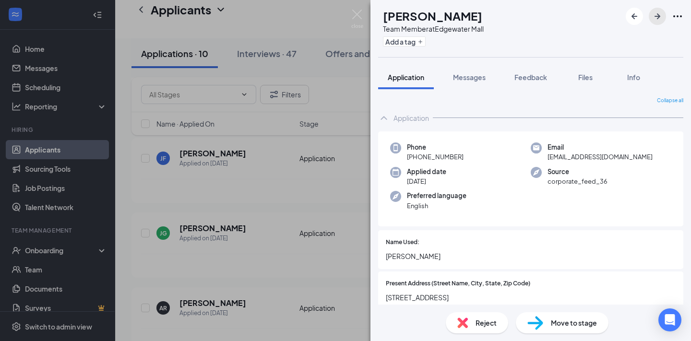
click at [653, 18] on icon "ArrowRight" at bounding box center [658, 17] width 12 height 12
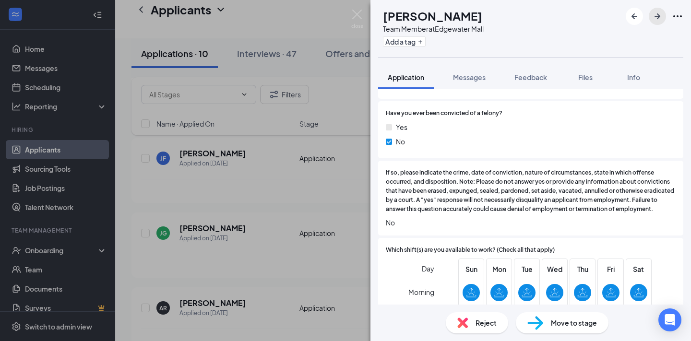
scroll to position [436, 0]
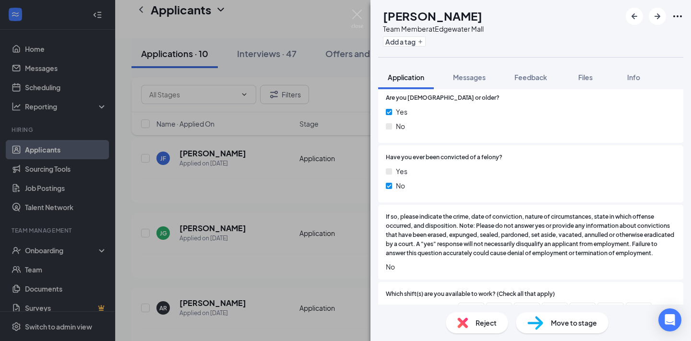
click at [481, 333] on div "Reject Move to stage" at bounding box center [530, 323] width 320 height 36
click at [482, 325] on span "Reject" at bounding box center [485, 323] width 21 height 11
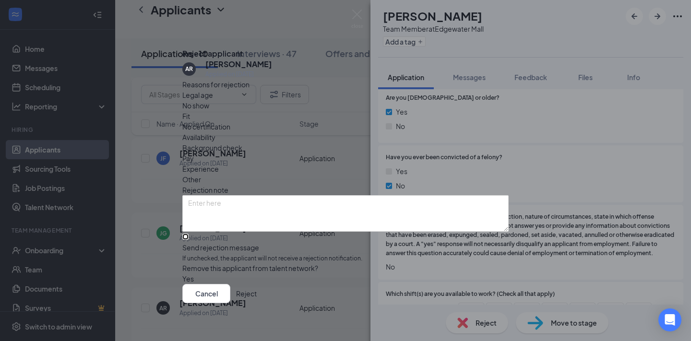
click at [189, 236] on input "Send rejection message If unchecked, the applicant will not receive a rejection…" at bounding box center [185, 237] width 6 height 6
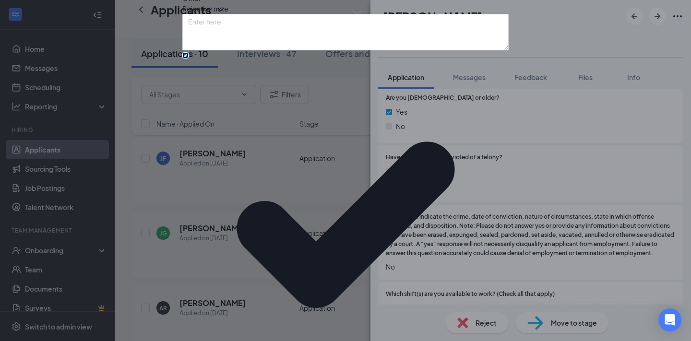
click at [189, 59] on input "Send rejection message If unchecked, the applicant will not receive a rejection…" at bounding box center [185, 55] width 6 height 6
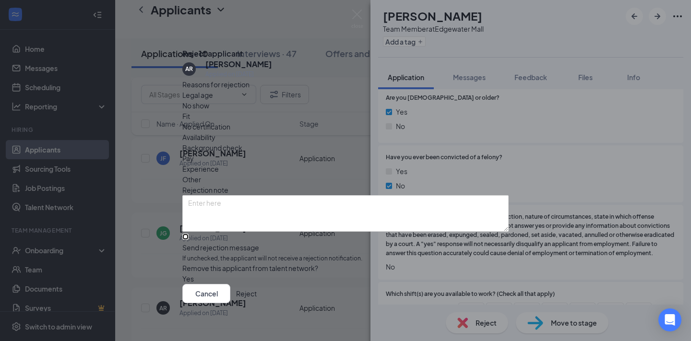
drag, startPoint x: 262, startPoint y: 225, endPoint x: 297, endPoint y: 233, distance: 35.0
click at [189, 234] on input "Send rejection message If unchecked, the applicant will not receive a rejection…" at bounding box center [185, 237] width 6 height 6
checkbox input "true"
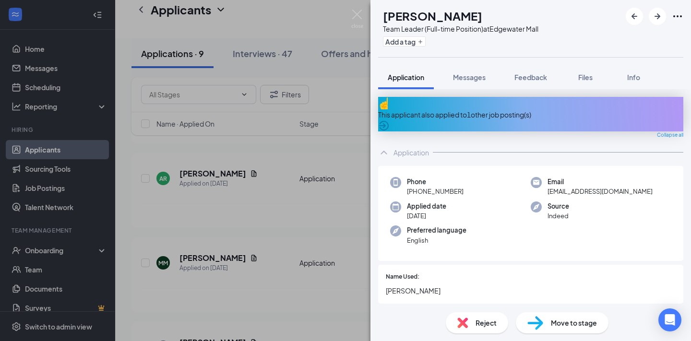
scroll to position [181, 0]
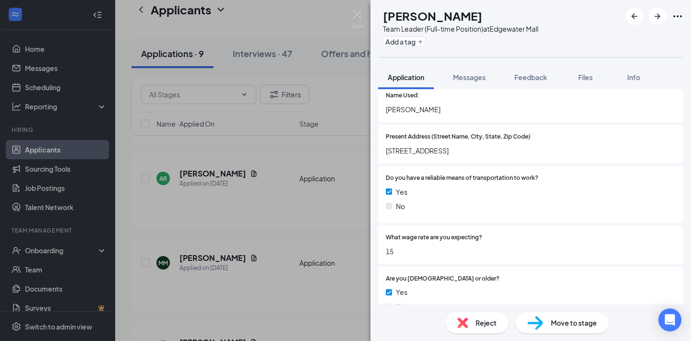
click at [478, 326] on span "Reject" at bounding box center [485, 323] width 21 height 11
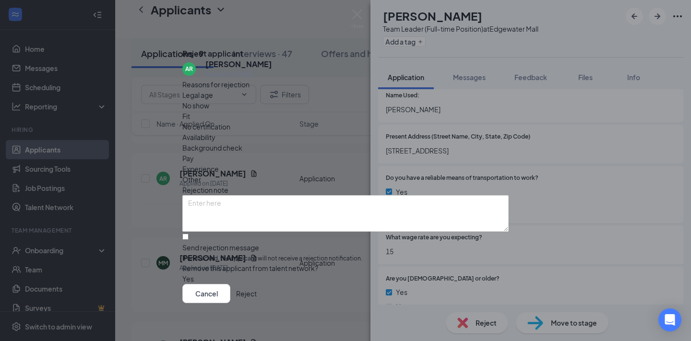
click at [257, 291] on button "Reject" at bounding box center [246, 293] width 21 height 19
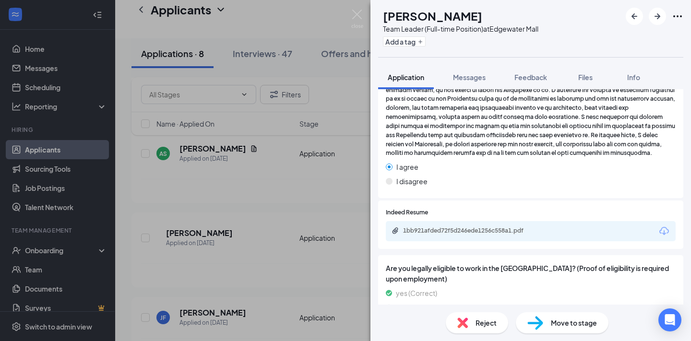
scroll to position [1581, 0]
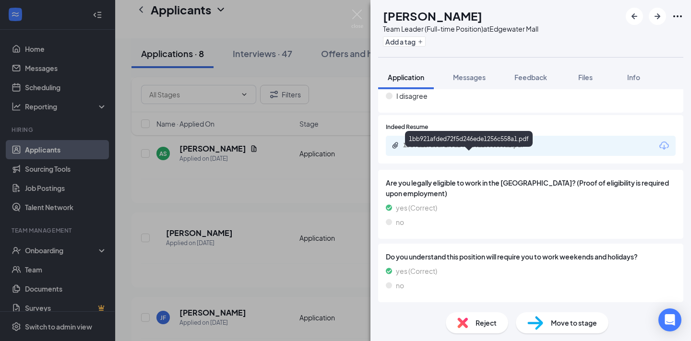
click at [501, 149] on div "1bb921afded72f5d246ede1256c558a1.pdf" at bounding box center [470, 146] width 134 height 8
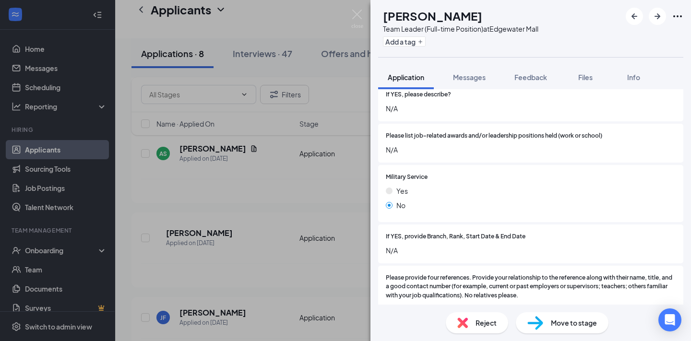
scroll to position [1206, 0]
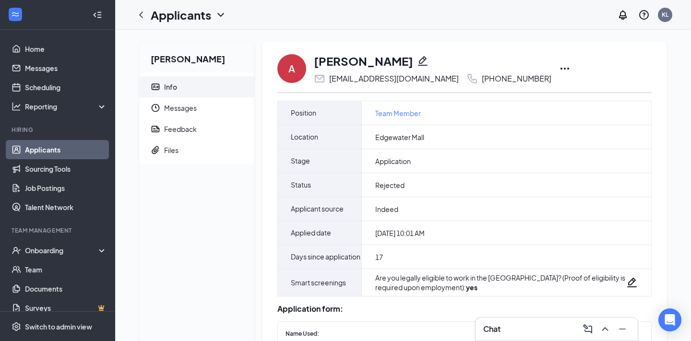
click at [559, 67] on icon "Ellipses" at bounding box center [565, 69] width 12 height 12
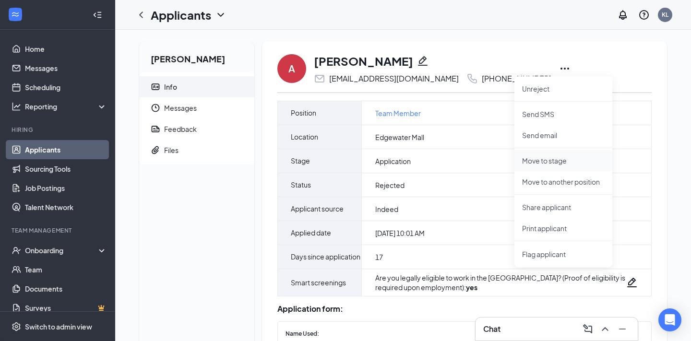
click at [554, 161] on p "Move to stage" at bounding box center [563, 161] width 83 height 10
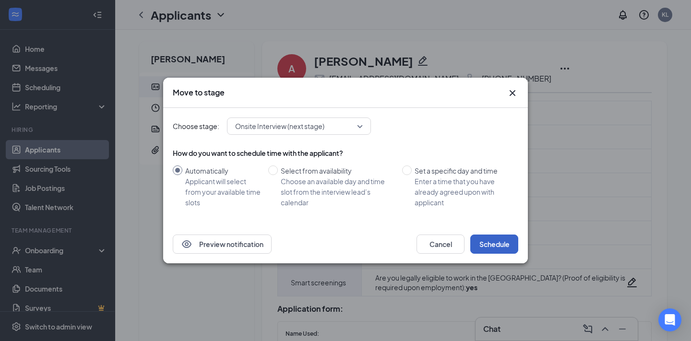
click at [493, 239] on button "Schedule" at bounding box center [494, 244] width 48 height 19
